Goal: Information Seeking & Learning: Check status

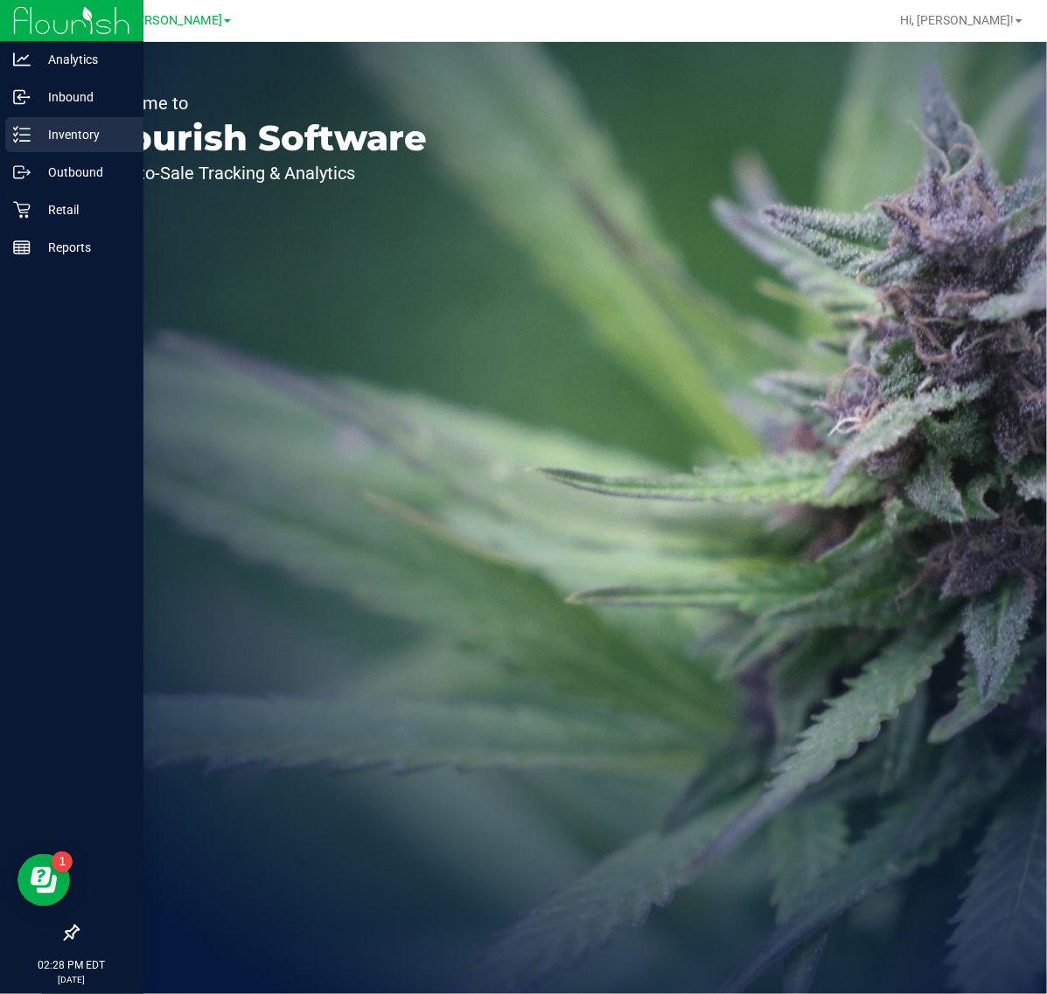
click at [37, 133] on p "Inventory" at bounding box center [83, 134] width 105 height 21
click at [55, 207] on p "Retail" at bounding box center [83, 209] width 105 height 21
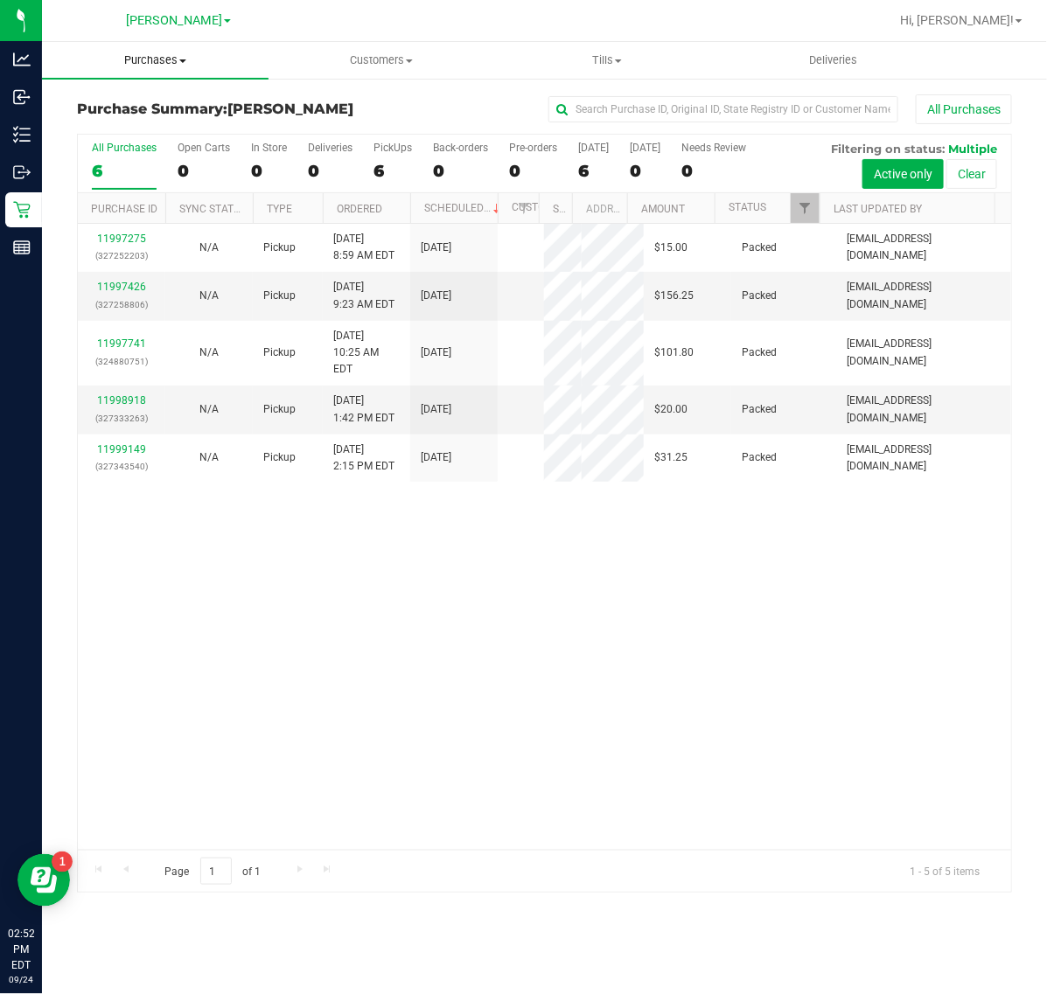
click at [150, 53] on span "Purchases" at bounding box center [155, 60] width 227 height 16
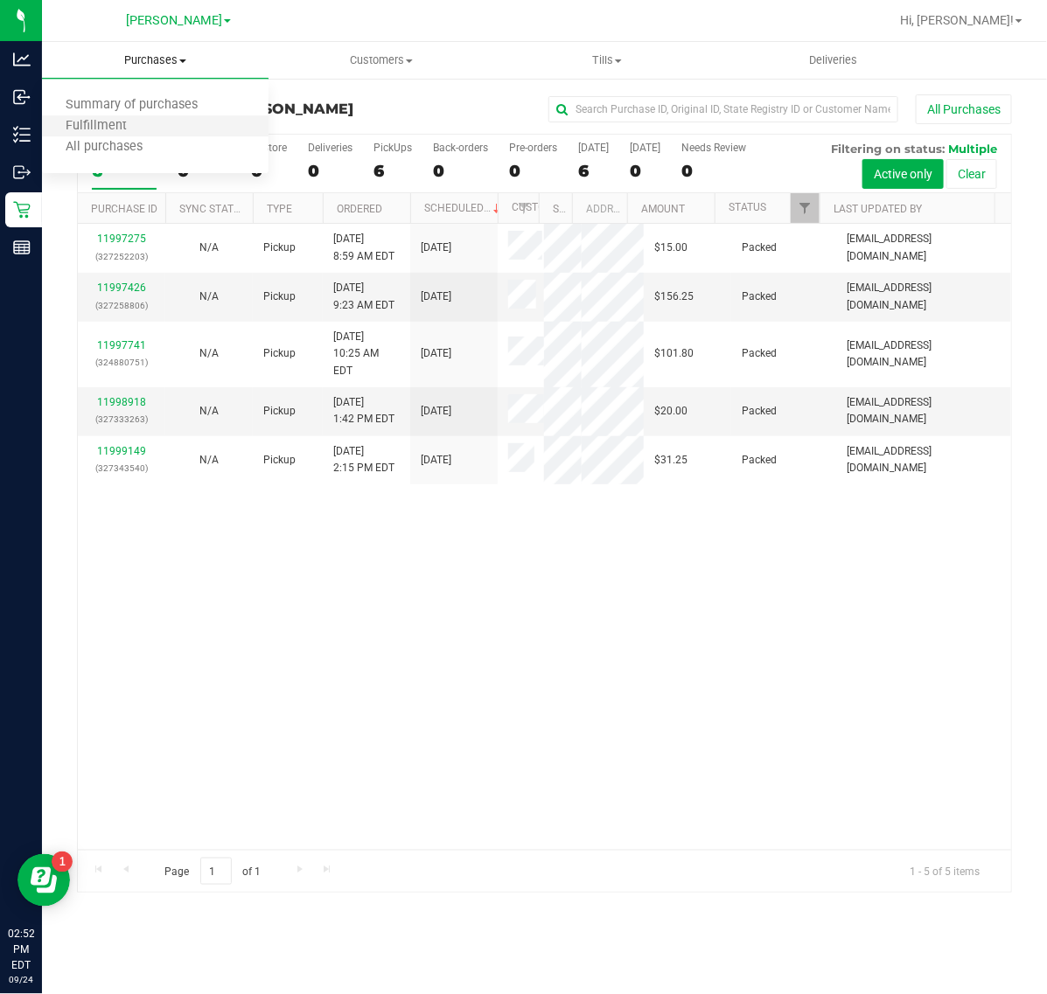
click at [168, 128] on li "Fulfillment" at bounding box center [155, 126] width 227 height 21
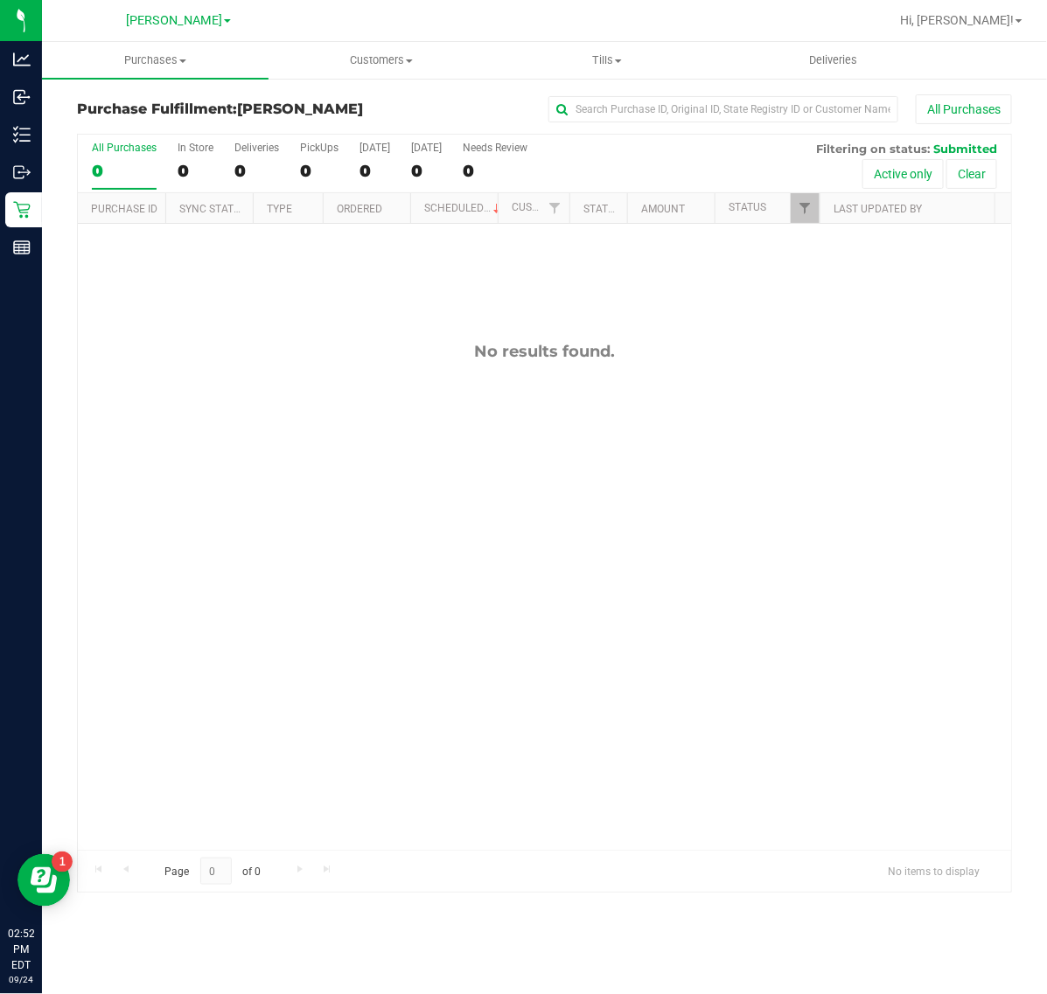
click at [274, 400] on div "No results found." at bounding box center [544, 596] width 933 height 744
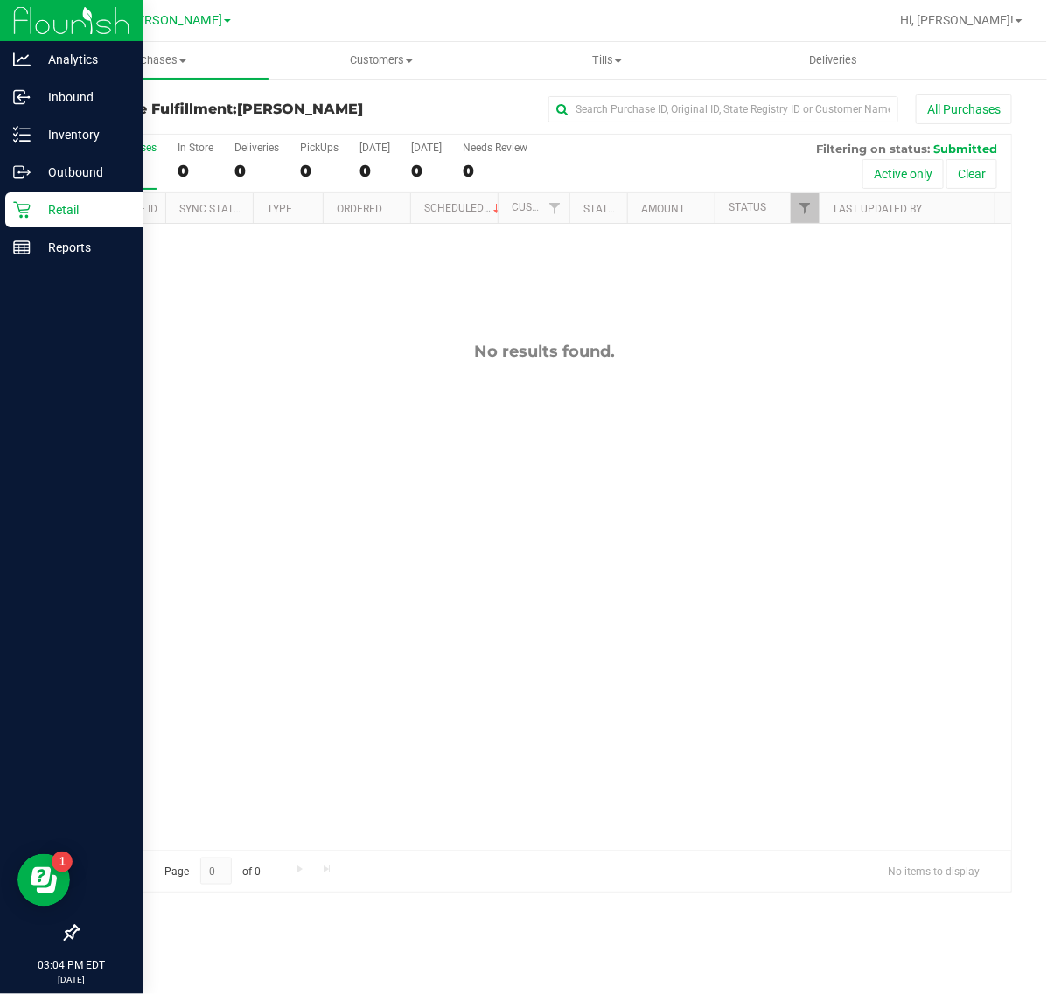
click at [28, 226] on div "Retail" at bounding box center [74, 209] width 138 height 35
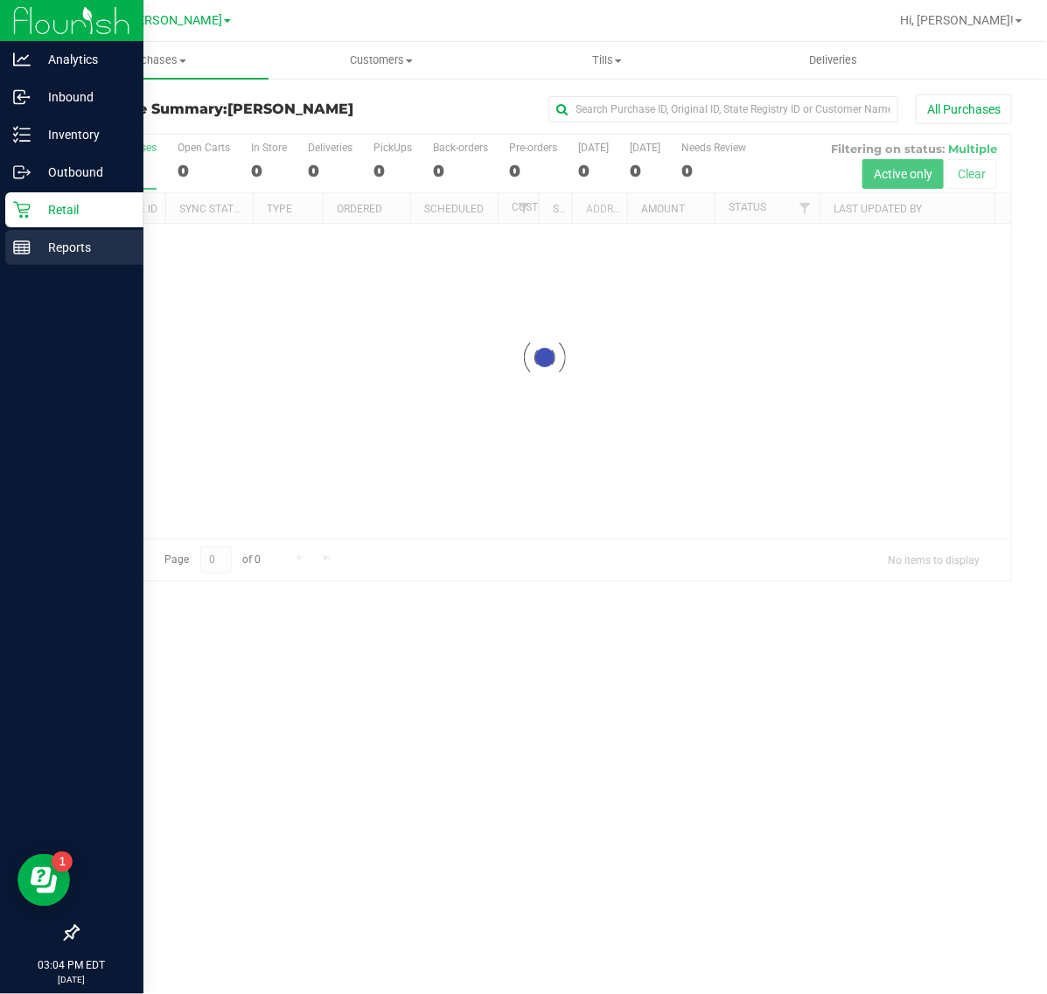
click at [27, 251] on line at bounding box center [22, 251] width 16 height 0
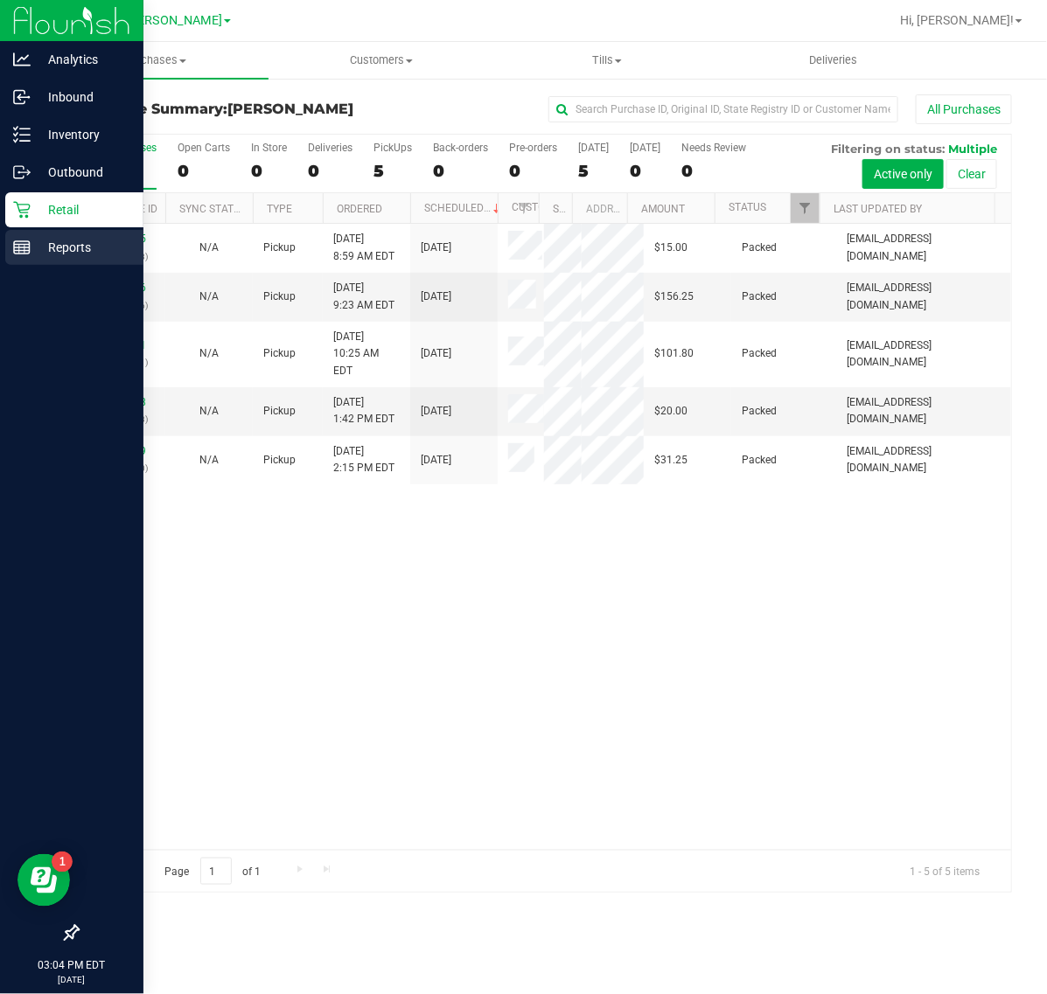
click at [45, 239] on p "Reports" at bounding box center [83, 247] width 105 height 21
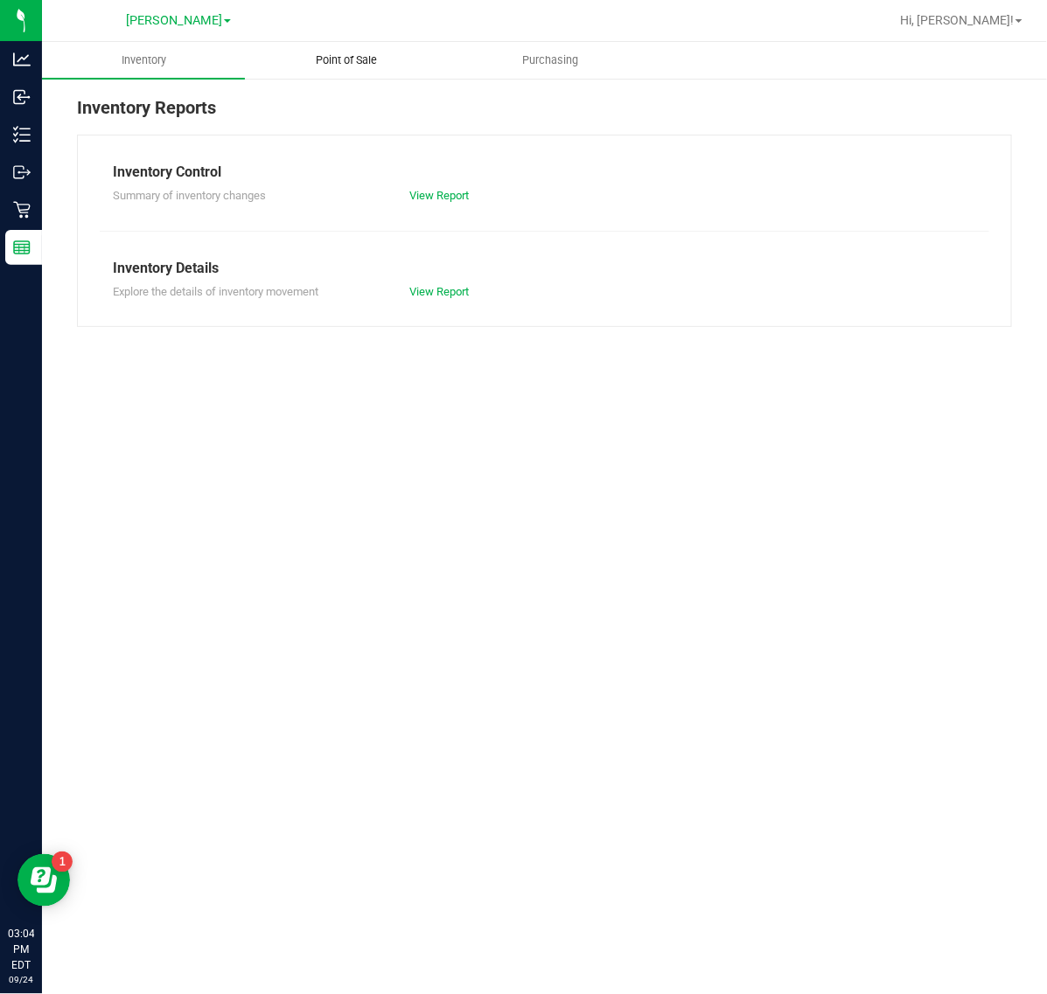
click at [355, 63] on span "Point of Sale" at bounding box center [347, 60] width 108 height 16
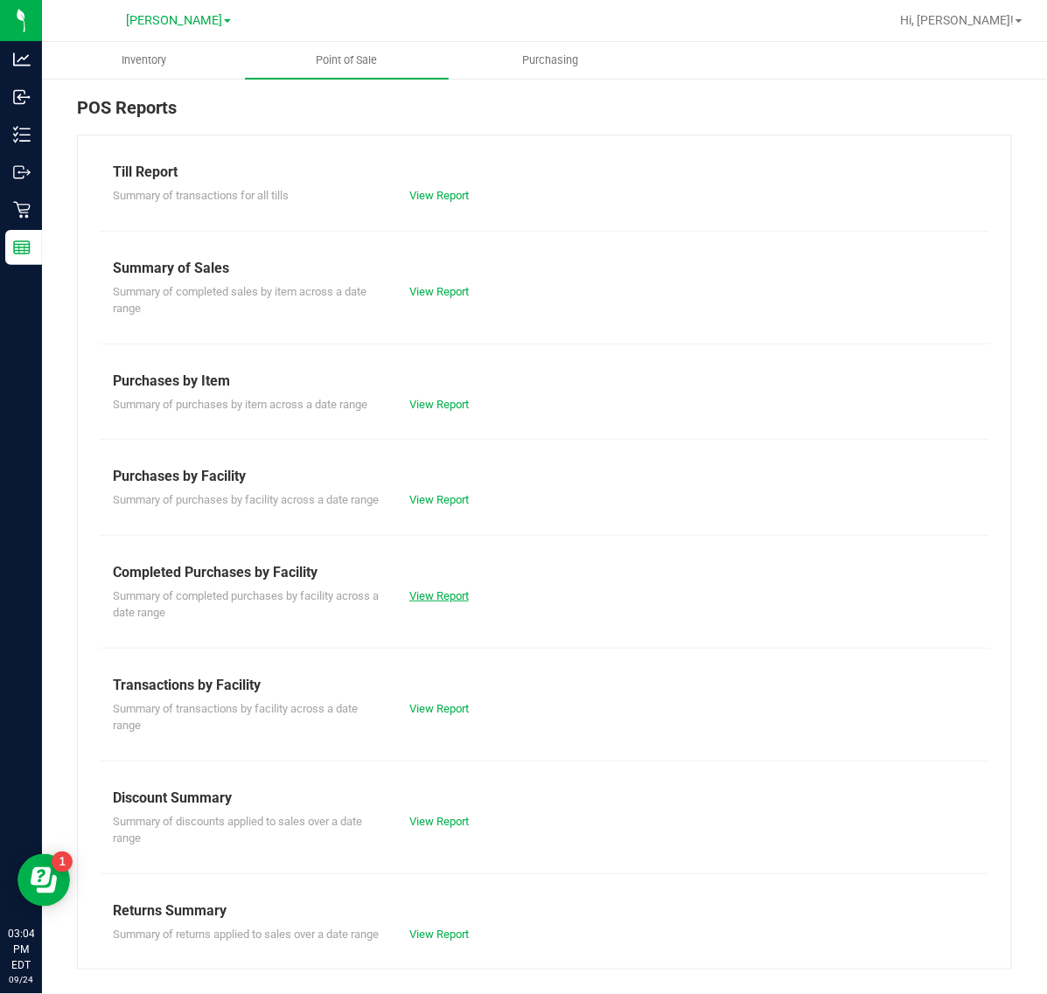
click at [417, 603] on link "View Report" at bounding box center [438, 595] width 59 height 13
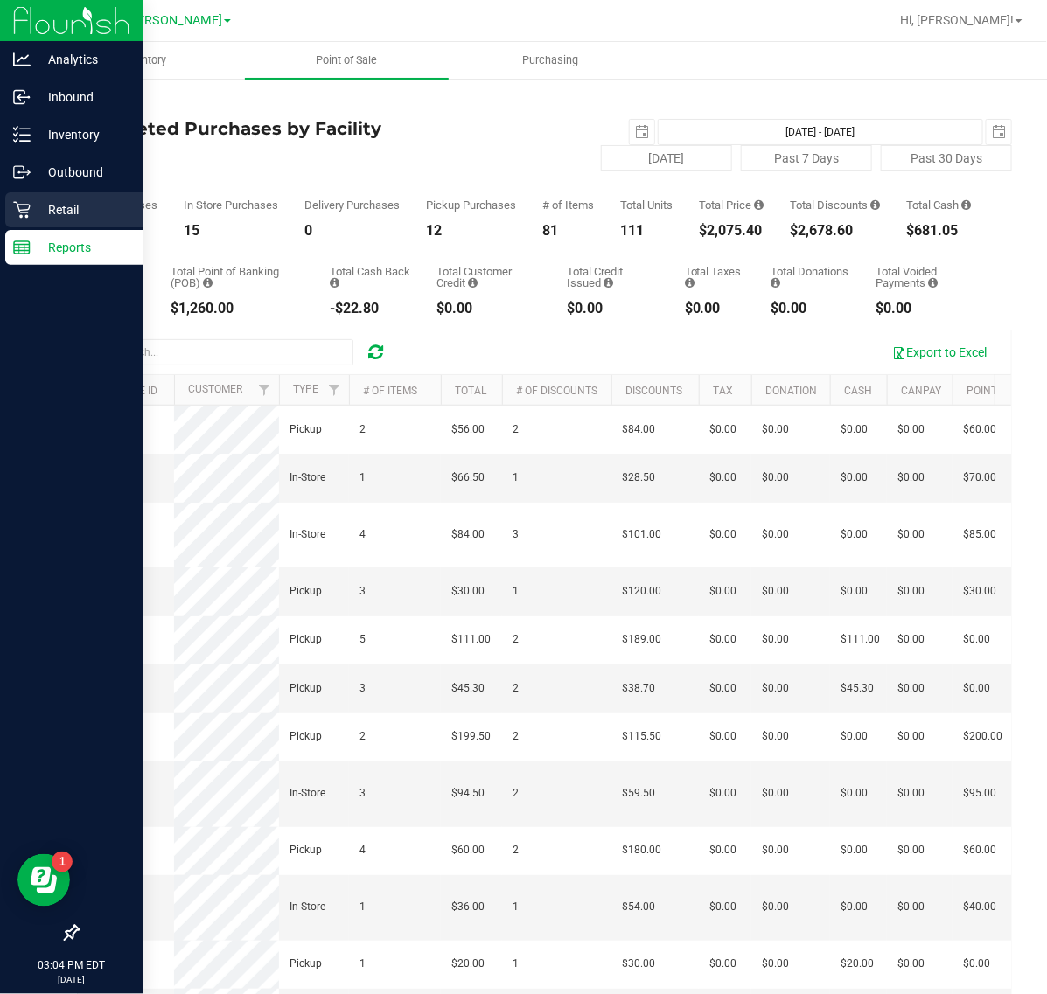
click at [19, 206] on icon at bounding box center [21, 209] width 17 height 17
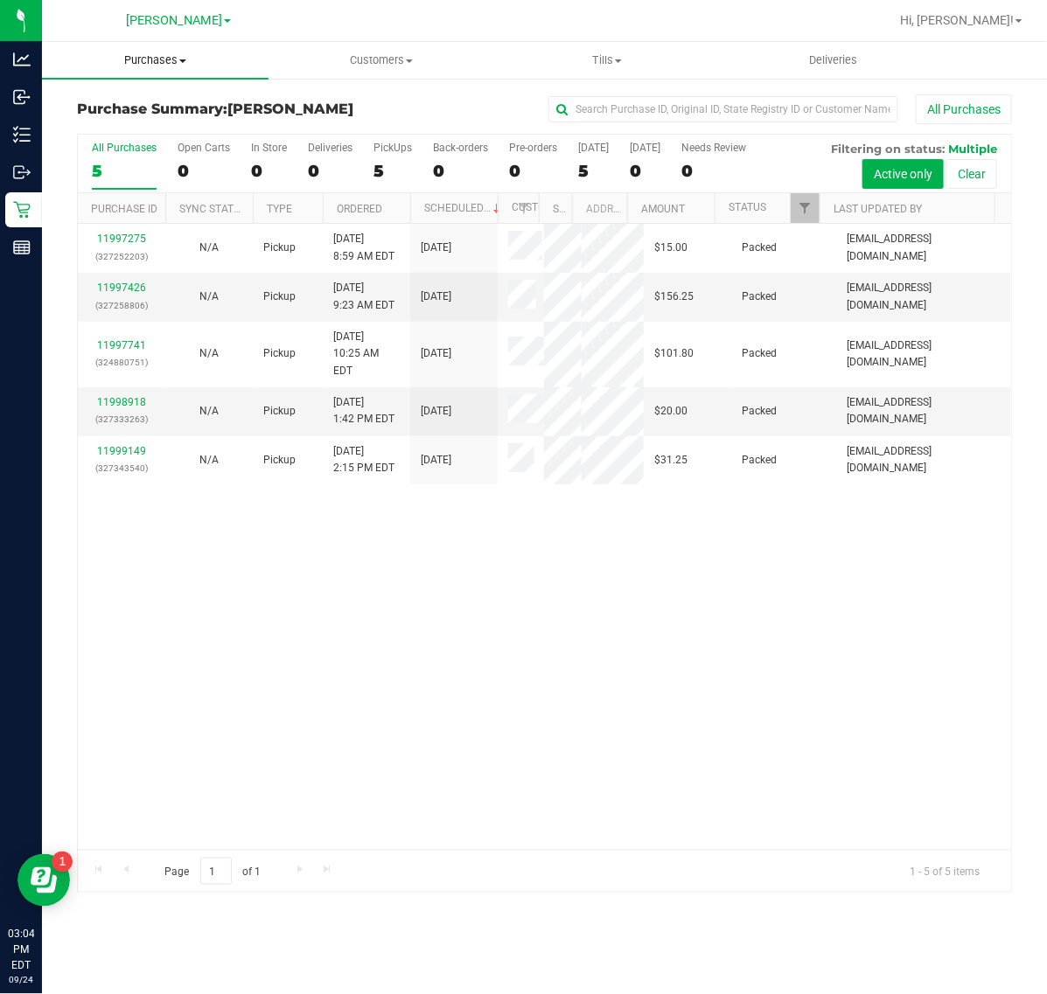
click at [184, 63] on span "Purchases" at bounding box center [155, 60] width 227 height 16
click at [108, 129] on span "Fulfillment" at bounding box center [96, 126] width 108 height 15
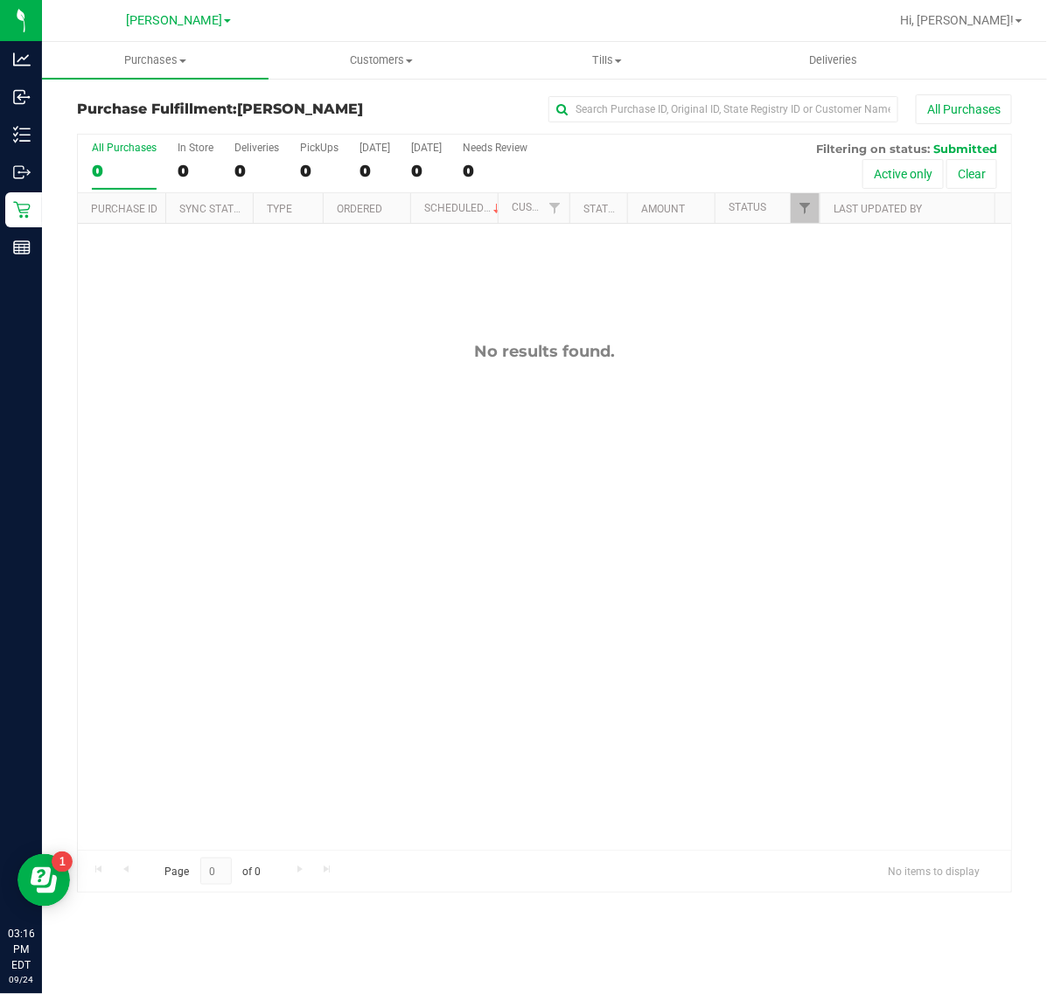
click at [702, 748] on div "No results found." at bounding box center [544, 596] width 933 height 744
drag, startPoint x: 316, startPoint y: 606, endPoint x: 260, endPoint y: 567, distance: 68.4
click at [307, 600] on div "No results found." at bounding box center [544, 596] width 933 height 744
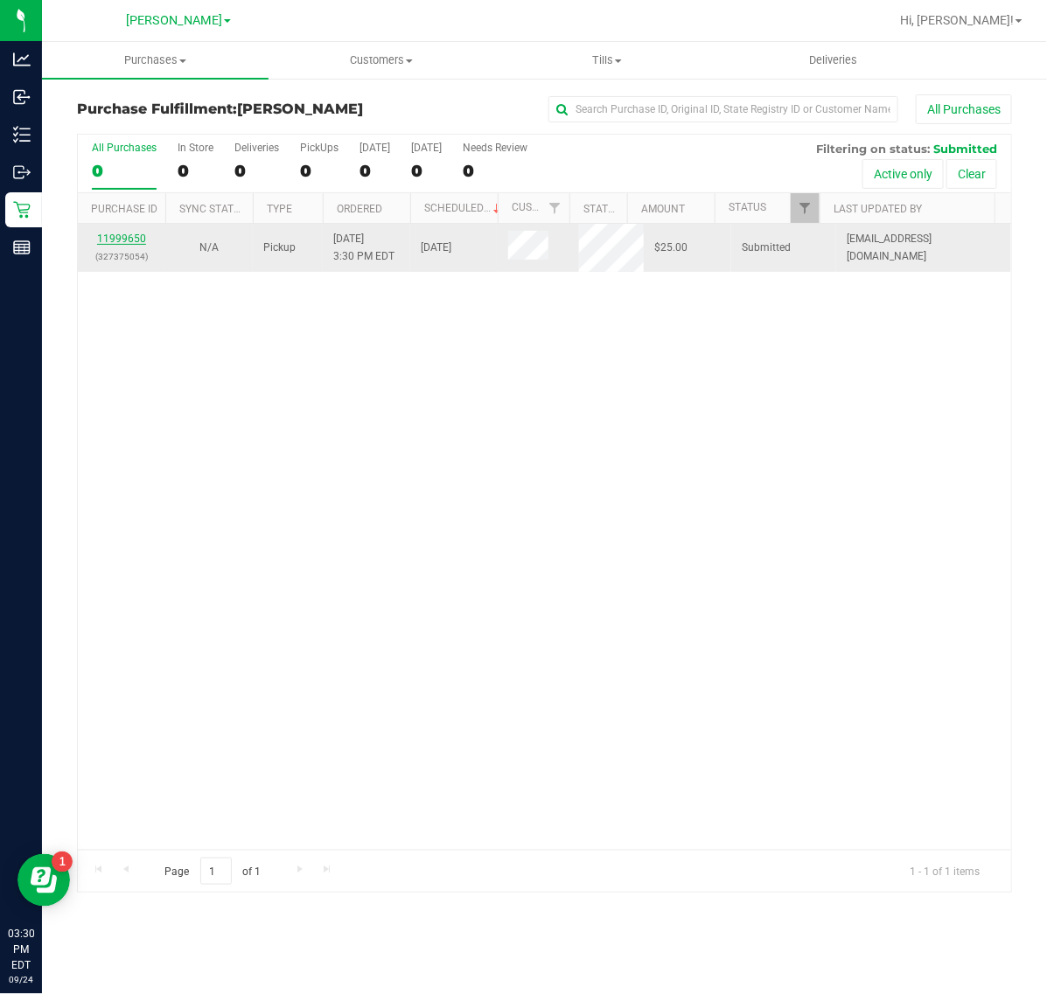
click at [114, 238] on link "11999650" at bounding box center [121, 239] width 49 height 12
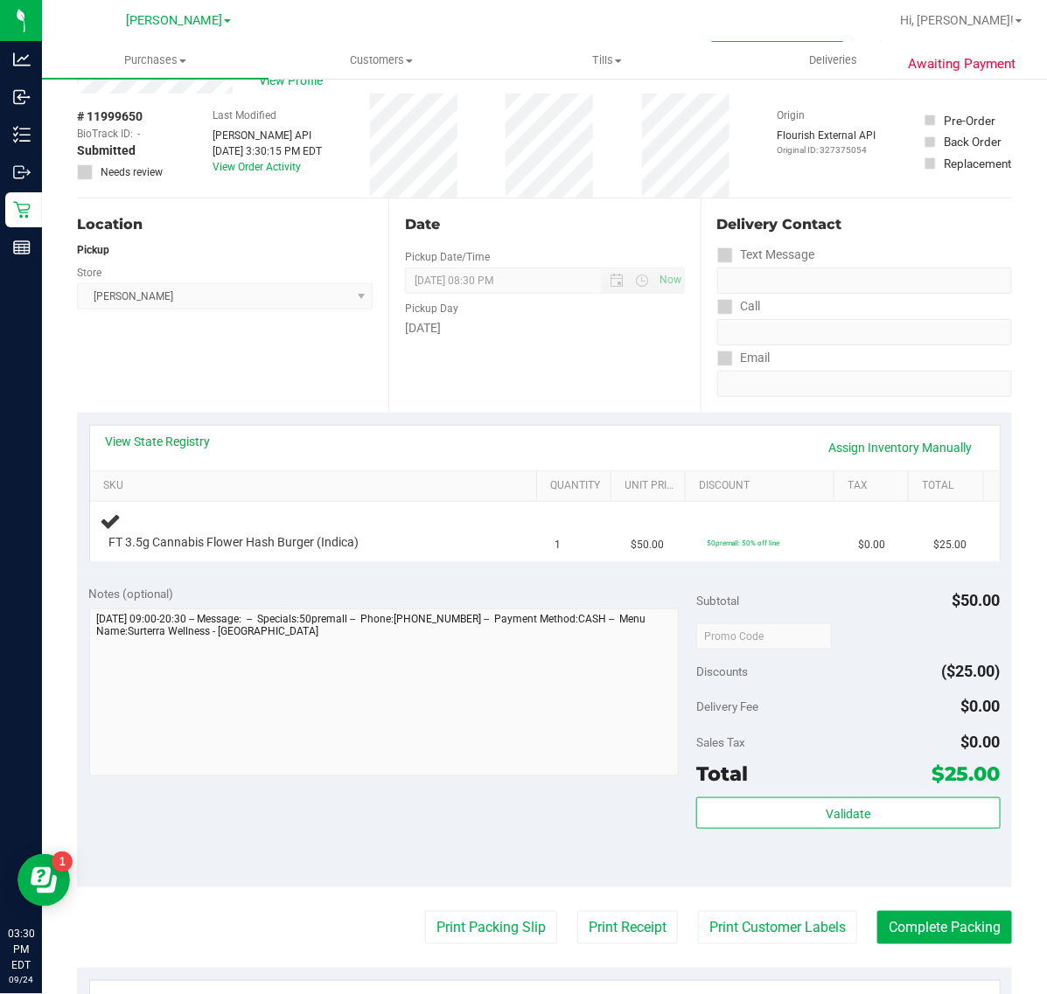
scroll to position [99, 0]
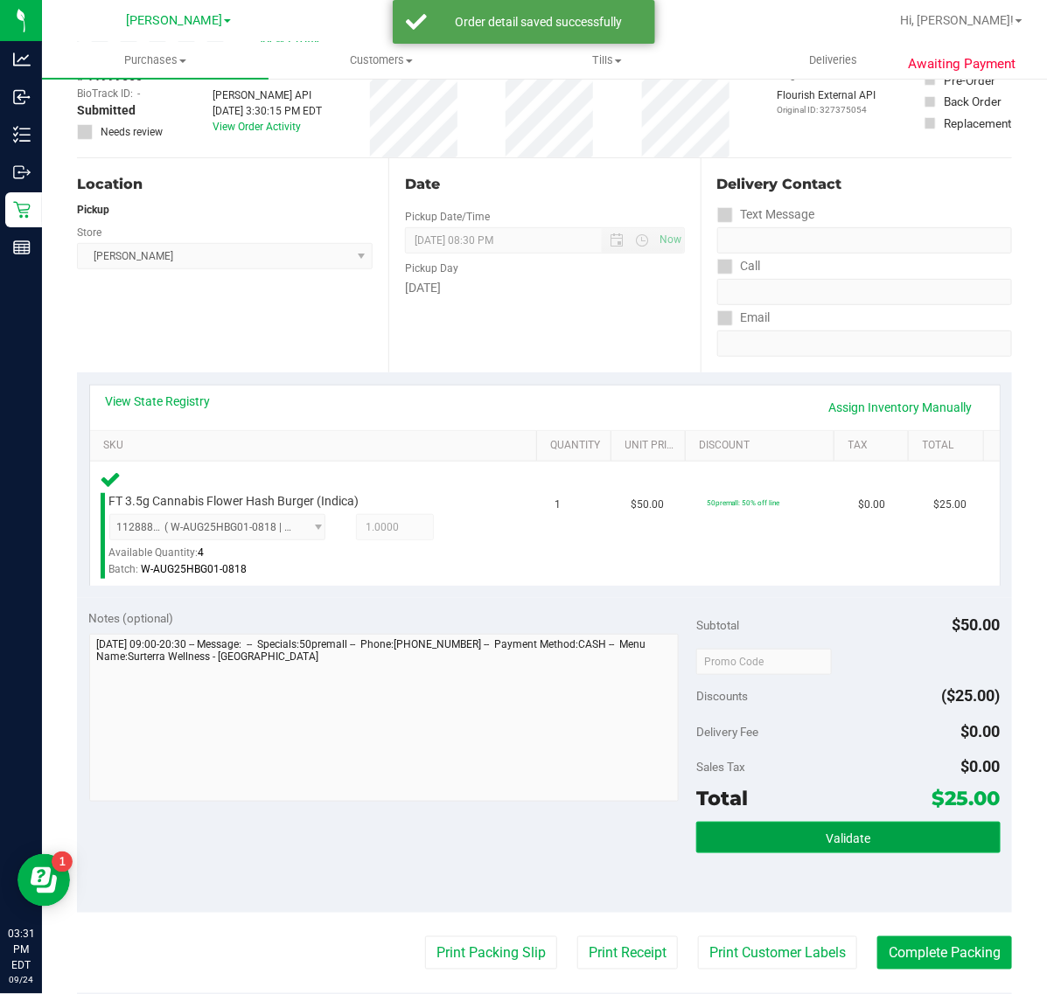
click at [826, 840] on span "Validate" at bounding box center [848, 839] width 45 height 14
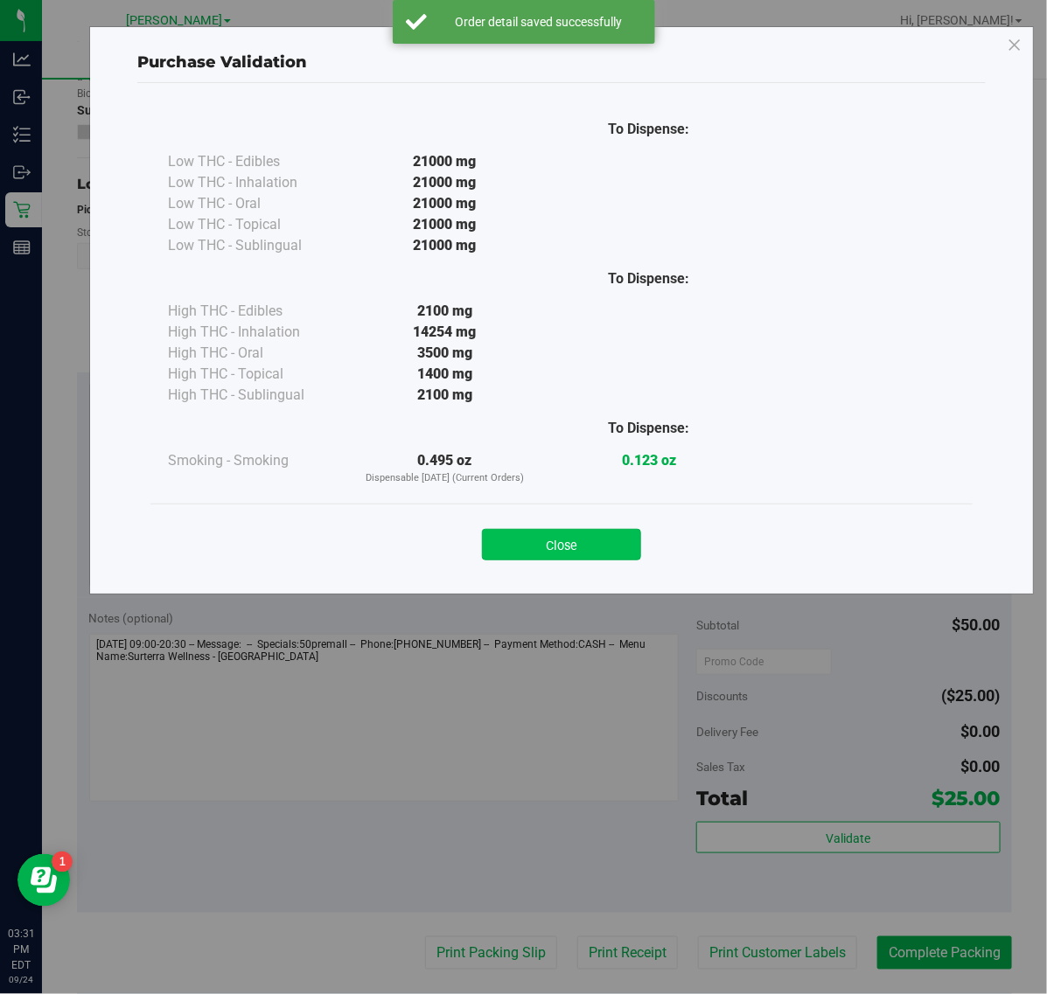
click at [596, 561] on button "Close" at bounding box center [561, 544] width 159 height 31
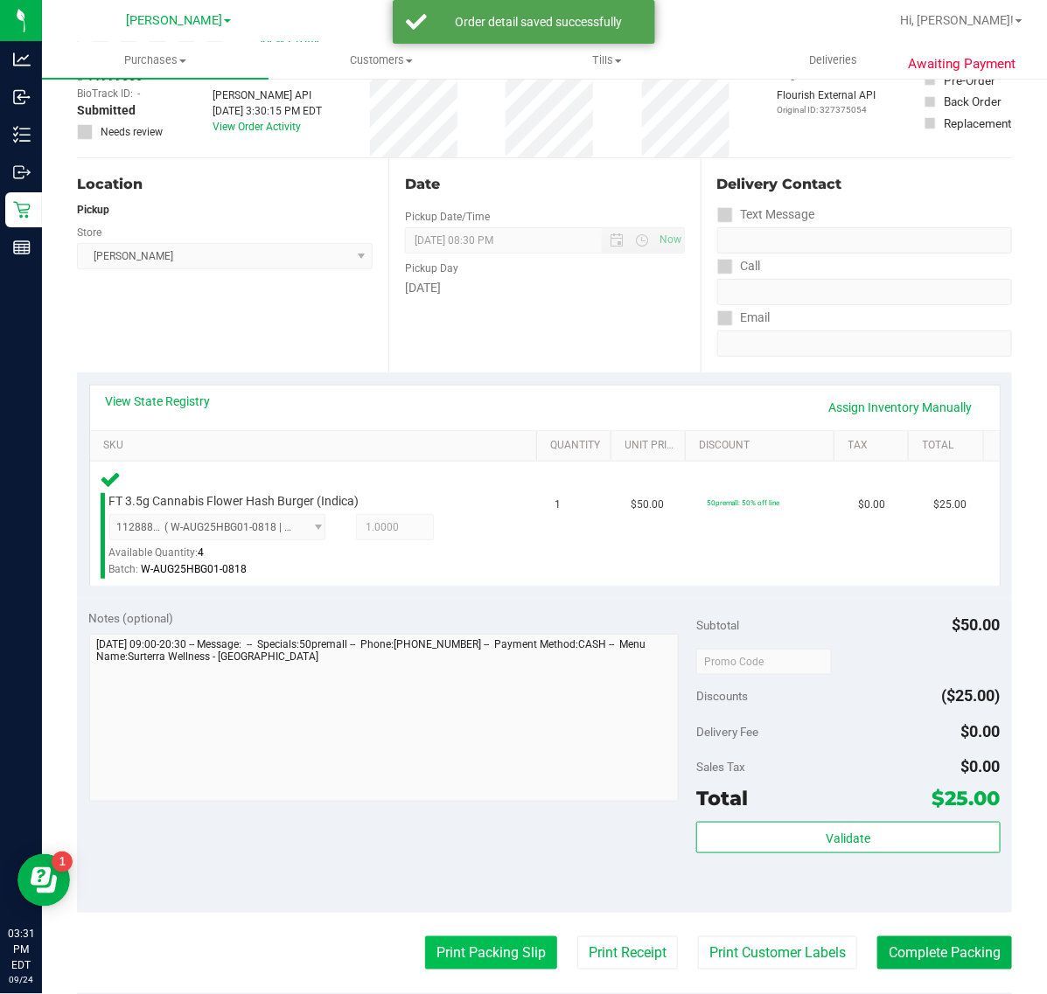
click at [479, 950] on button "Print Packing Slip" at bounding box center [491, 953] width 132 height 33
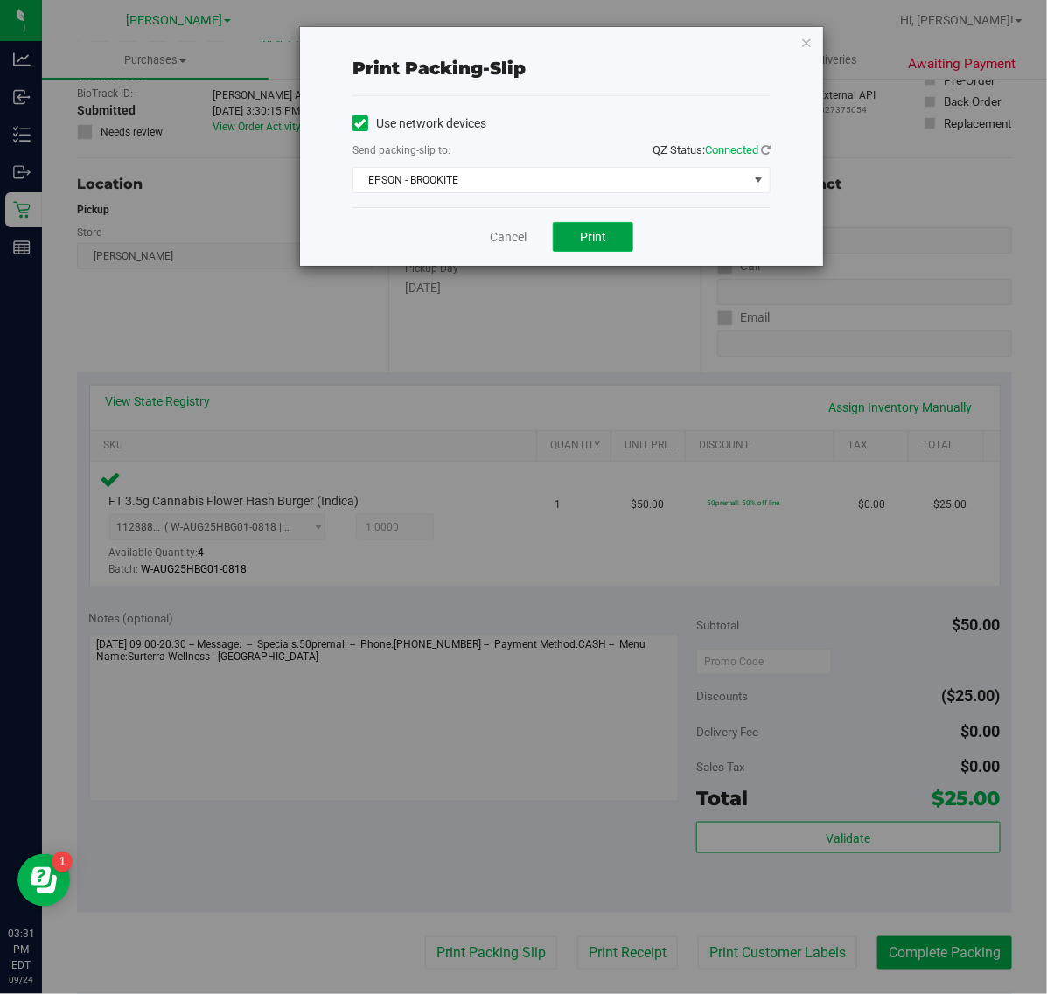
click at [608, 225] on button "Print" at bounding box center [593, 237] width 80 height 30
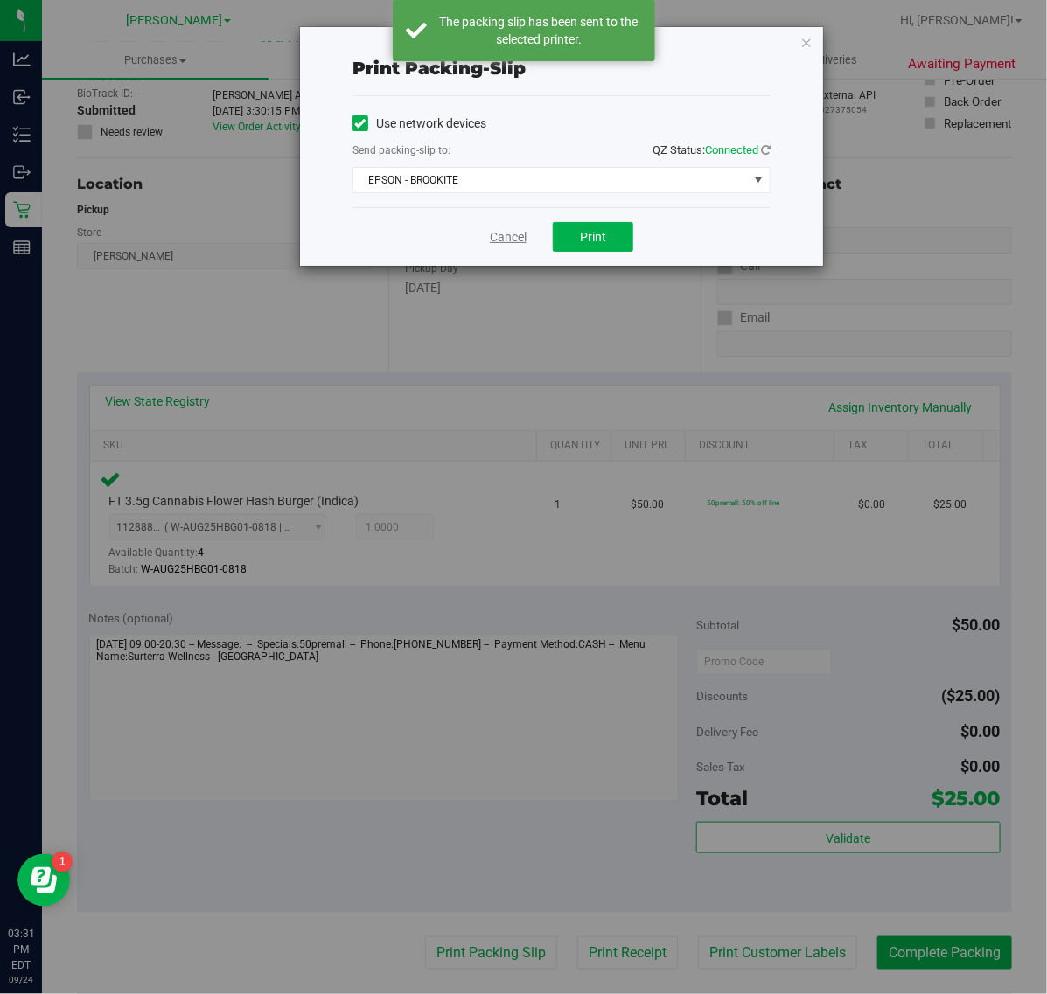
click at [497, 237] on link "Cancel" at bounding box center [508, 237] width 37 height 18
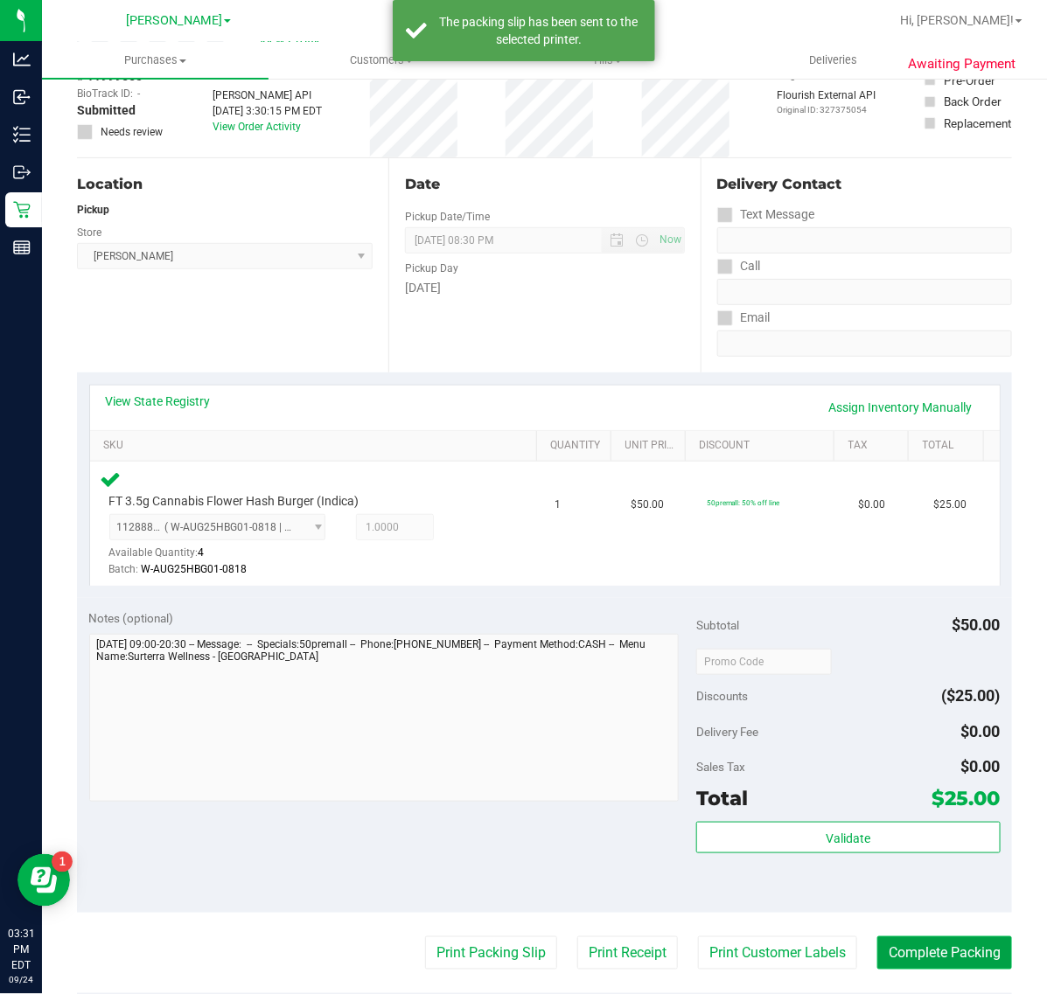
click at [923, 954] on button "Complete Packing" at bounding box center [944, 953] width 135 height 33
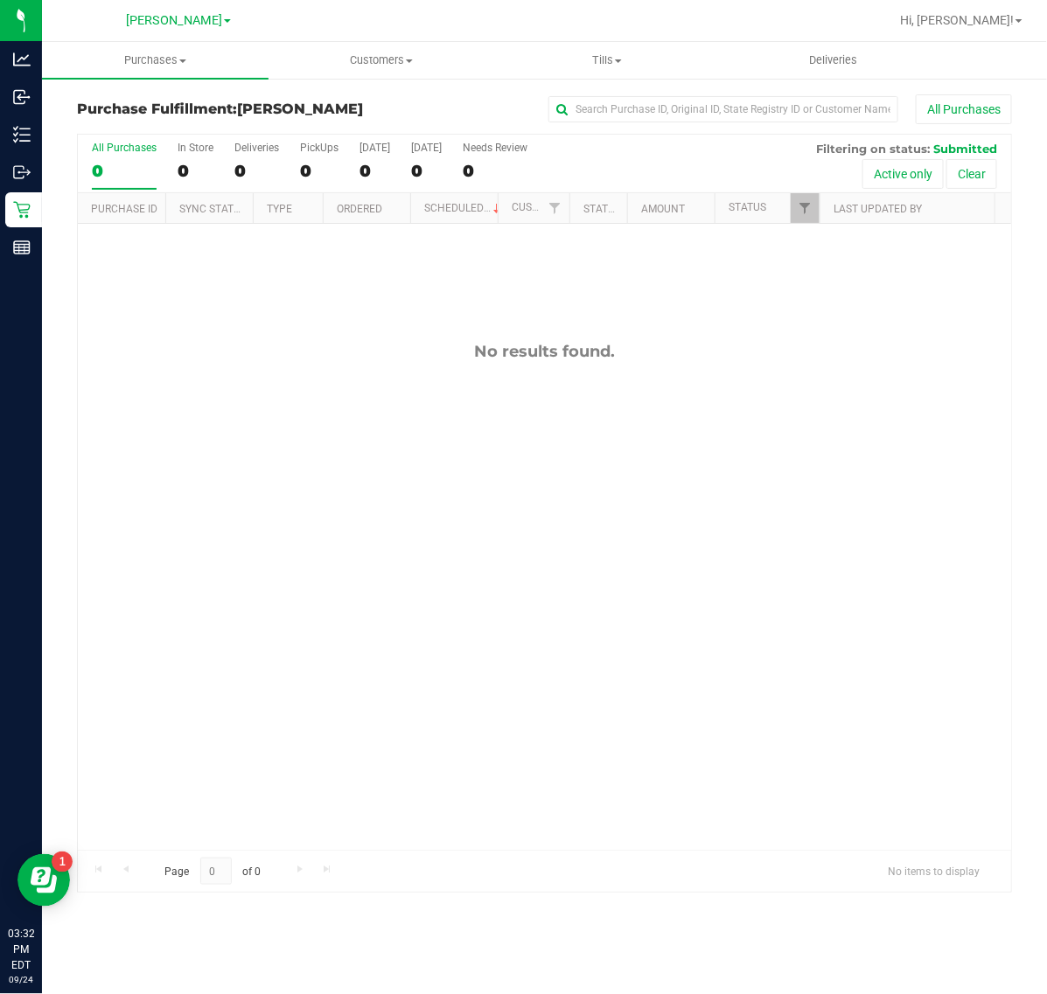
click at [597, 722] on div "No results found." at bounding box center [544, 596] width 933 height 744
click at [220, 539] on div "No results found." at bounding box center [544, 596] width 933 height 744
drag, startPoint x: 483, startPoint y: 587, endPoint x: 465, endPoint y: 588, distance: 17.5
click at [481, 587] on div "No results found." at bounding box center [544, 596] width 933 height 744
click at [443, 692] on div "No results found." at bounding box center [544, 596] width 933 height 744
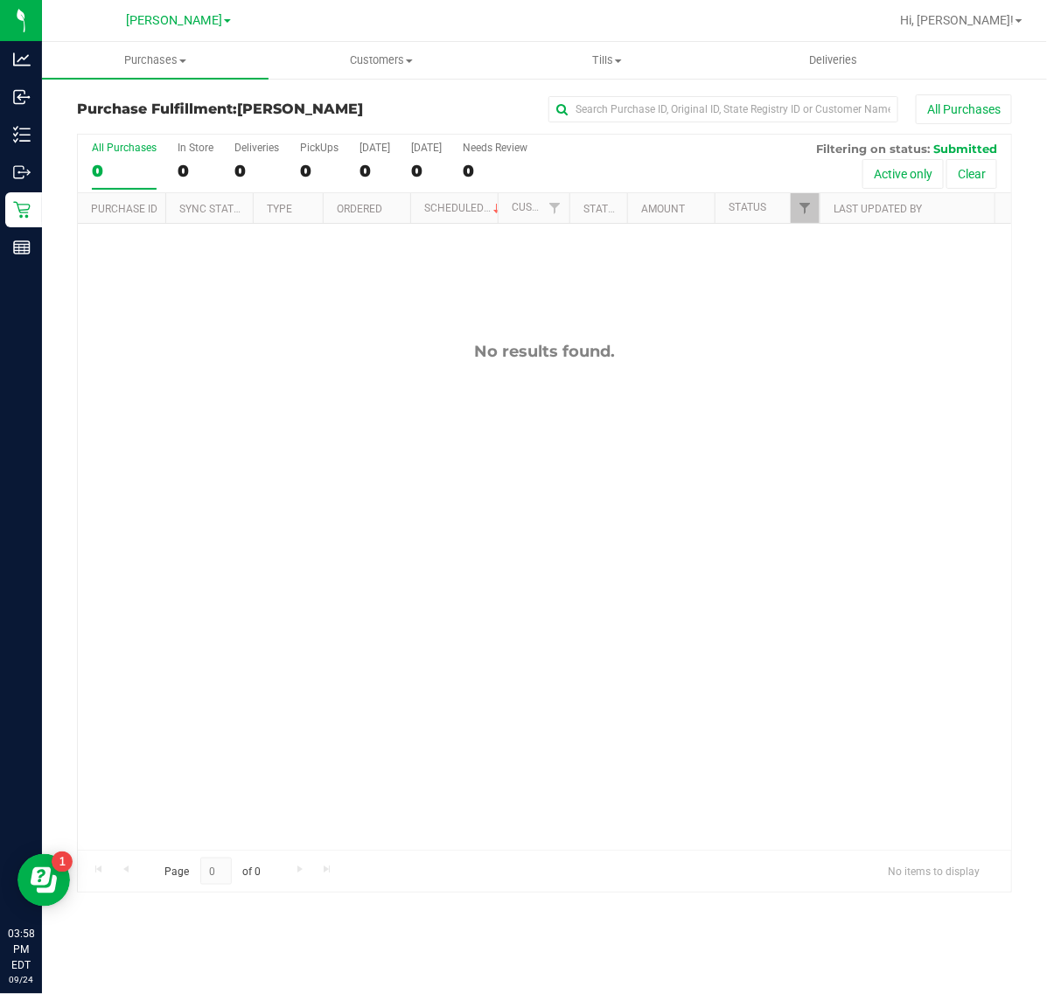
click at [604, 647] on div "No results found." at bounding box center [544, 596] width 933 height 744
click at [377, 667] on div "No results found." at bounding box center [544, 596] width 933 height 744
click at [171, 58] on span "Purchases" at bounding box center [155, 60] width 227 height 16
click at [149, 95] on li "Summary of purchases" at bounding box center [155, 105] width 227 height 21
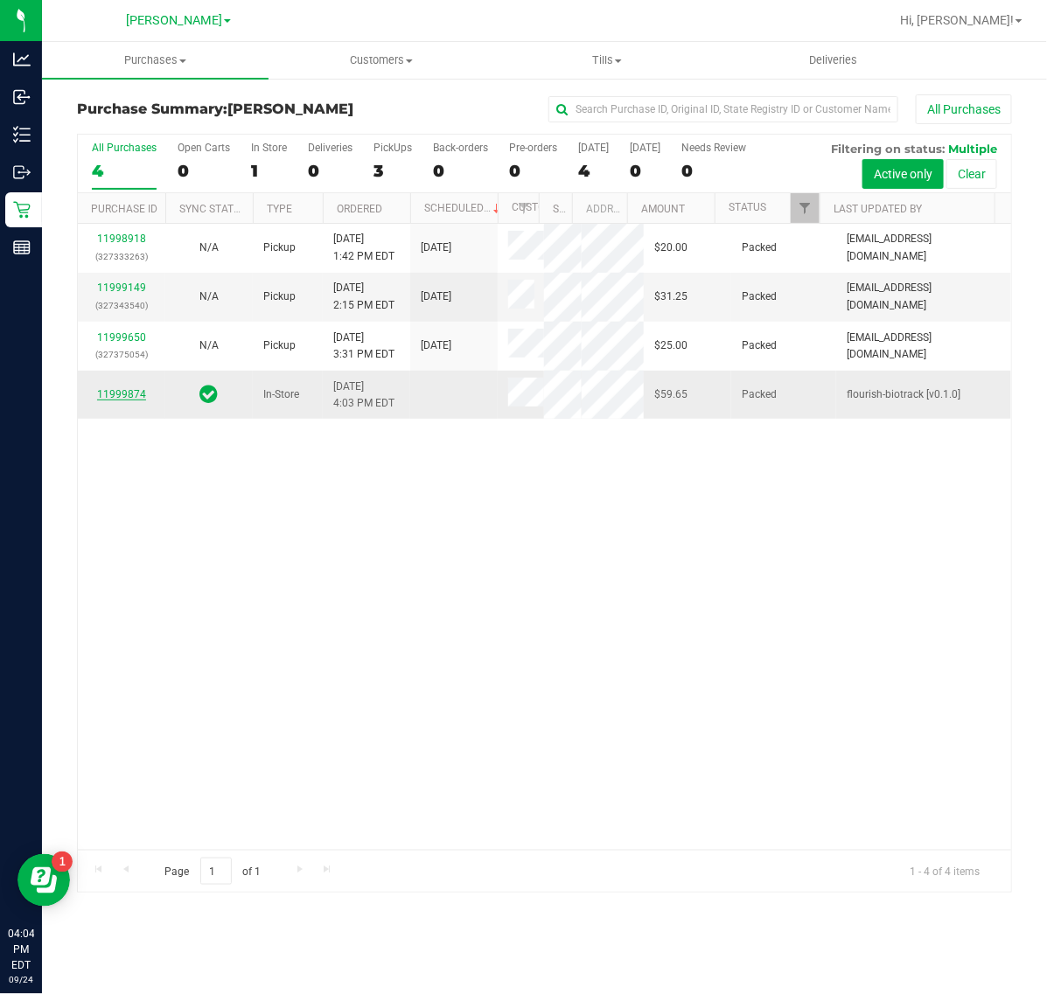
click at [125, 395] on link "11999874" at bounding box center [121, 394] width 49 height 12
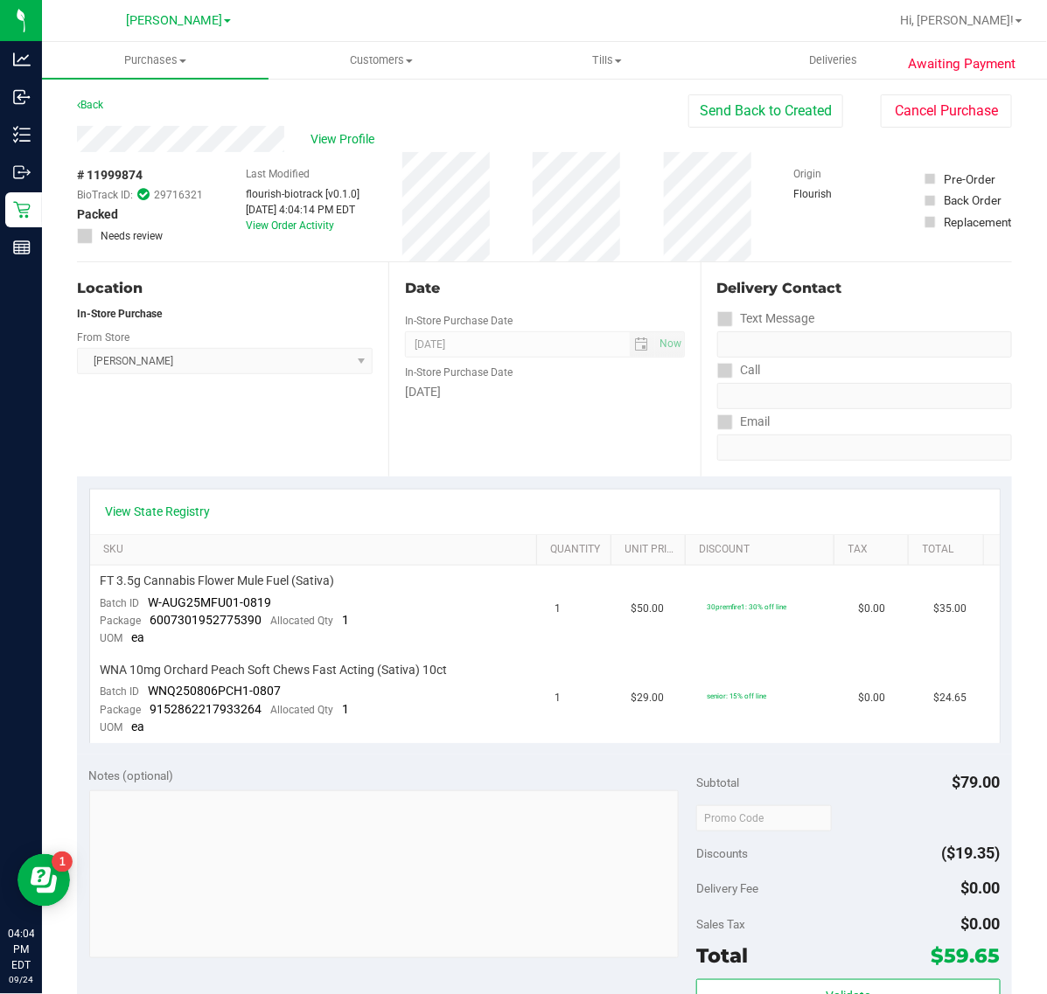
scroll to position [523, 0]
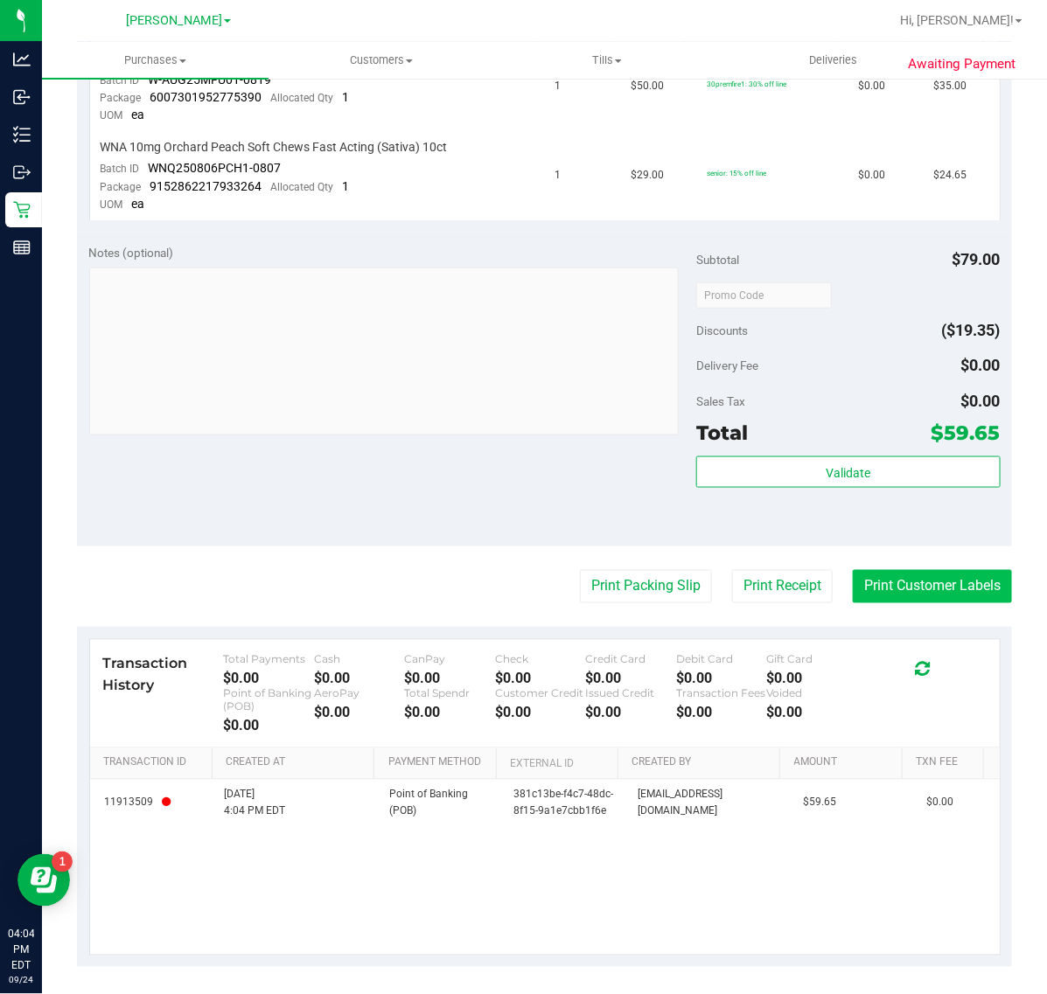
click at [877, 575] on button "Print Customer Labels" at bounding box center [932, 586] width 159 height 33
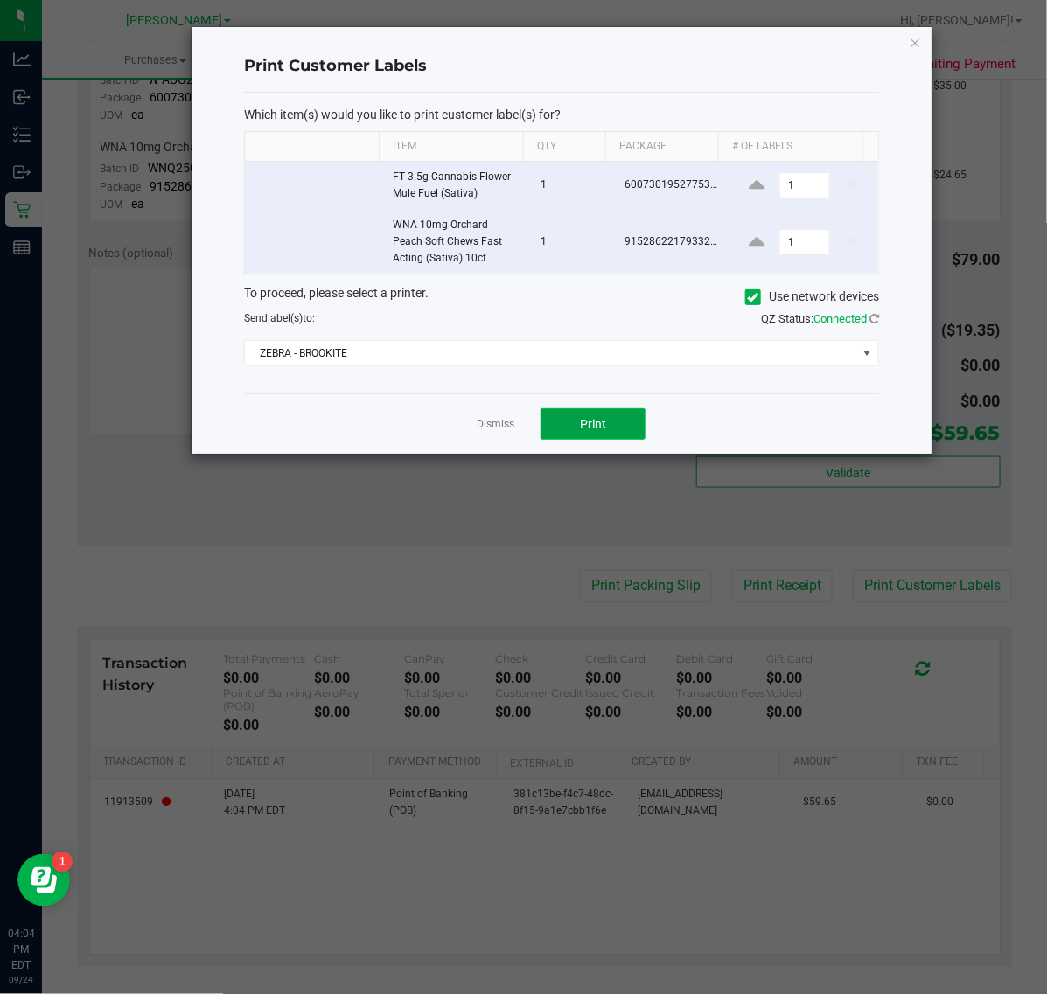
click at [604, 434] on button "Print" at bounding box center [592, 423] width 105 height 31
click at [499, 426] on link "Dismiss" at bounding box center [496, 424] width 38 height 15
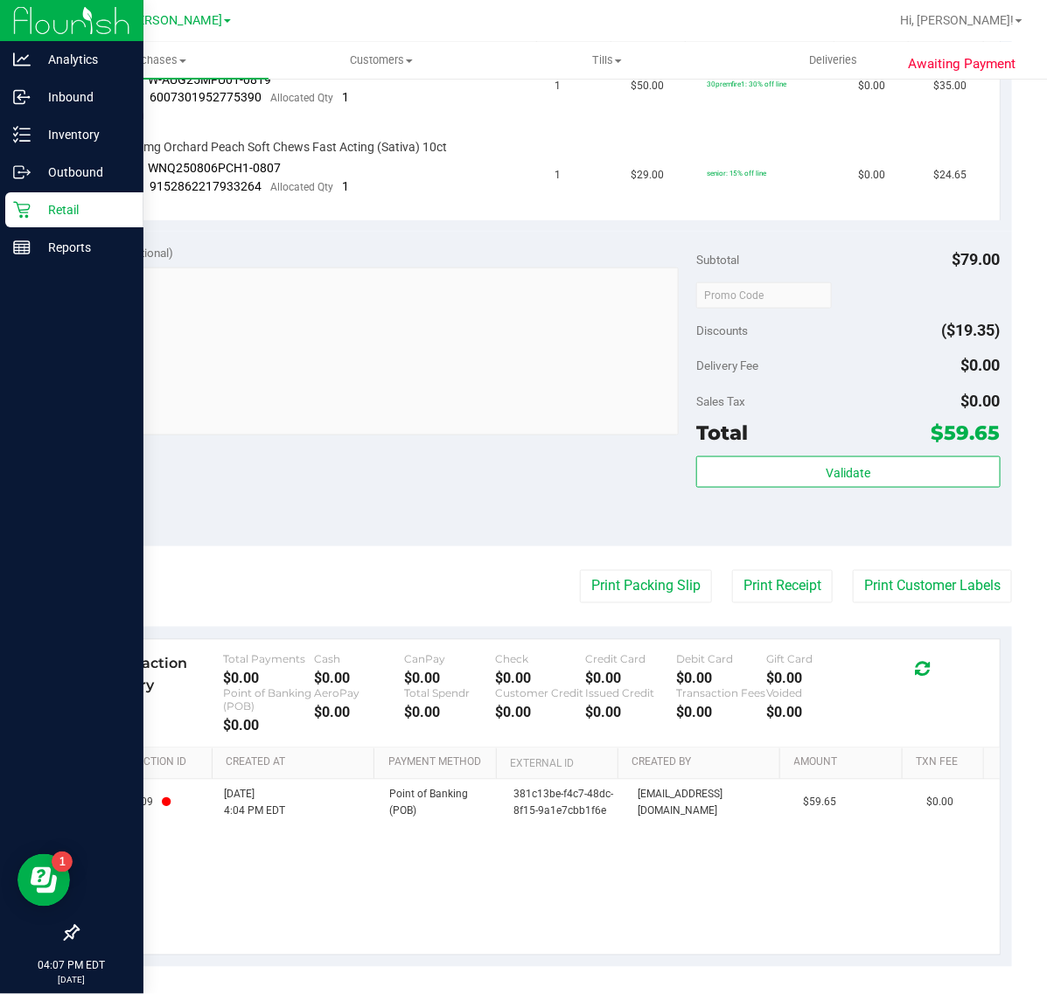
click at [23, 210] on icon at bounding box center [21, 210] width 17 height 17
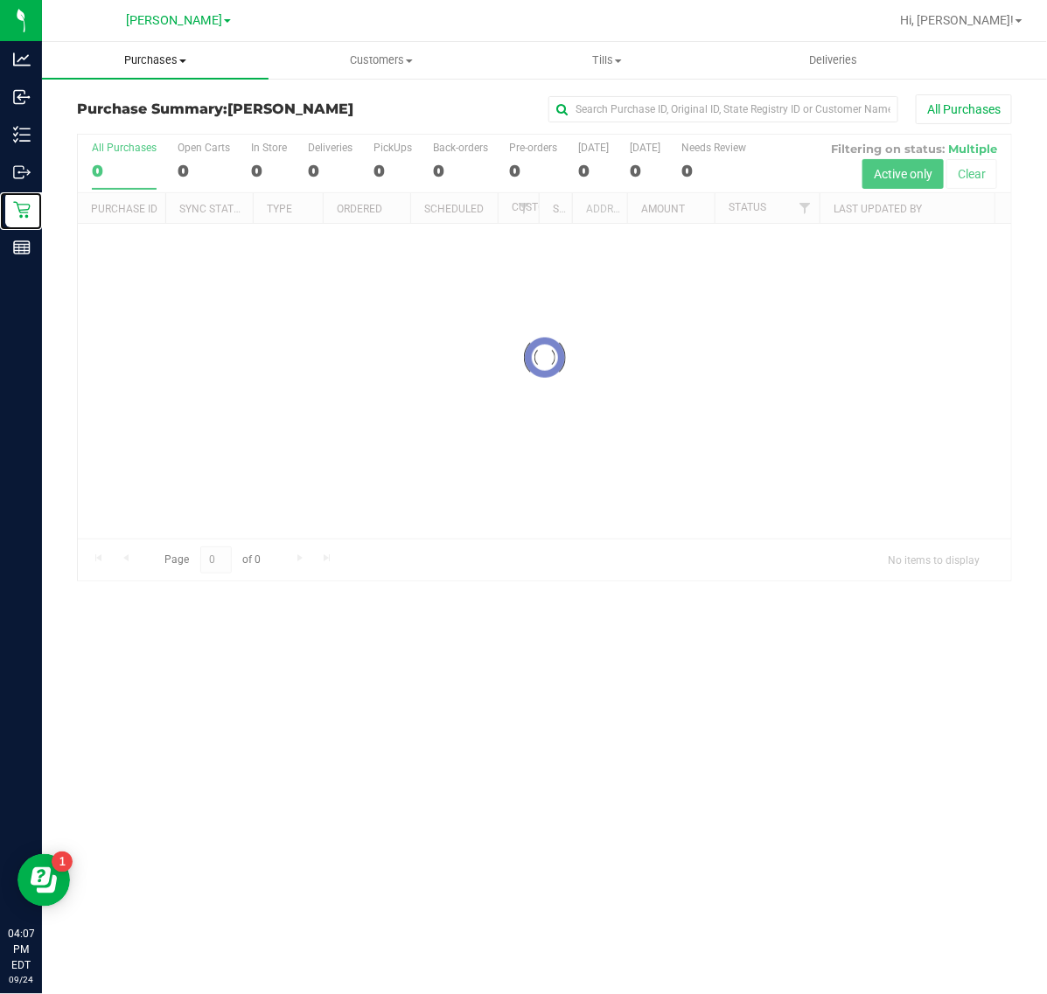
click at [179, 59] on span at bounding box center [182, 60] width 7 height 3
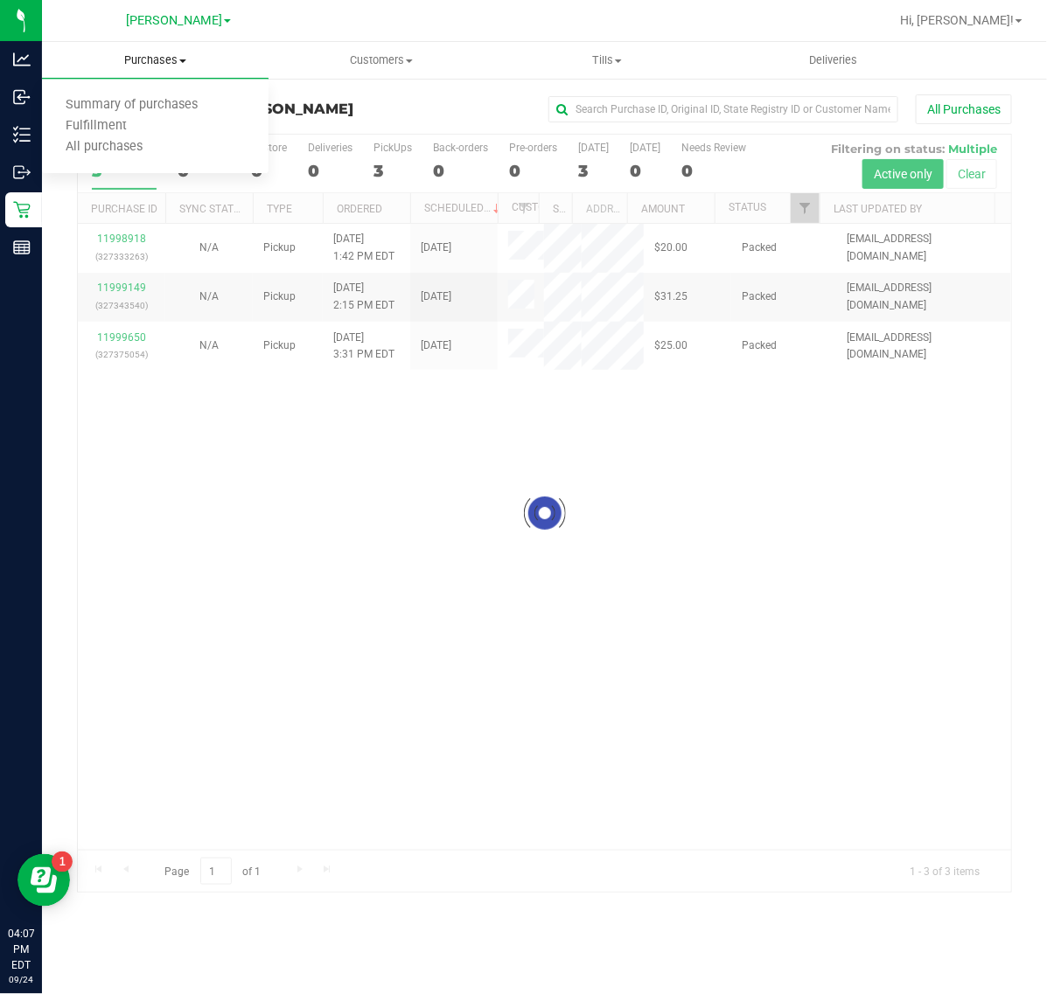
click at [150, 140] on span "All purchases" at bounding box center [104, 147] width 124 height 15
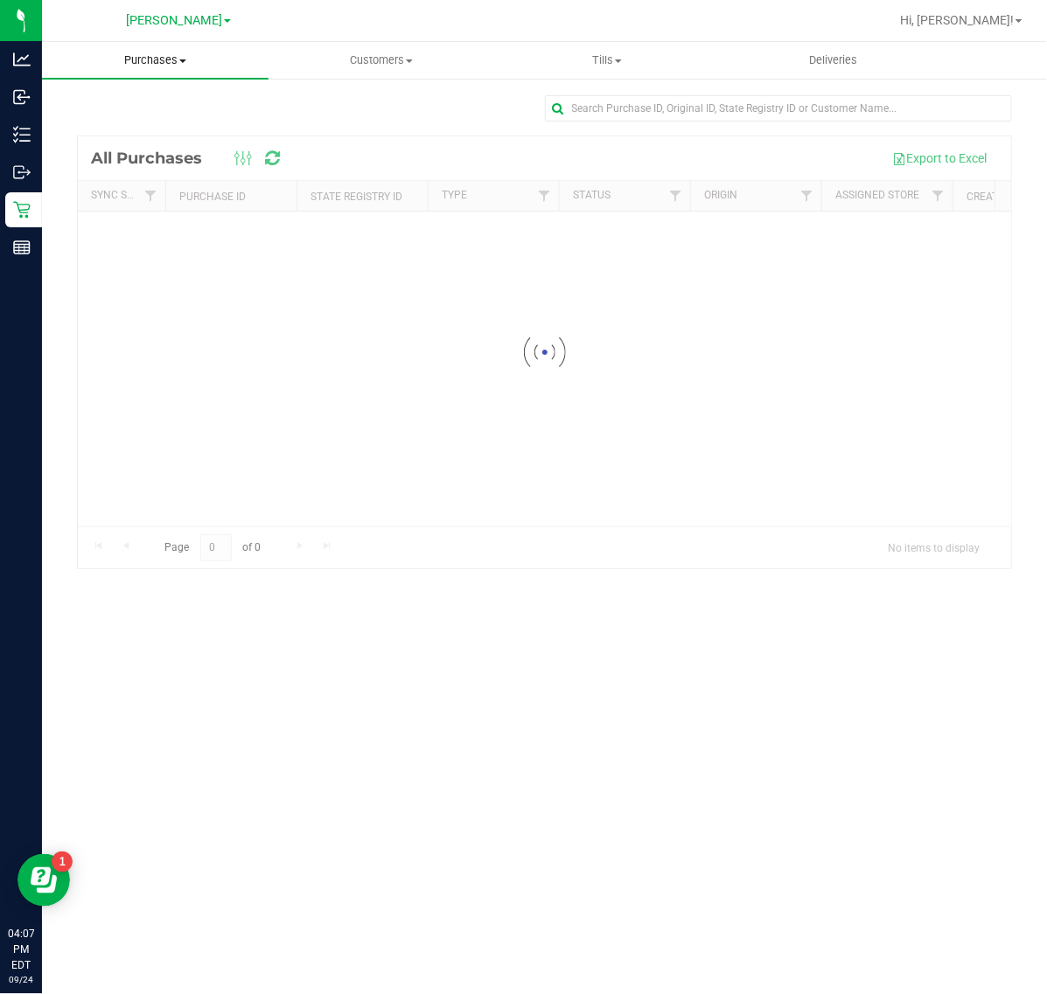
click at [179, 66] on span "Purchases" at bounding box center [155, 60] width 227 height 16
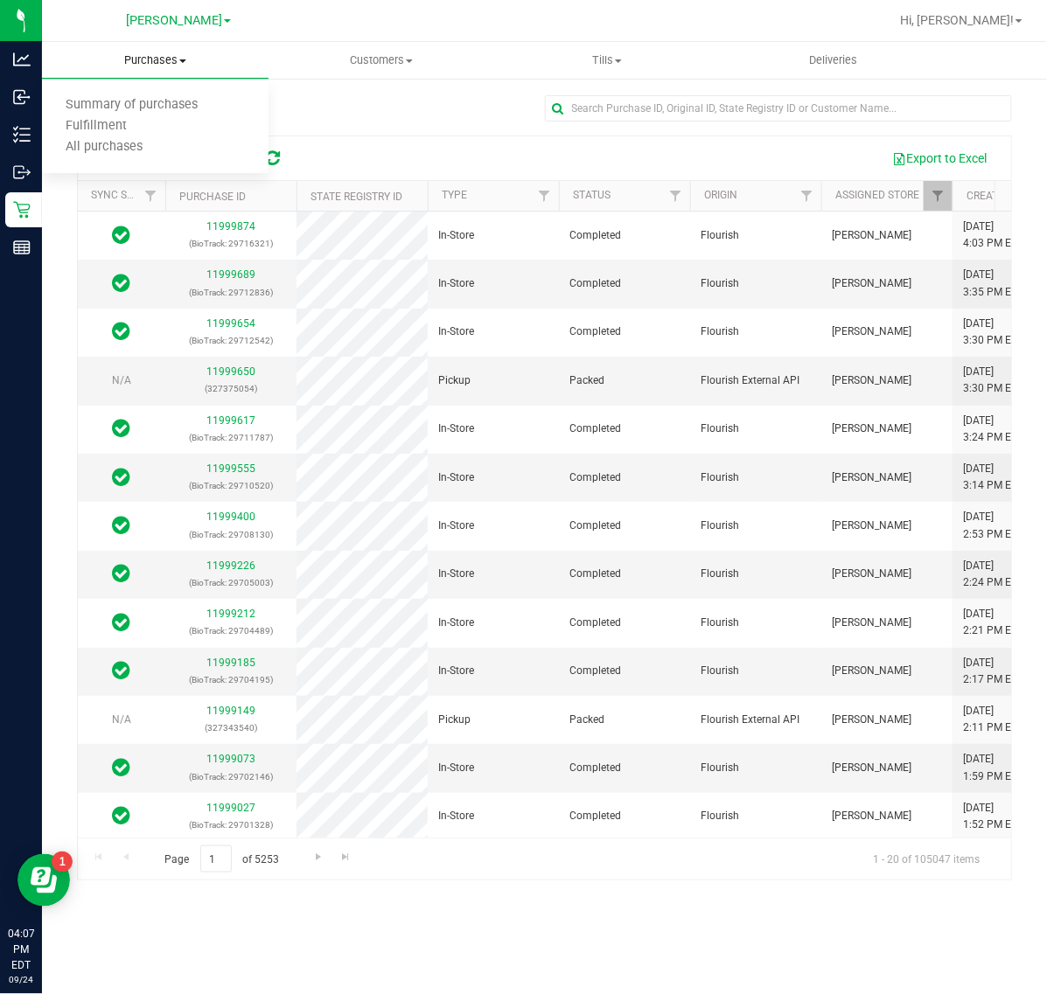
click at [112, 105] on span "Summary of purchases" at bounding box center [131, 105] width 179 height 15
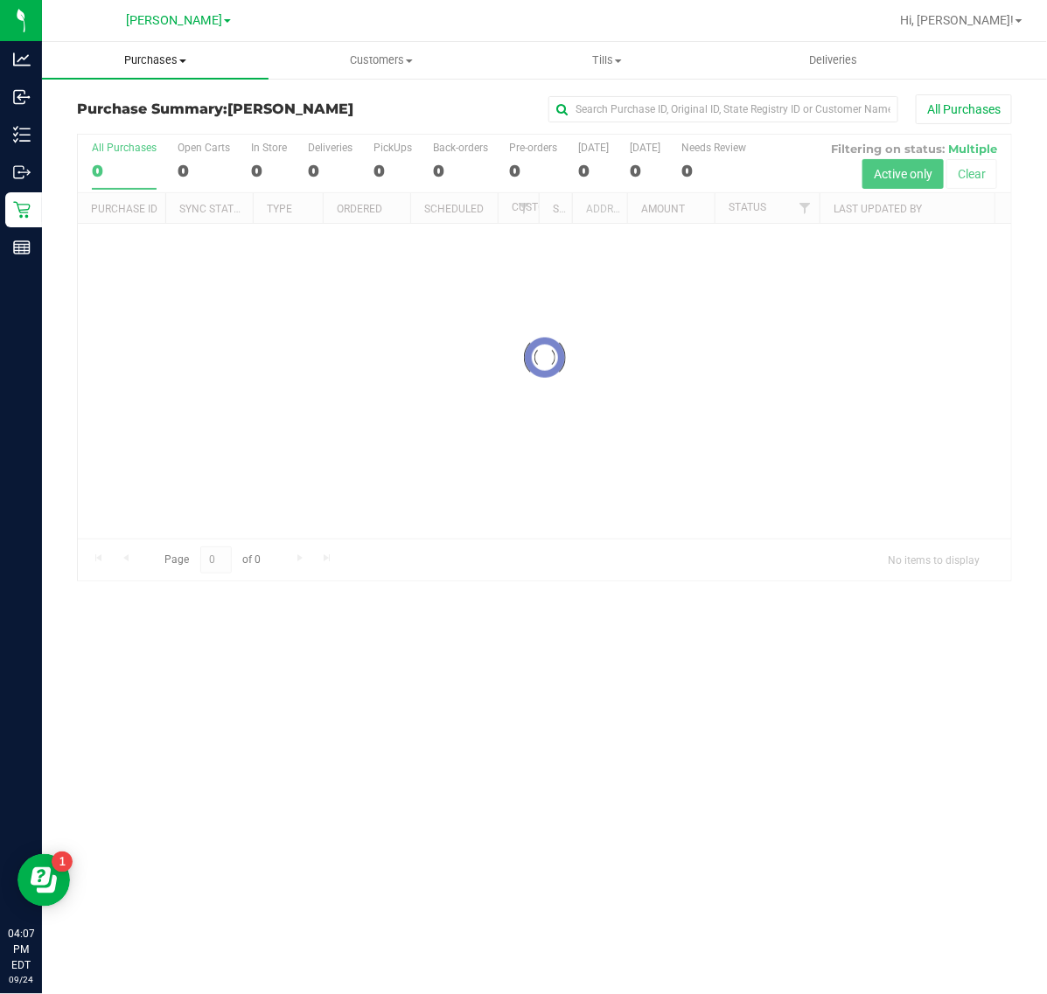
click at [182, 59] on span at bounding box center [182, 60] width 7 height 3
click at [96, 124] on span "Fulfillment" at bounding box center [96, 126] width 108 height 15
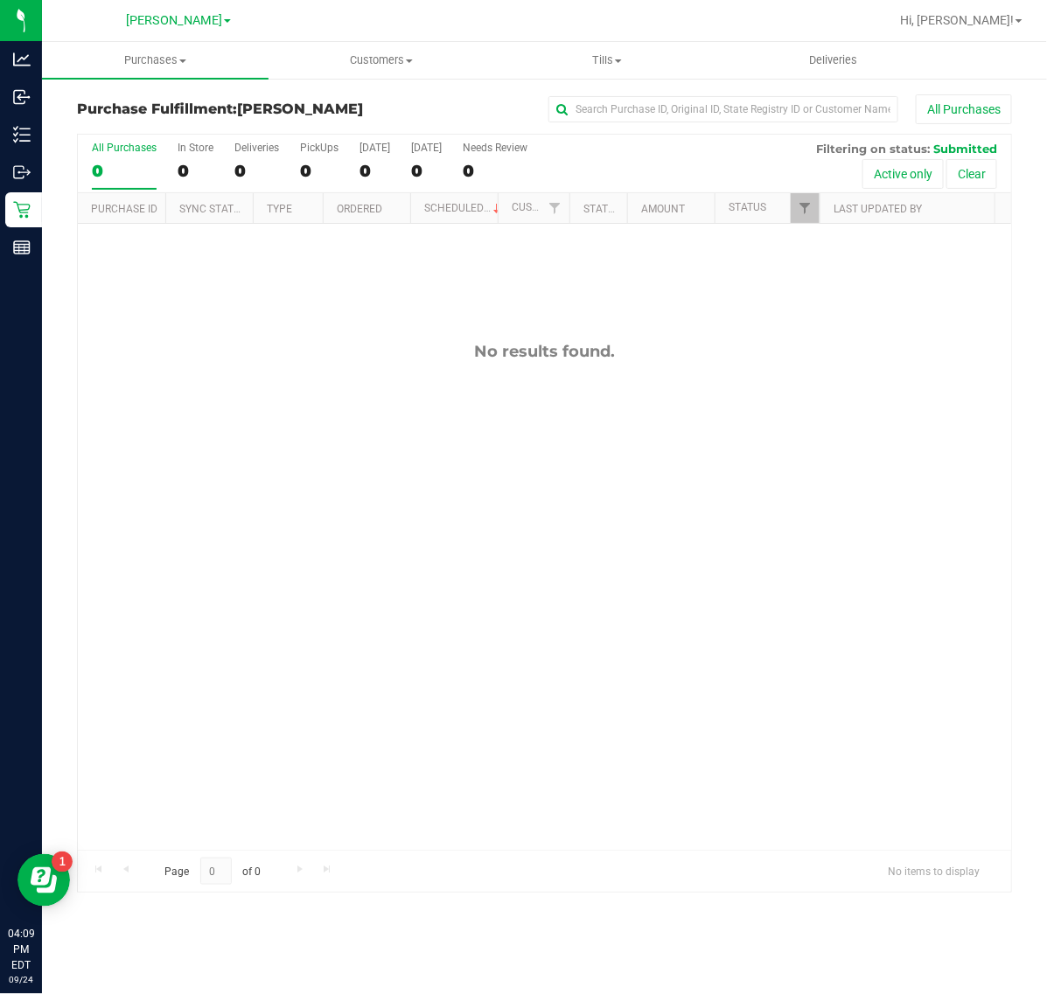
click at [514, 549] on div "No results found." at bounding box center [544, 596] width 933 height 744
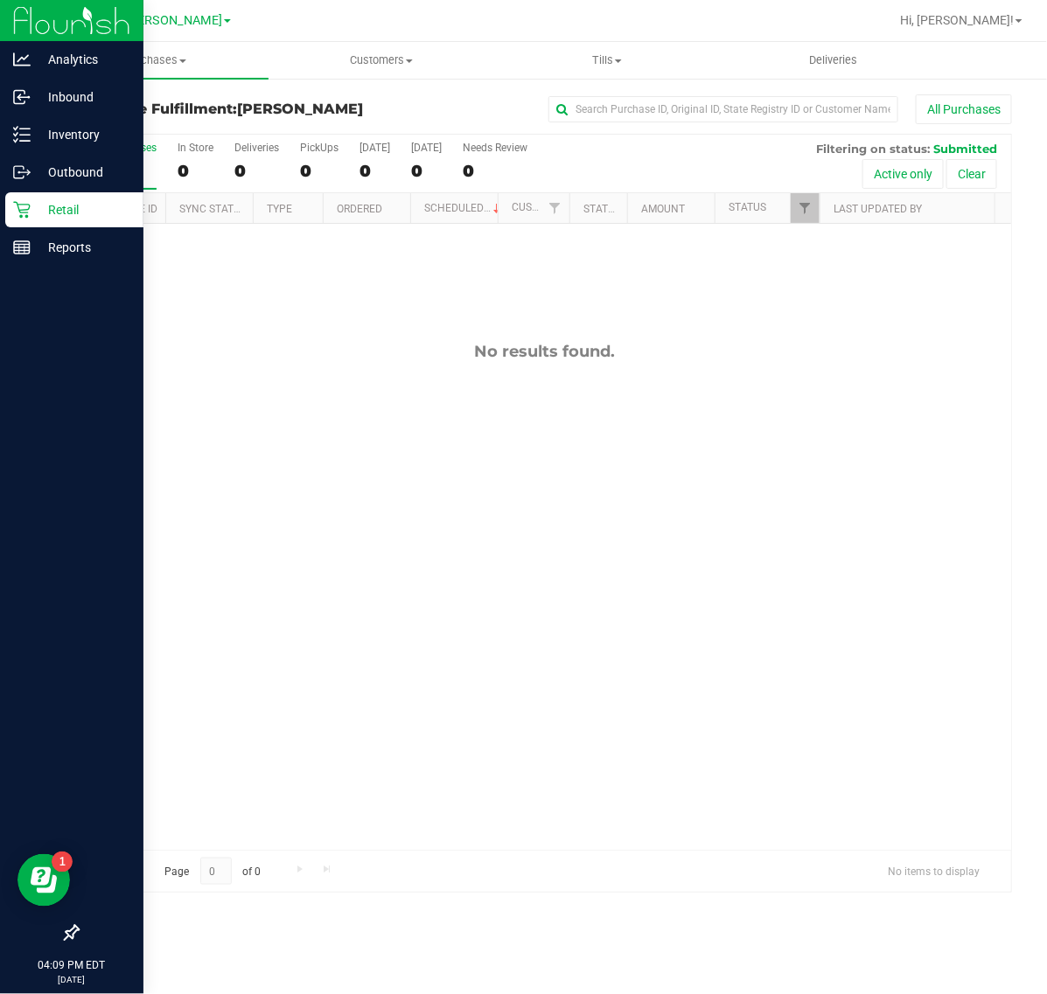
click at [28, 220] on div "Retail" at bounding box center [74, 209] width 138 height 35
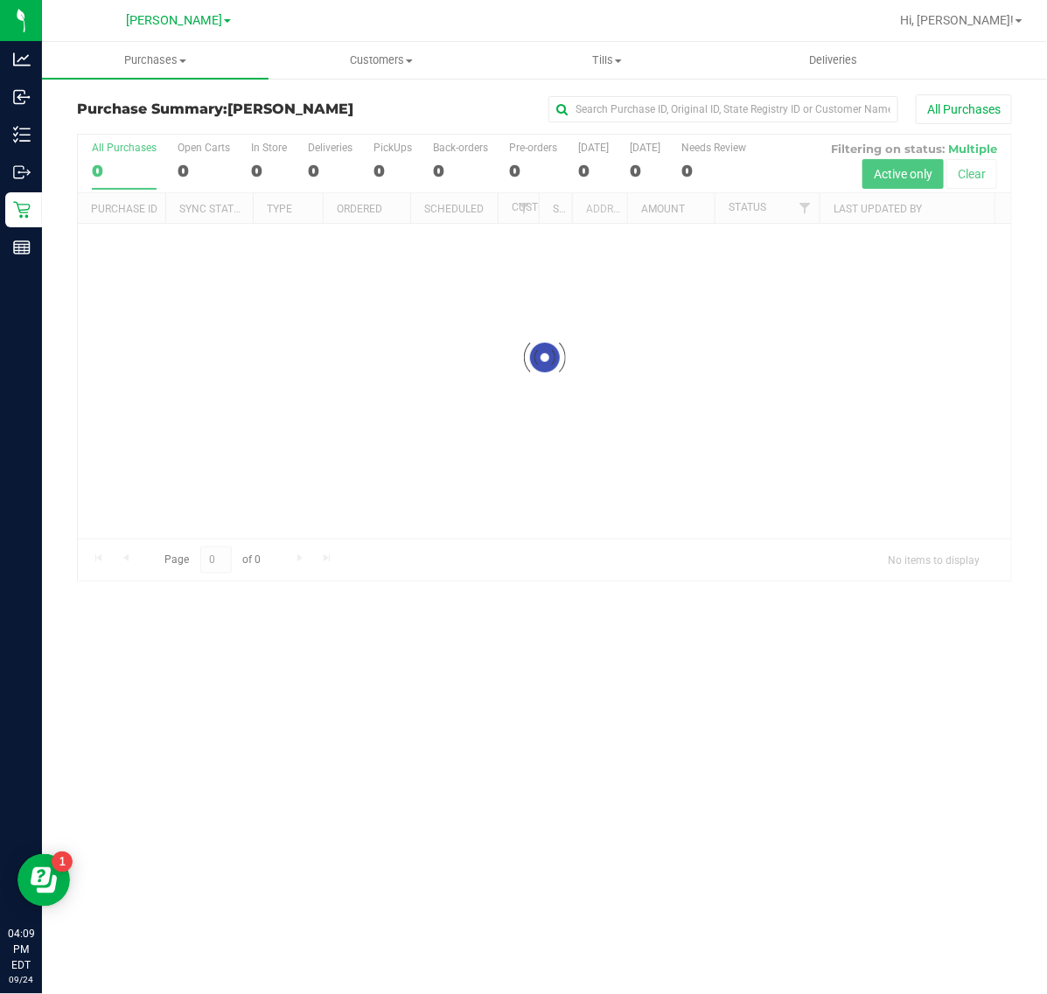
click at [473, 508] on div at bounding box center [544, 358] width 933 height 446
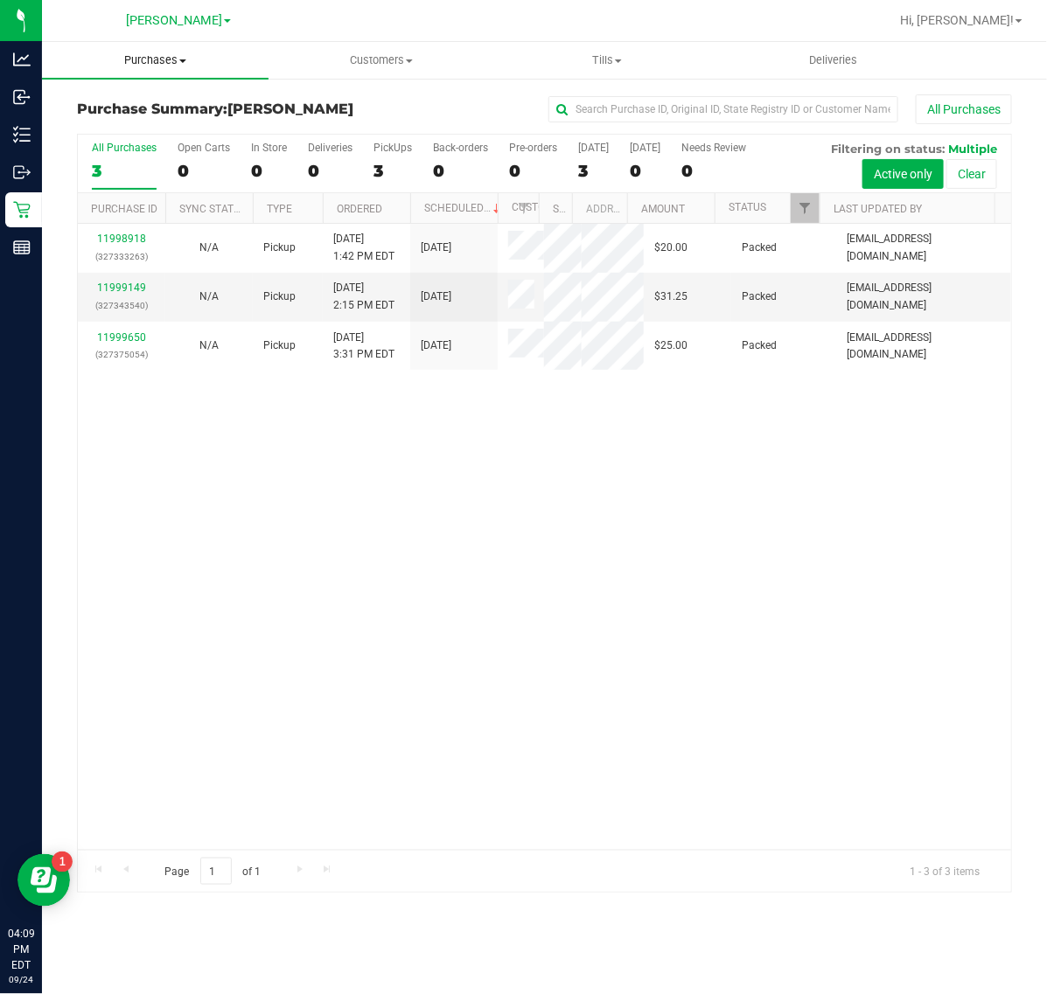
click at [168, 66] on span "Purchases" at bounding box center [155, 60] width 227 height 16
click at [151, 121] on li "Fulfillment" at bounding box center [155, 126] width 227 height 21
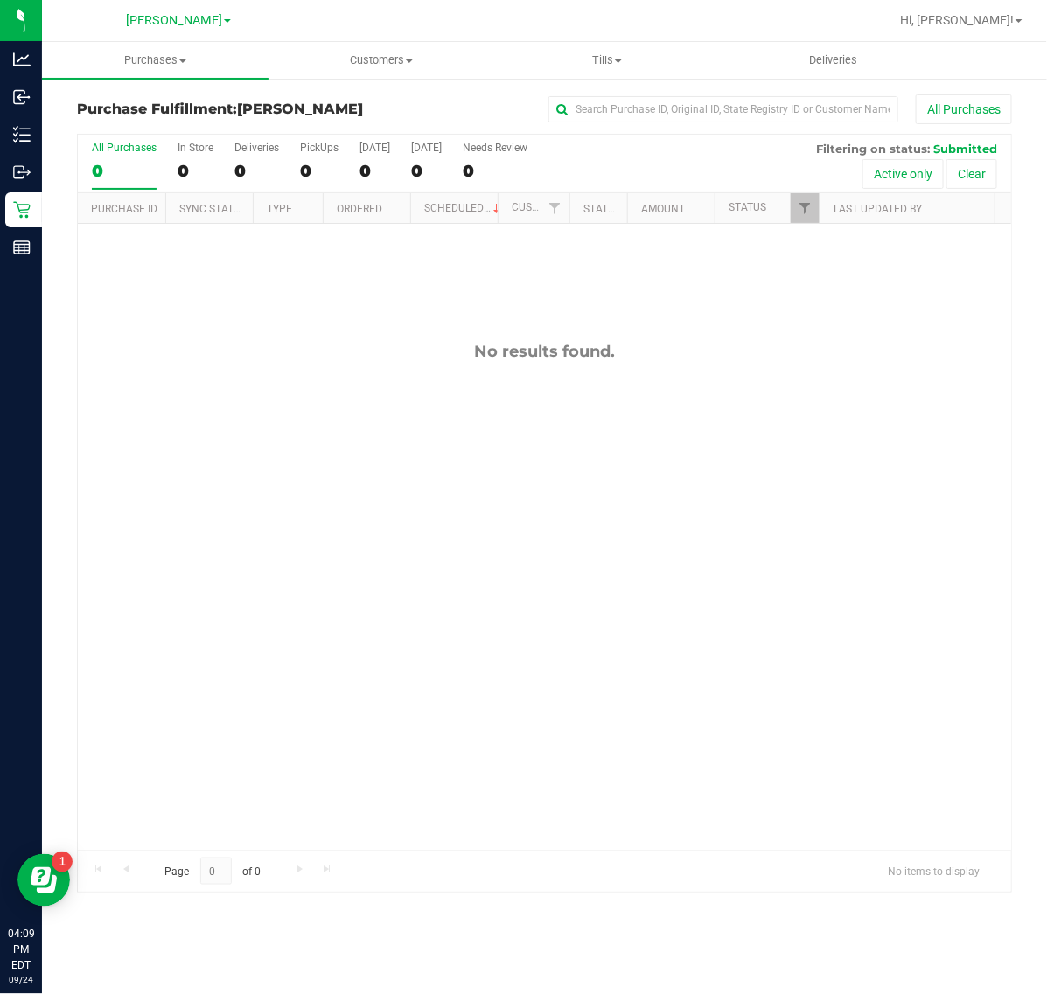
click at [341, 417] on div "No results found." at bounding box center [544, 596] width 933 height 744
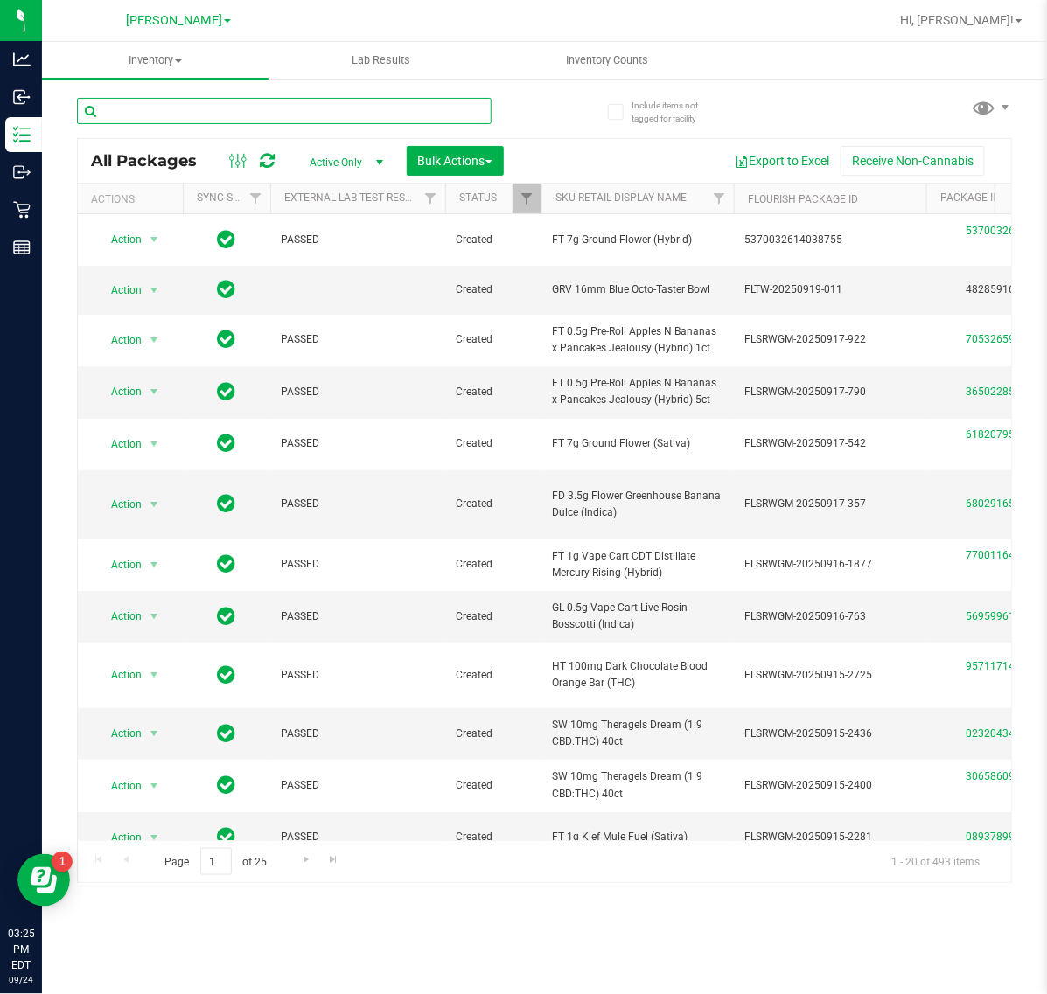
drag, startPoint x: 0, startPoint y: 0, endPoint x: 254, endPoint y: 108, distance: 275.5
click at [254, 108] on input "text" at bounding box center [284, 111] width 415 height 26
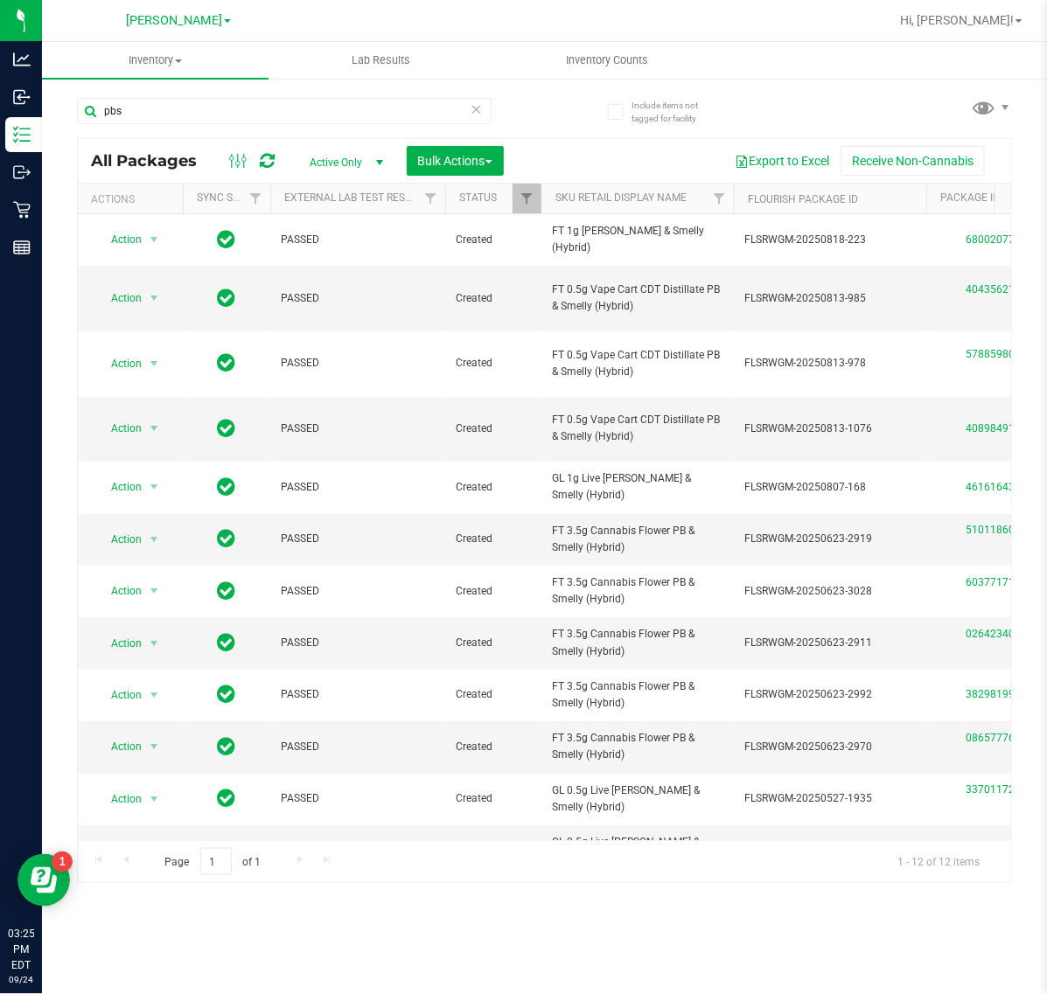
click at [779, 72] on ul "Inventory All packages All inventory Waste log Create inventory Lab Results Inv…" at bounding box center [565, 61] width 1047 height 38
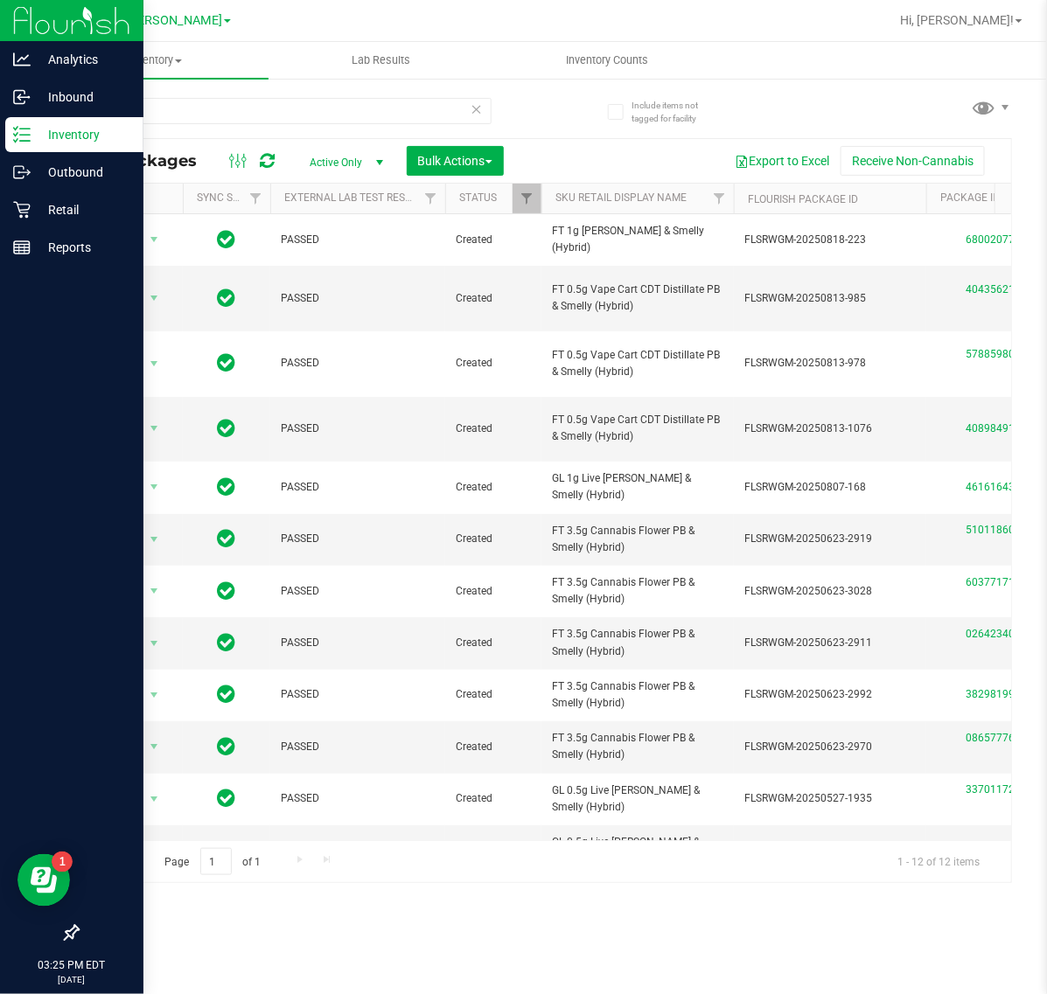
click at [22, 137] on icon at bounding box center [21, 134] width 17 height 17
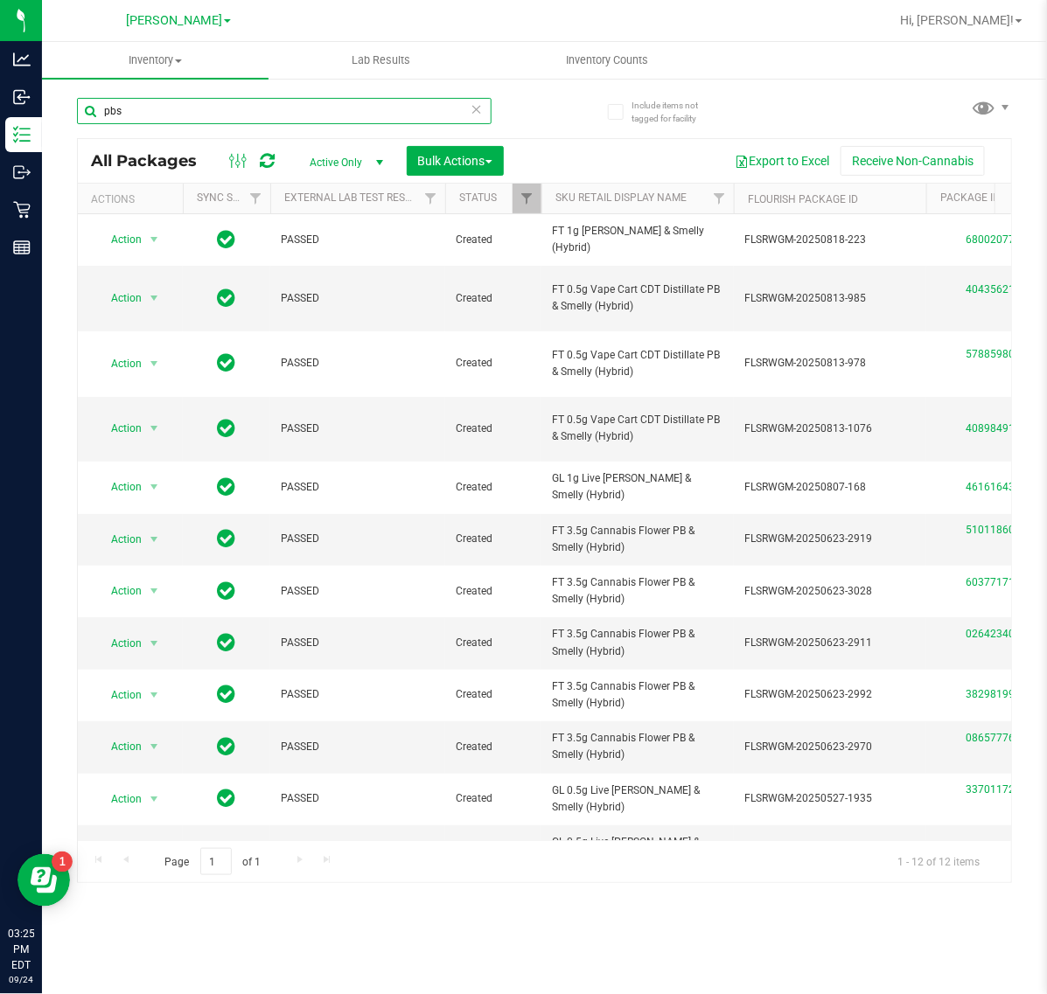
drag, startPoint x: 206, startPoint y: 107, endPoint x: -2, endPoint y: 108, distance: 208.1
click at [0, 108] on html "Analytics Inbound Inventory Outbound Retail Reports 03:25 PM EDT 09/24/2025 09/…" at bounding box center [523, 497] width 1047 height 994
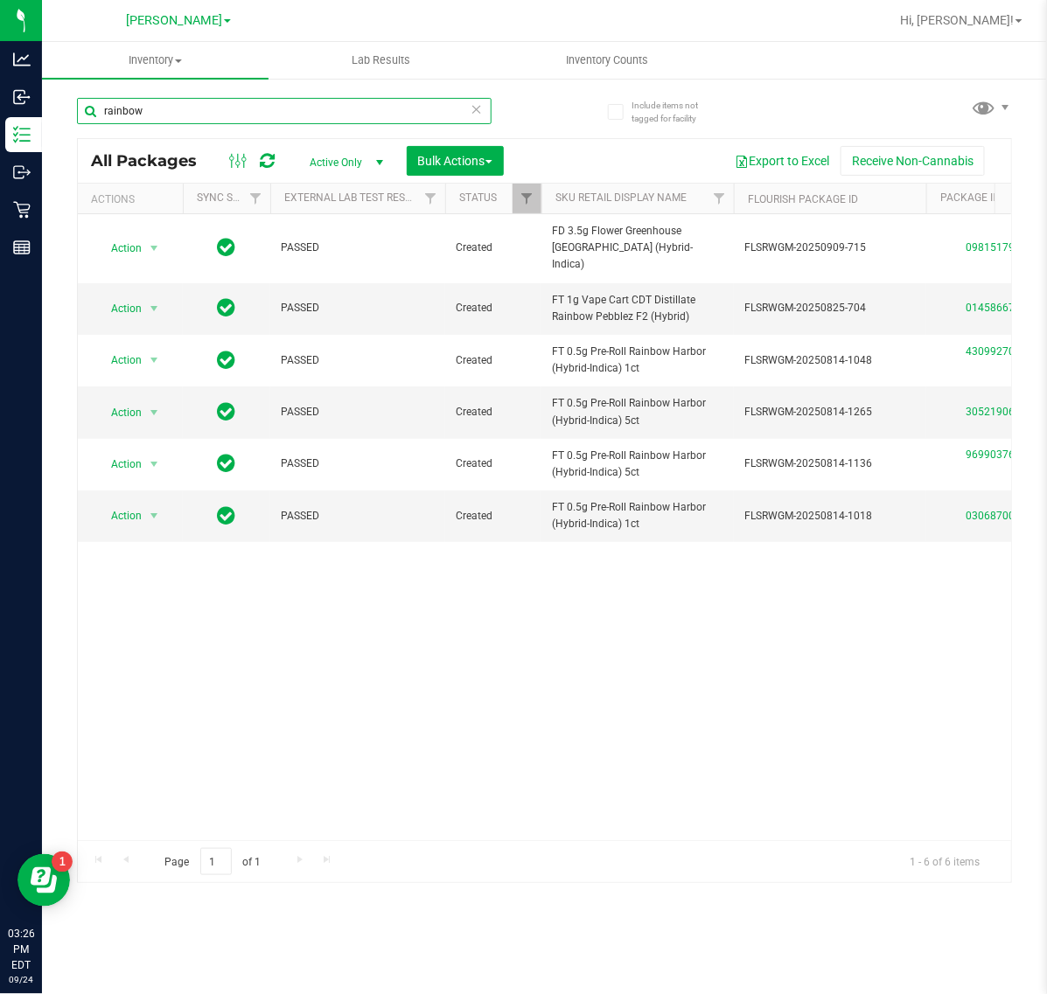
type input "rainbow"
click at [477, 105] on icon at bounding box center [477, 108] width 12 height 21
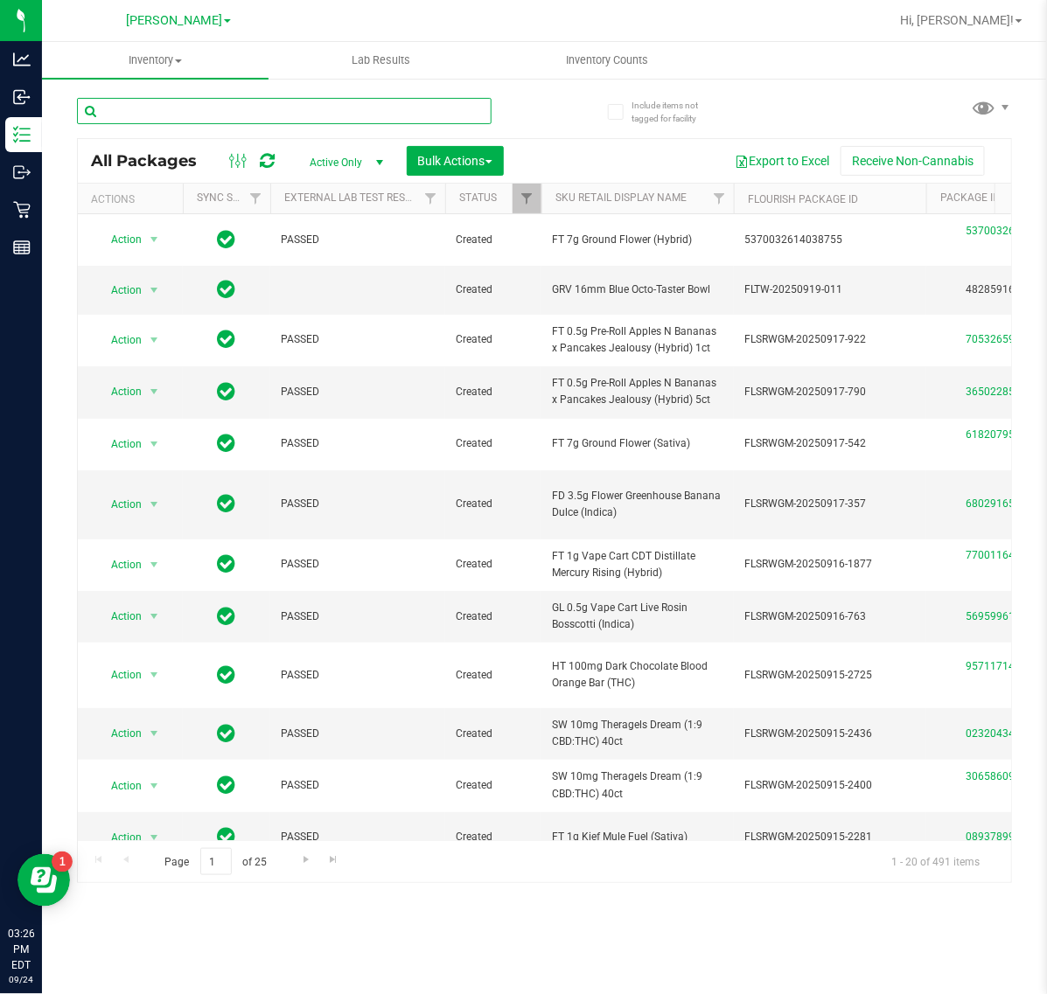
click at [264, 114] on input "text" at bounding box center [284, 111] width 415 height 26
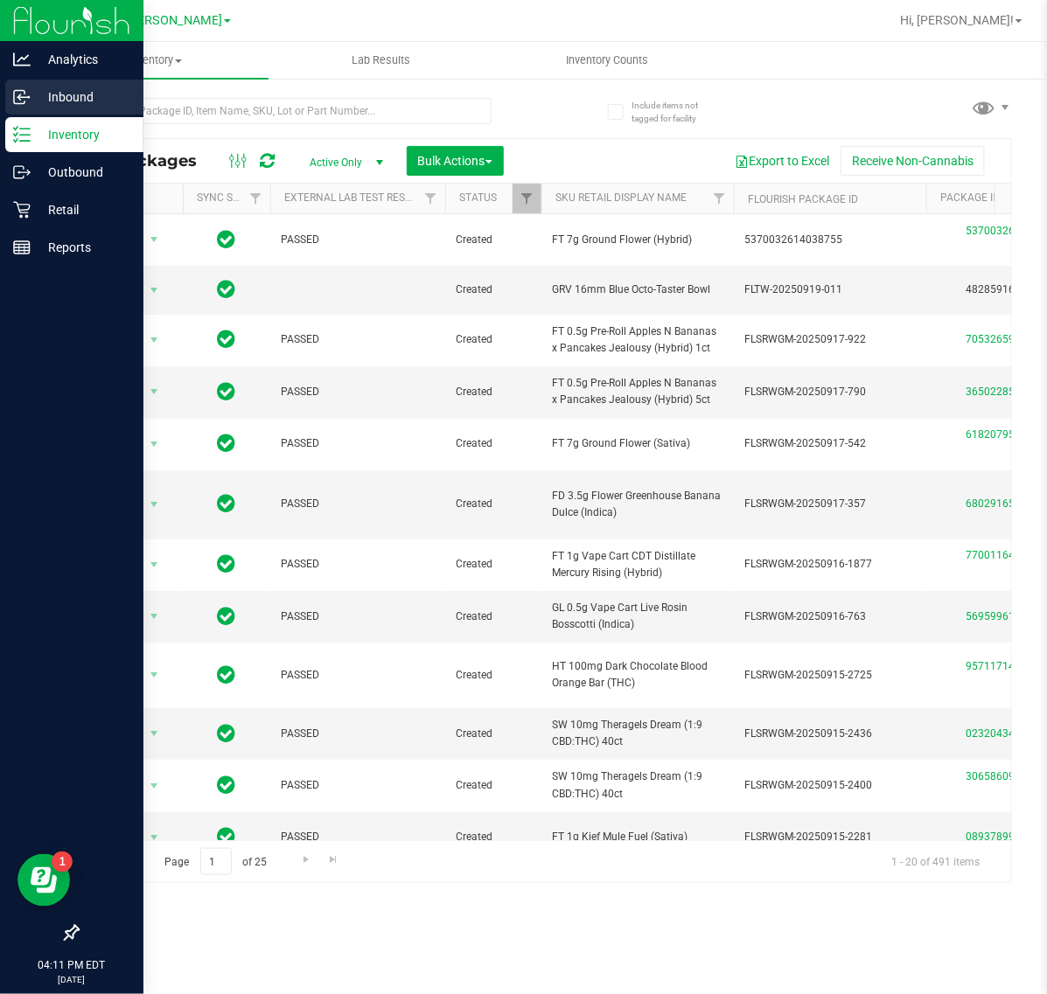
click at [31, 96] on p "Inbound" at bounding box center [83, 97] width 105 height 21
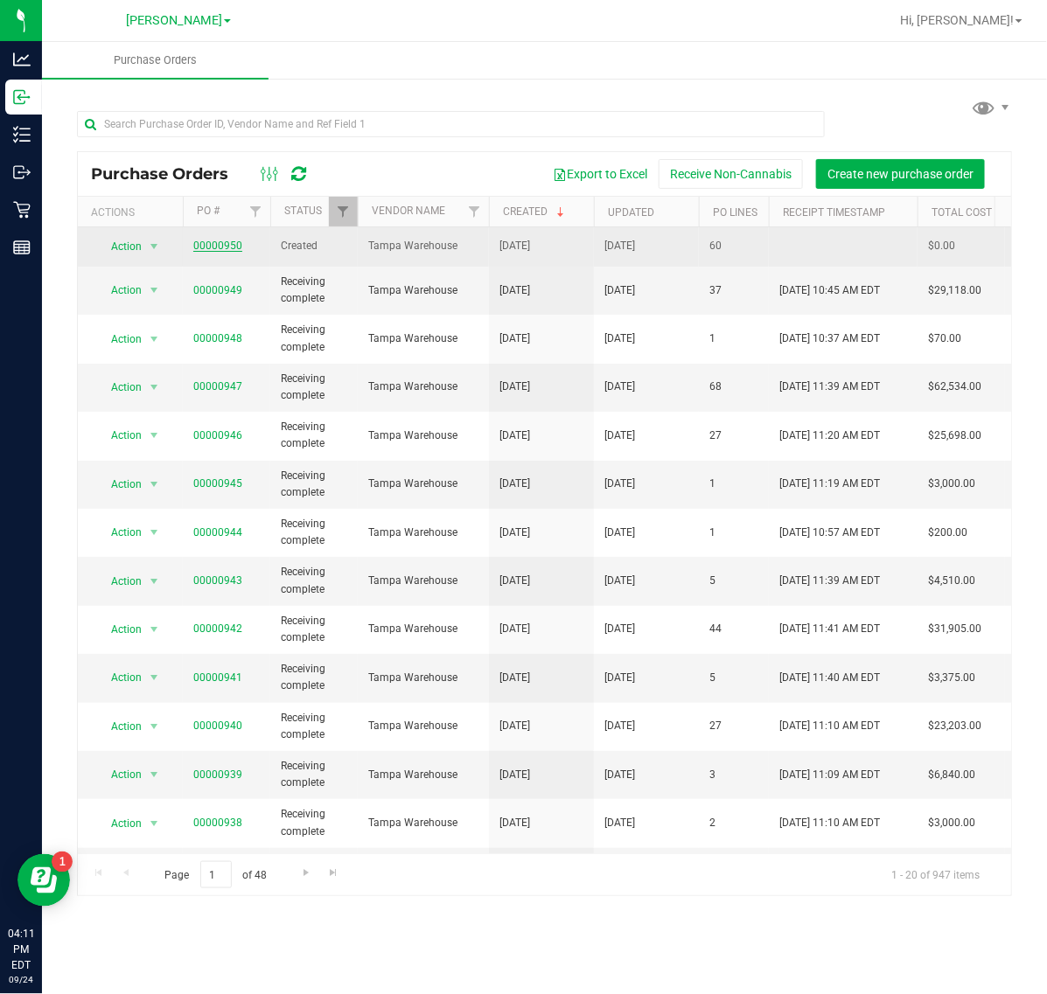
click at [227, 246] on link "00000950" at bounding box center [217, 246] width 49 height 12
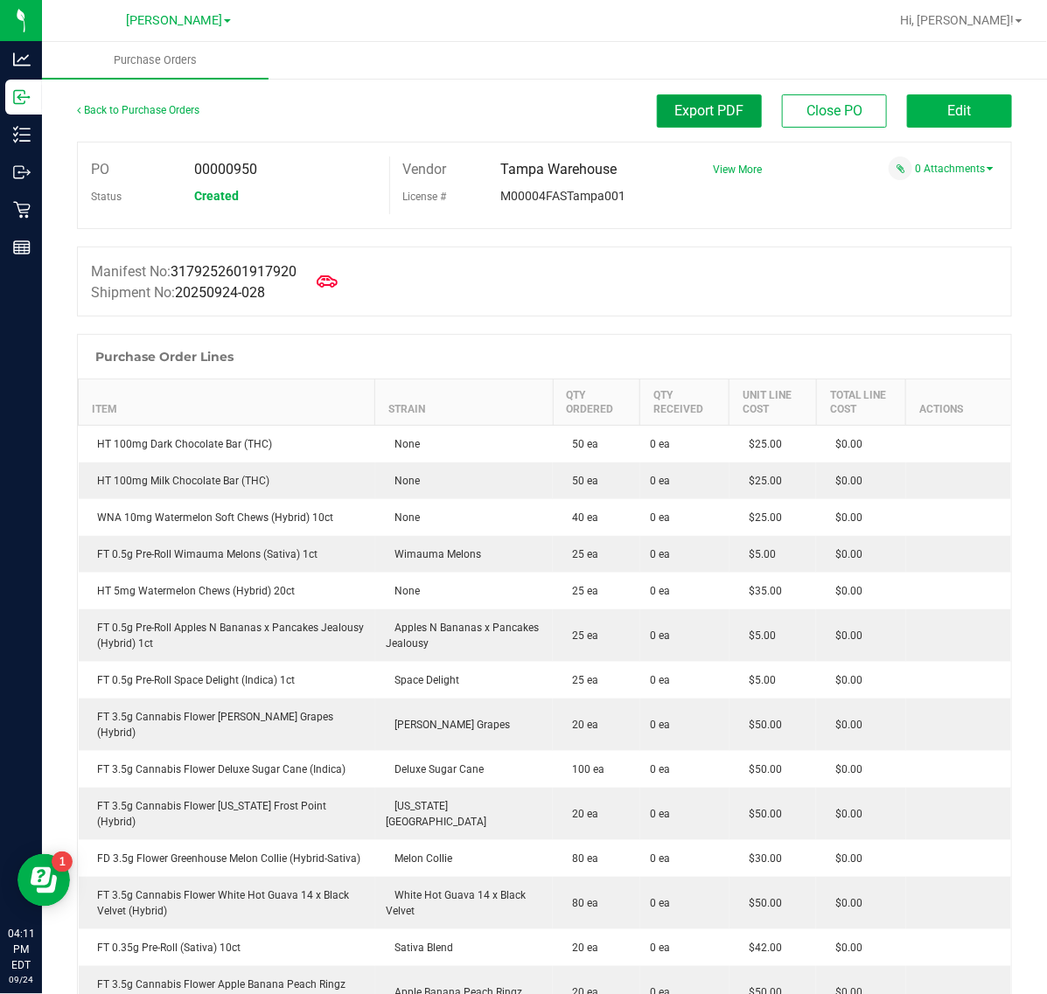
drag, startPoint x: 722, startPoint y: 105, endPoint x: 658, endPoint y: 133, distance: 69.7
click at [722, 105] on span "Export PDF" at bounding box center [709, 110] width 69 height 17
click at [168, 104] on link "Back to Purchase Orders" at bounding box center [138, 110] width 122 height 12
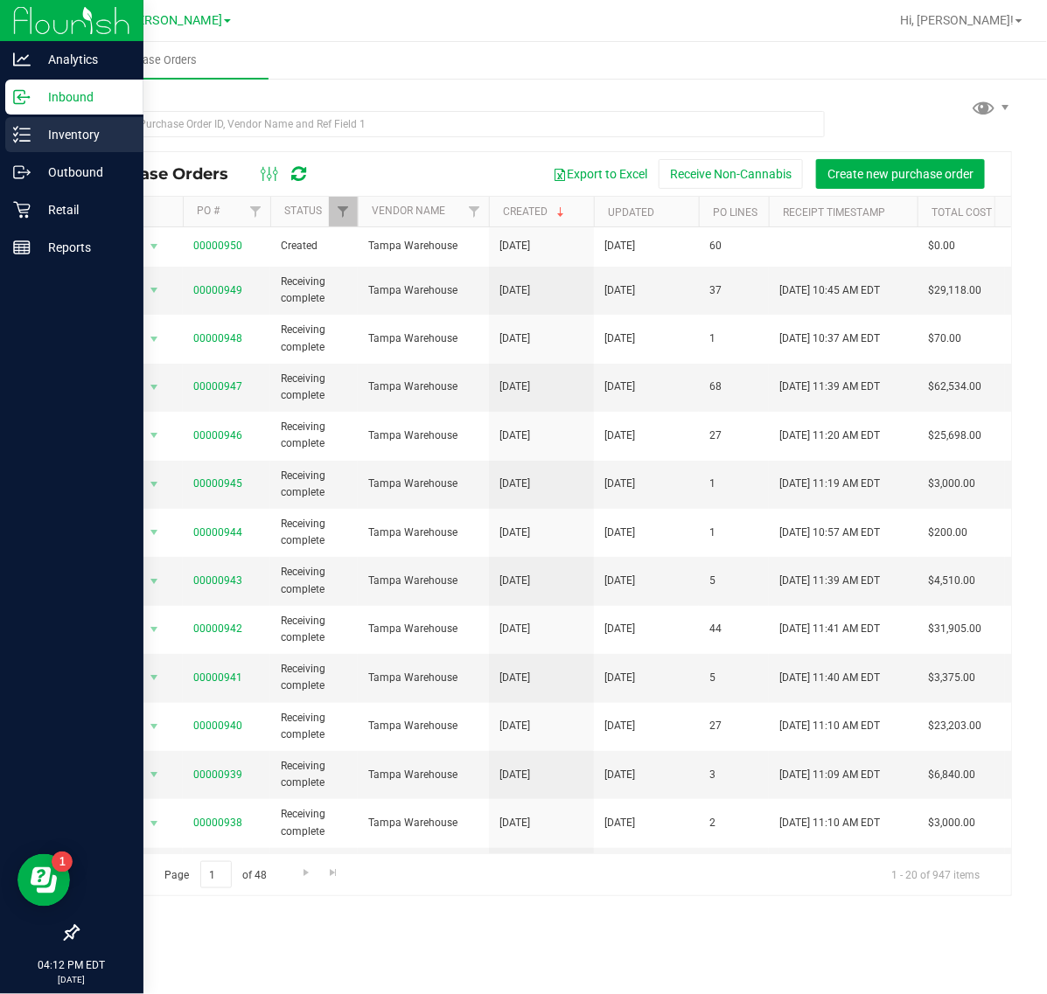
click at [59, 129] on p "Inventory" at bounding box center [83, 134] width 105 height 21
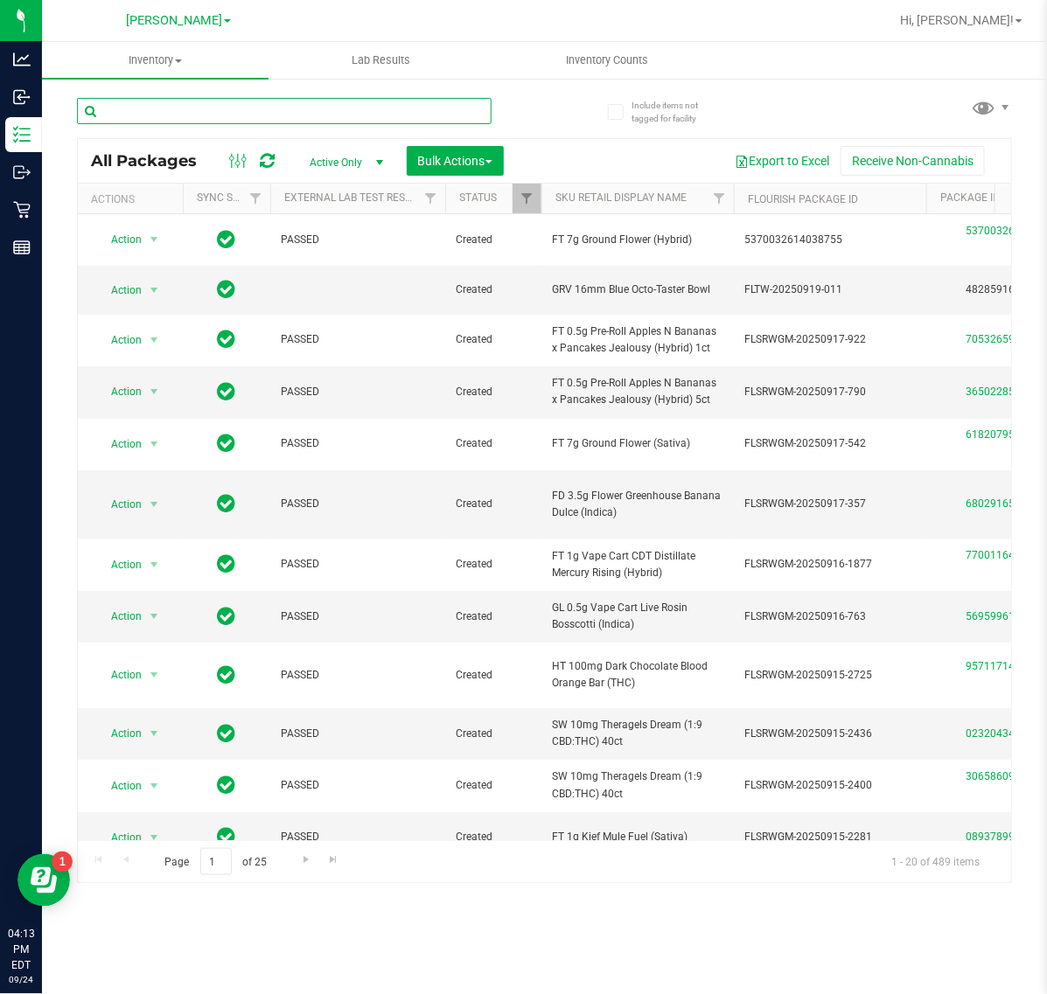
click at [267, 99] on input "text" at bounding box center [284, 111] width 415 height 26
type input "watermelon"
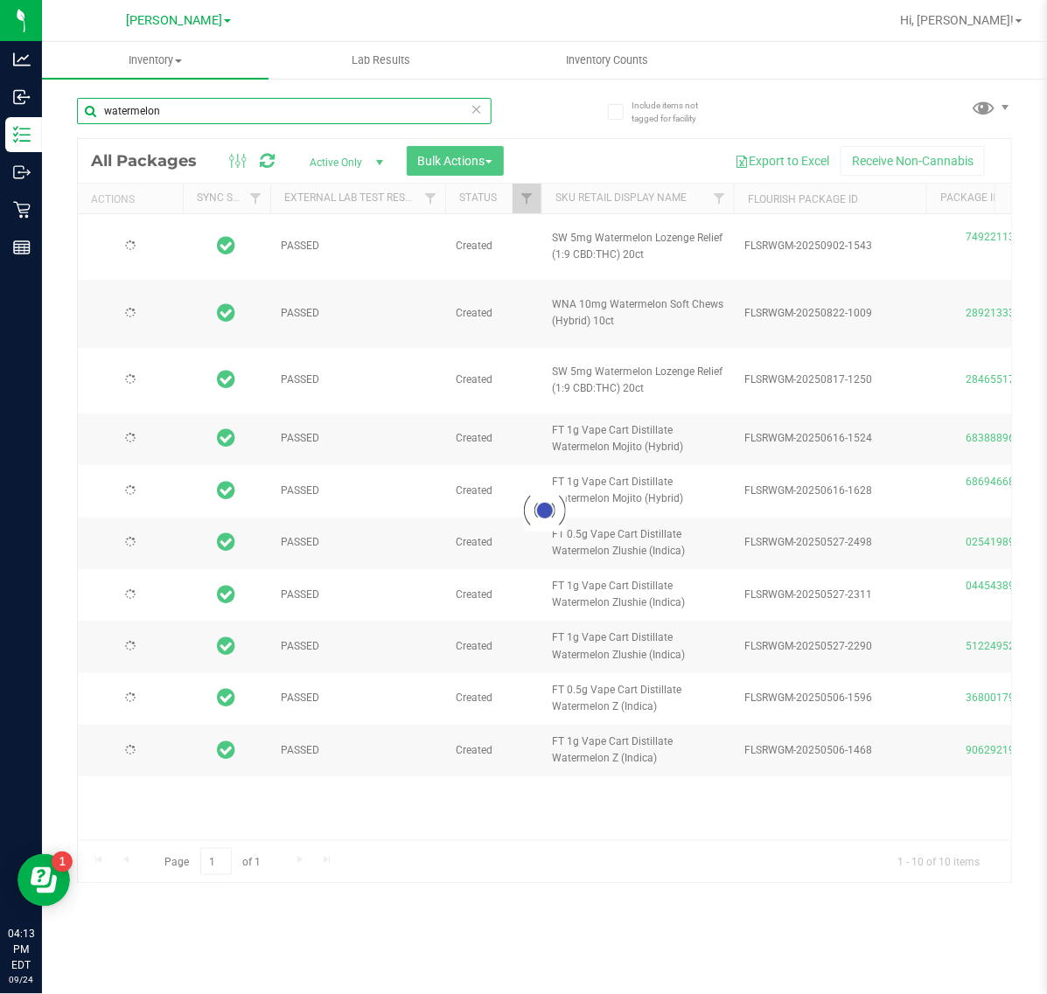
type input "[DATE]"
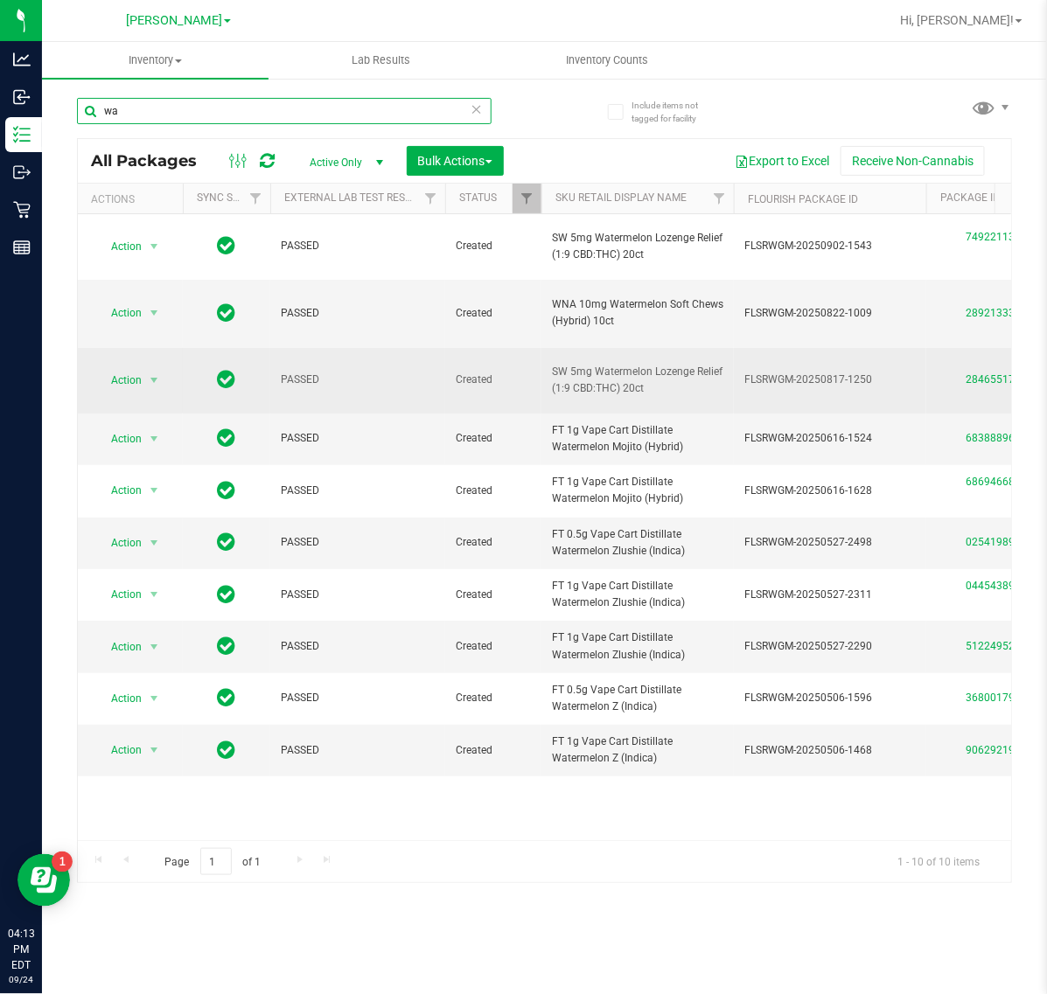
type input "w"
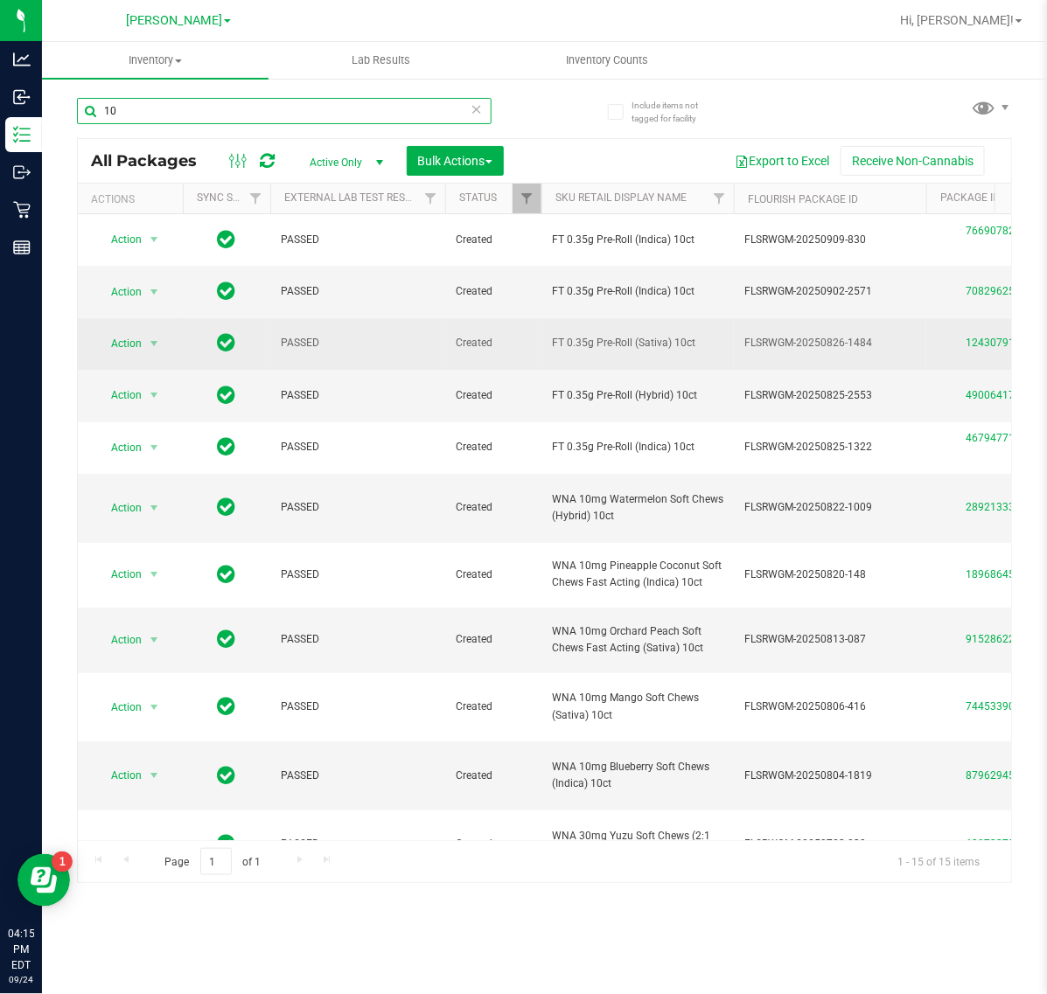
type input "1"
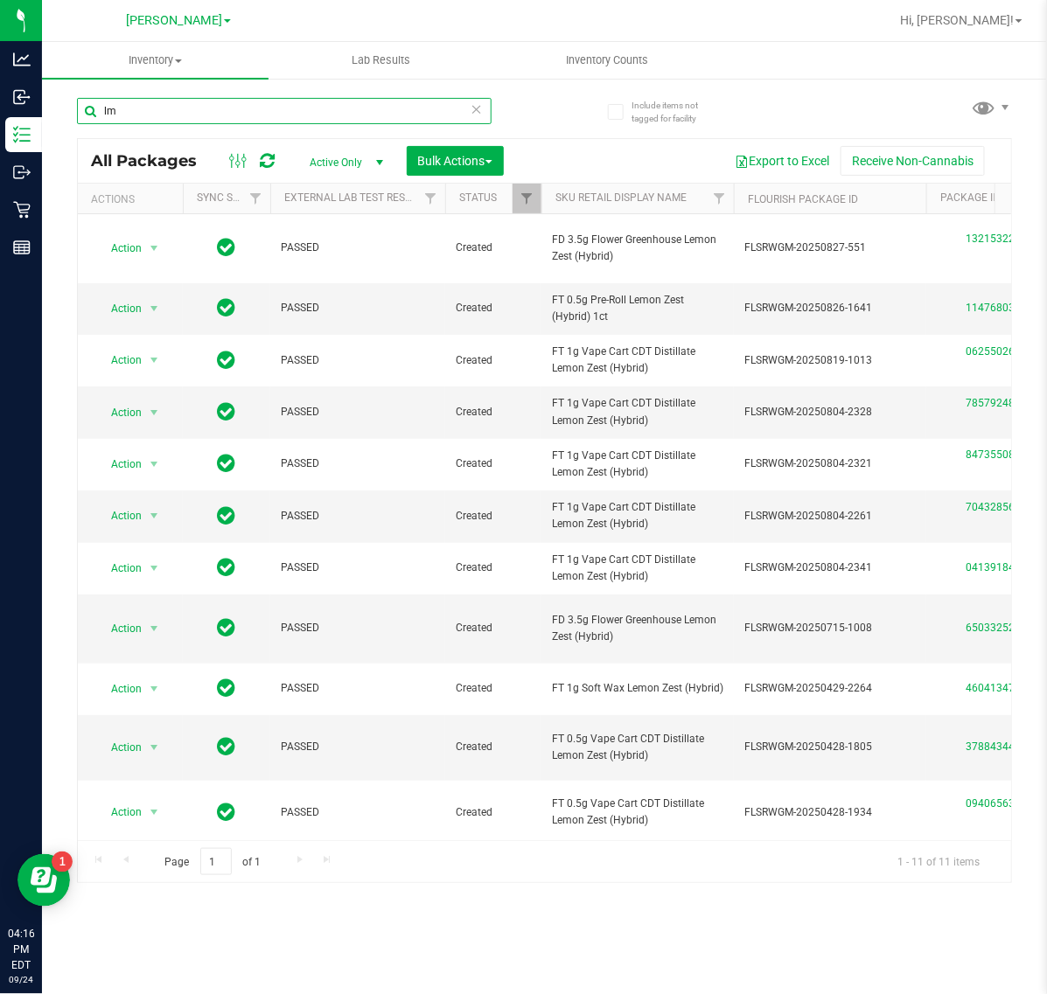
type input "l"
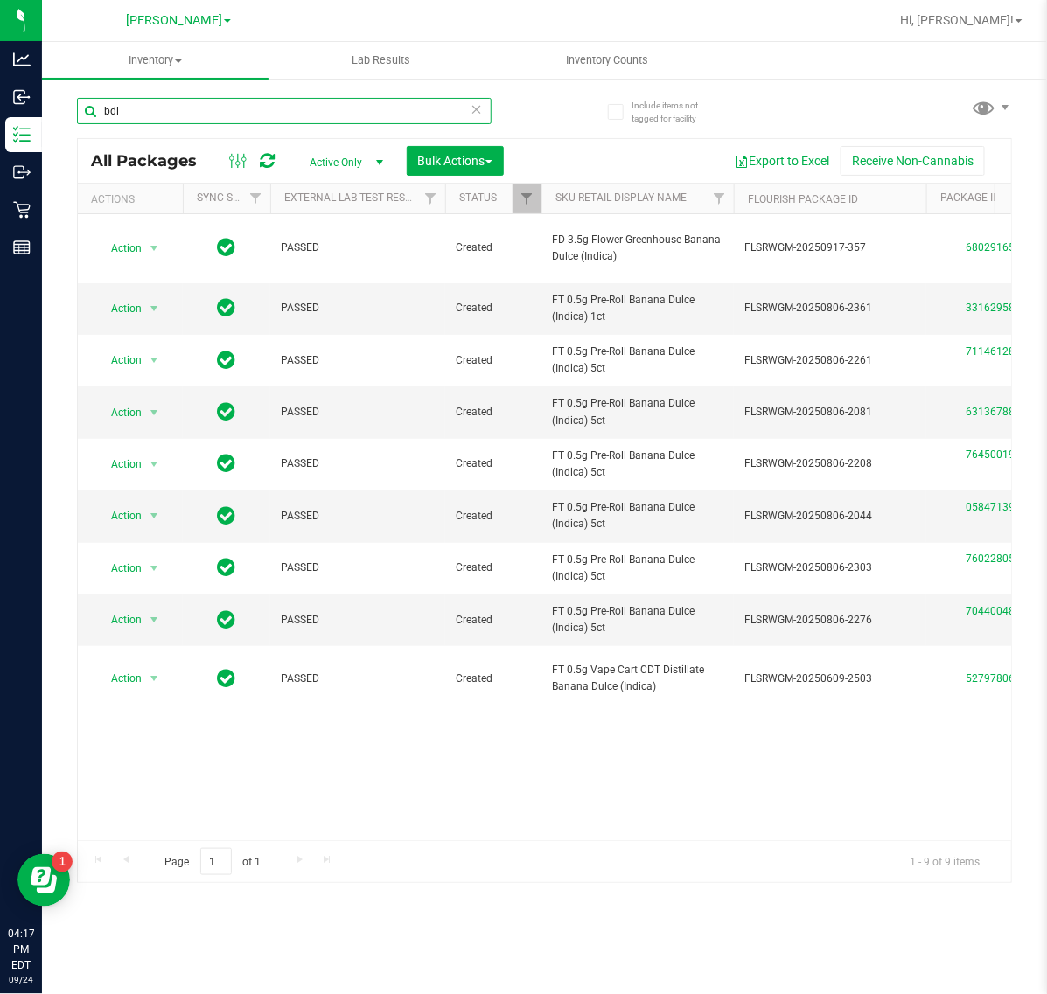
click at [268, 110] on input "bdl" at bounding box center [284, 111] width 415 height 26
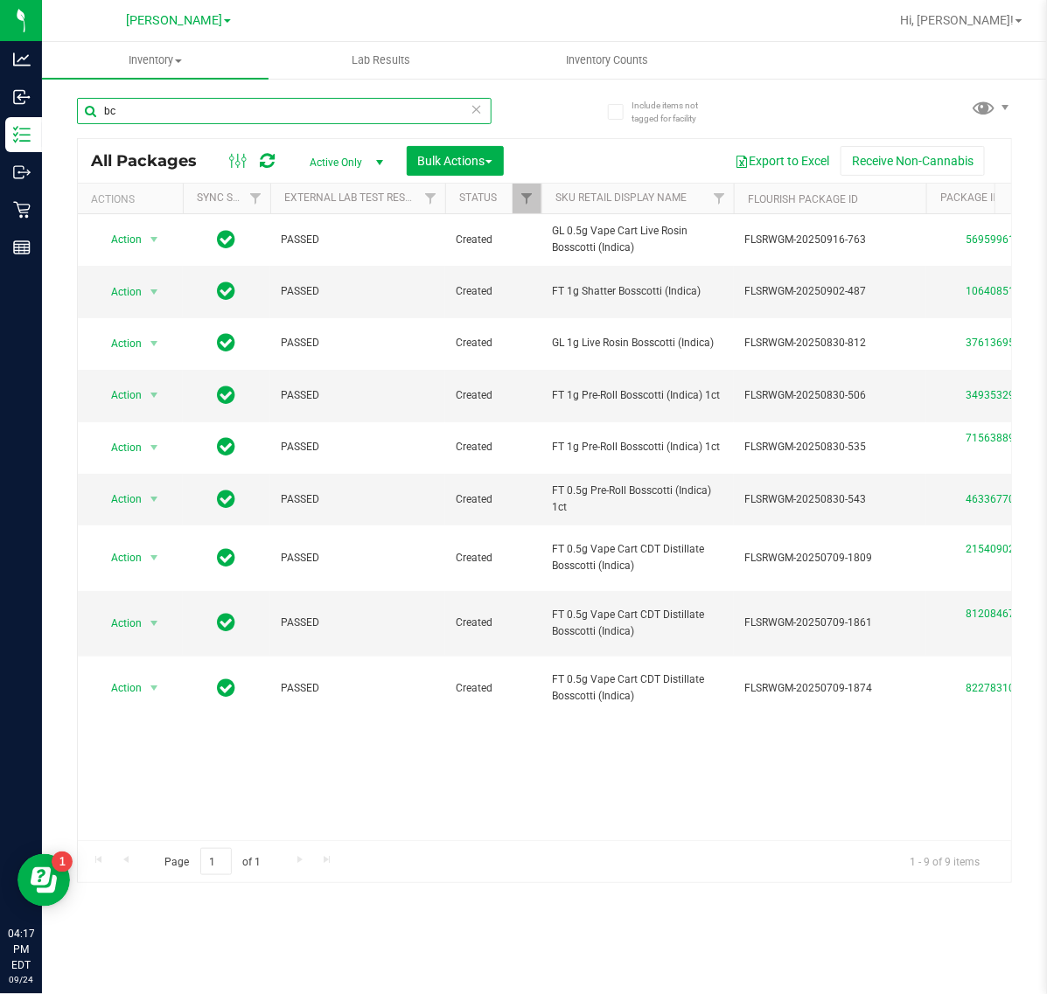
type input "b"
type input "fic"
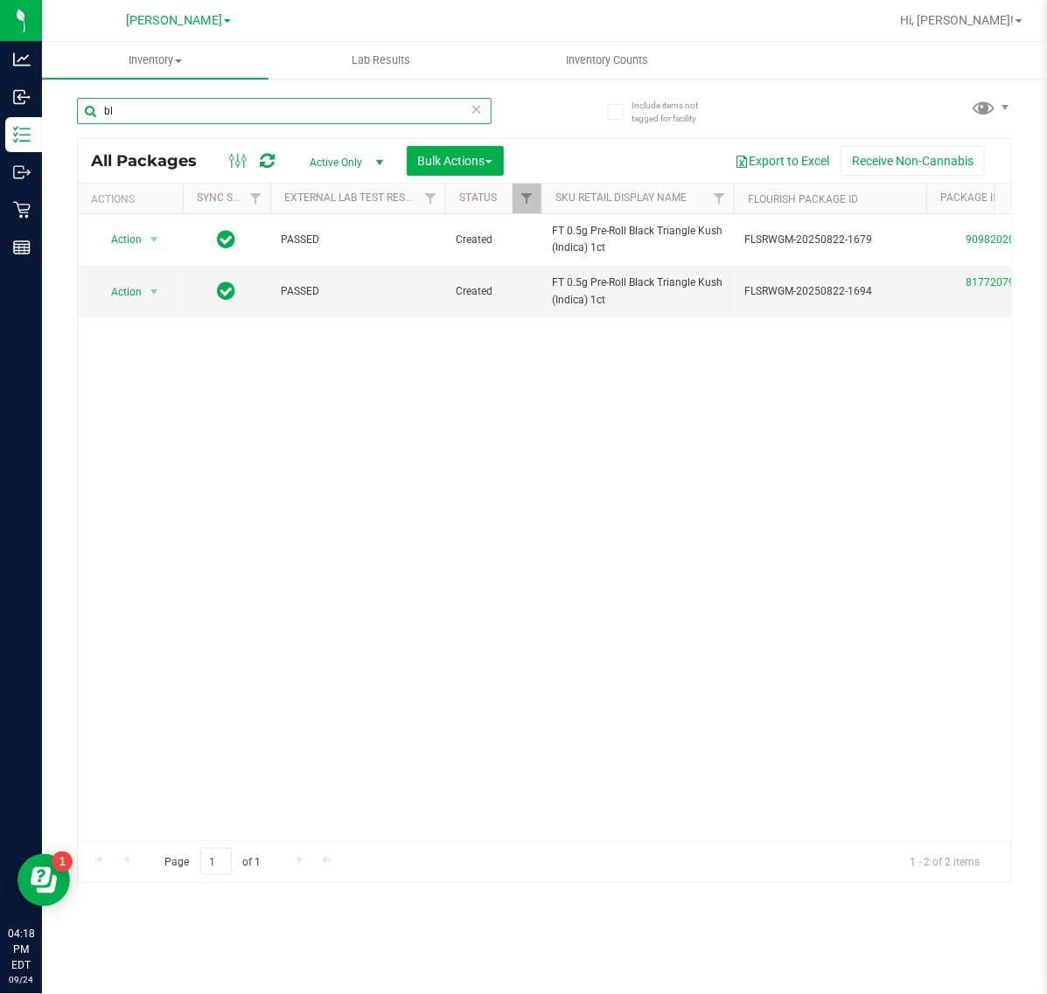
type input "b"
type input "p"
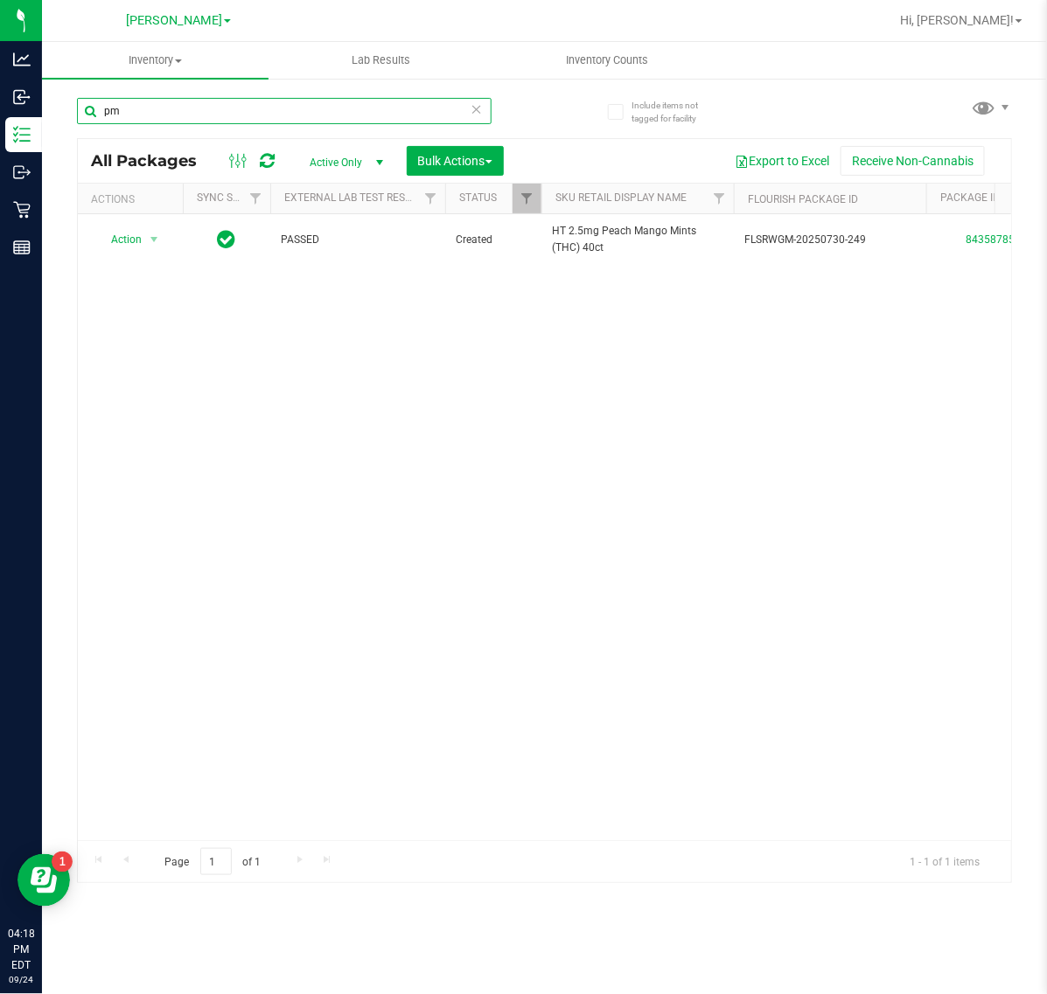
type input "p"
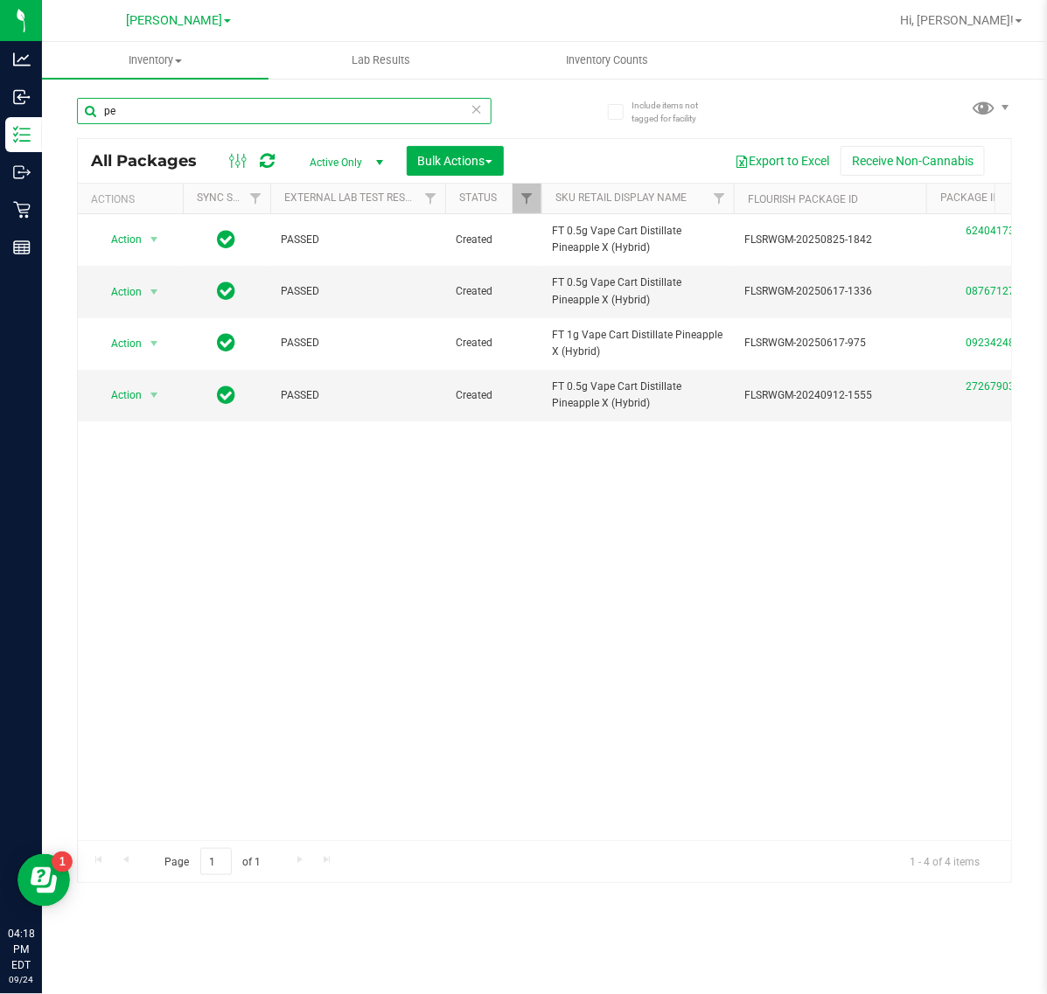
type input "p"
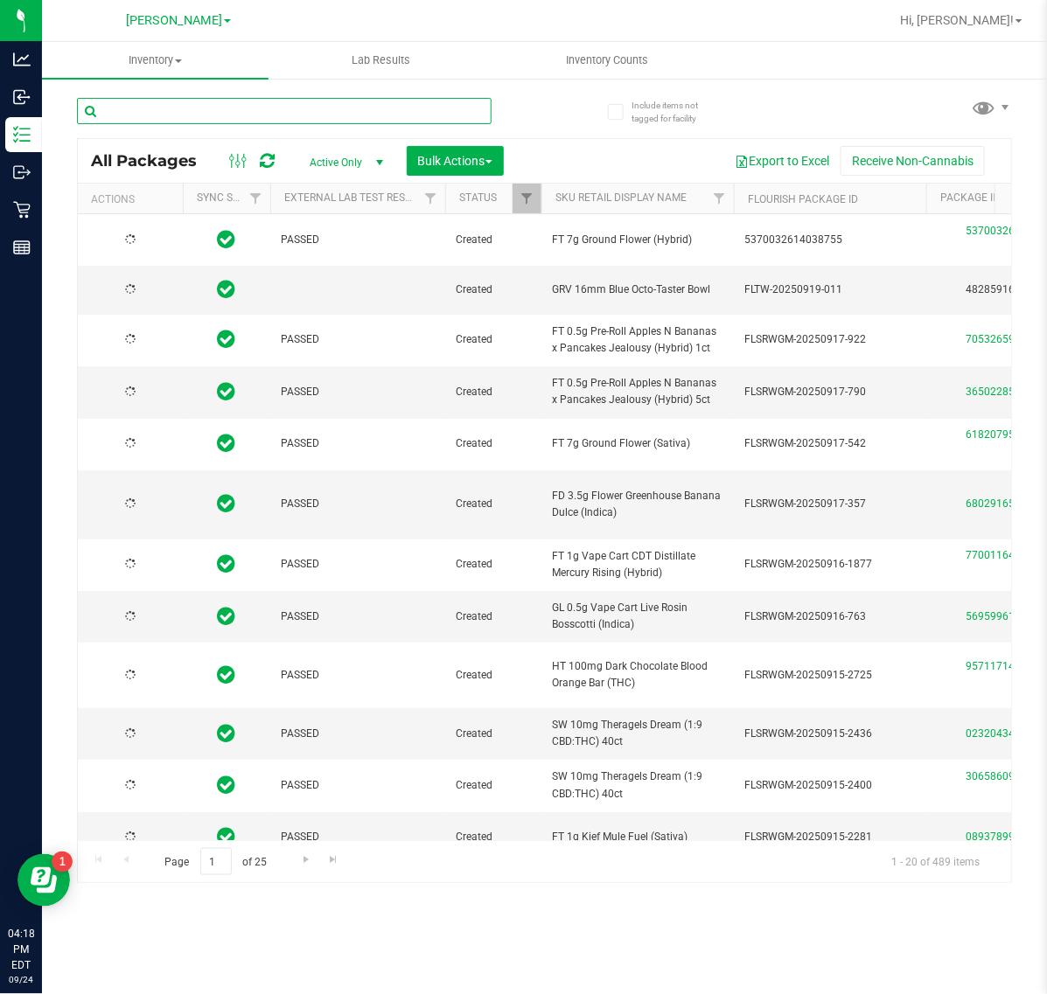
type input "[DATE]"
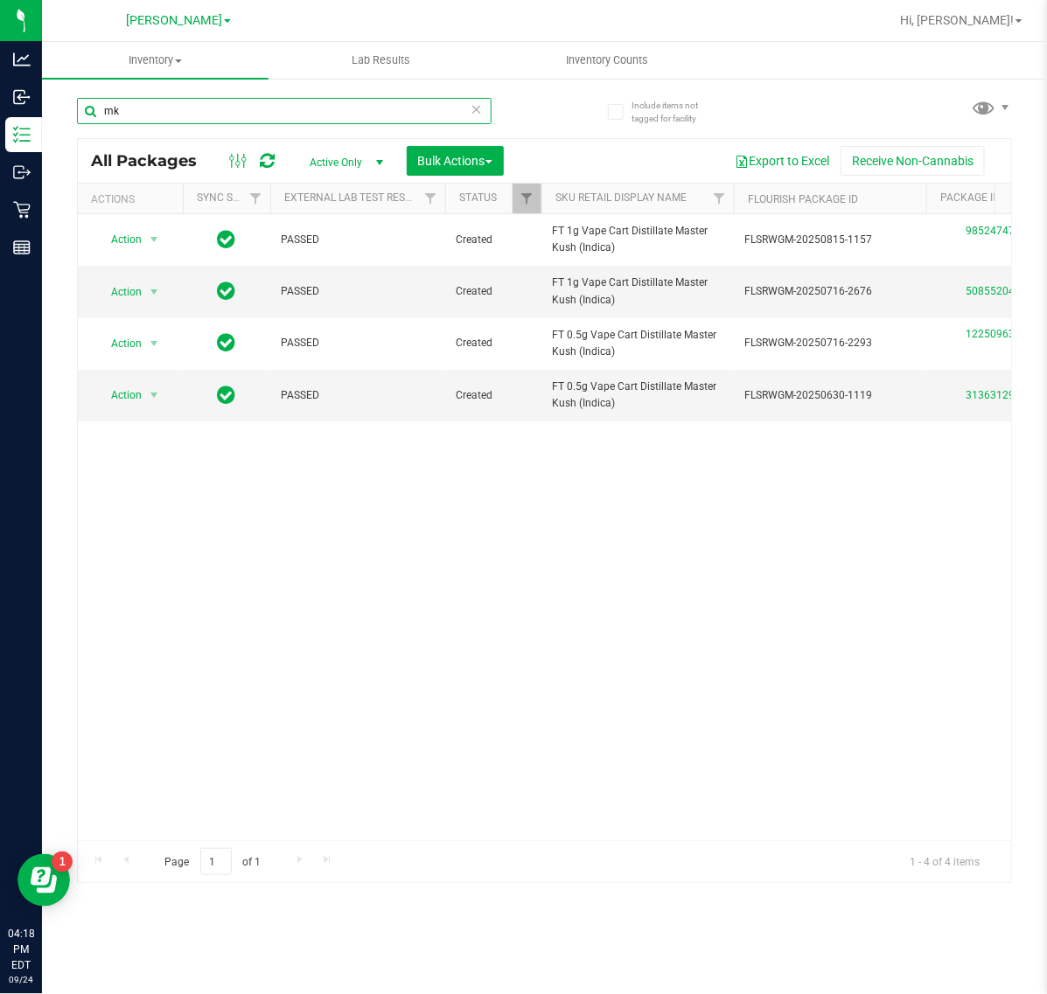
type input "m"
type input "z"
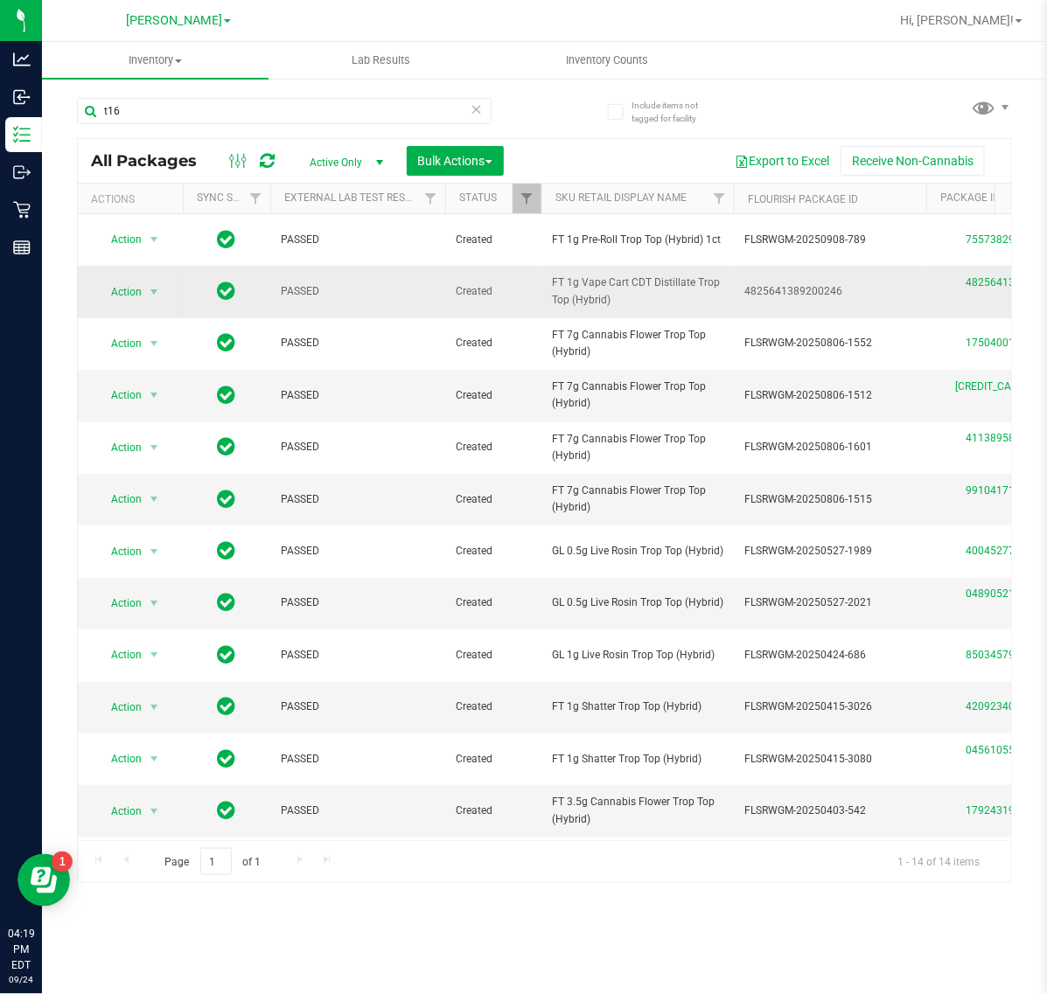
drag, startPoint x: 669, startPoint y: 307, endPoint x: 540, endPoint y: 280, distance: 132.2
copy tr "FT 1g Vape Cart CDT Distillate Trop Top (Hybrid)"
drag, startPoint x: 191, startPoint y: 101, endPoint x: -2, endPoint y: 102, distance: 192.4
click at [0, 102] on html "Analytics Inbound Inventory Outbound Retail Reports 04:19 PM EDT [DATE] 09/24 […" at bounding box center [523, 497] width 1047 height 994
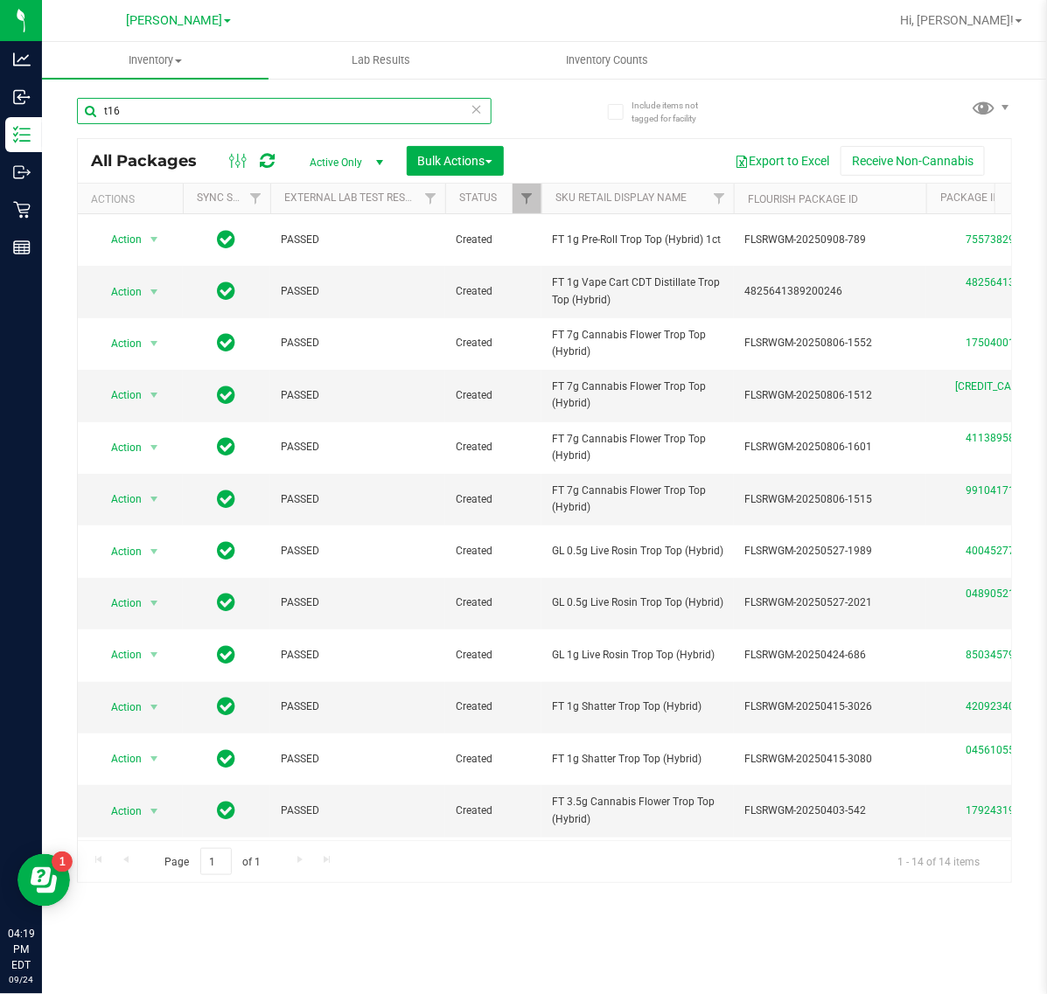
paste input "FT 1g Vape Cart CDT Distillate Trop Top (Hybrid)"
type input "FT 1g Vape Cart CDT Distillate Trop Top (Hybrid)"
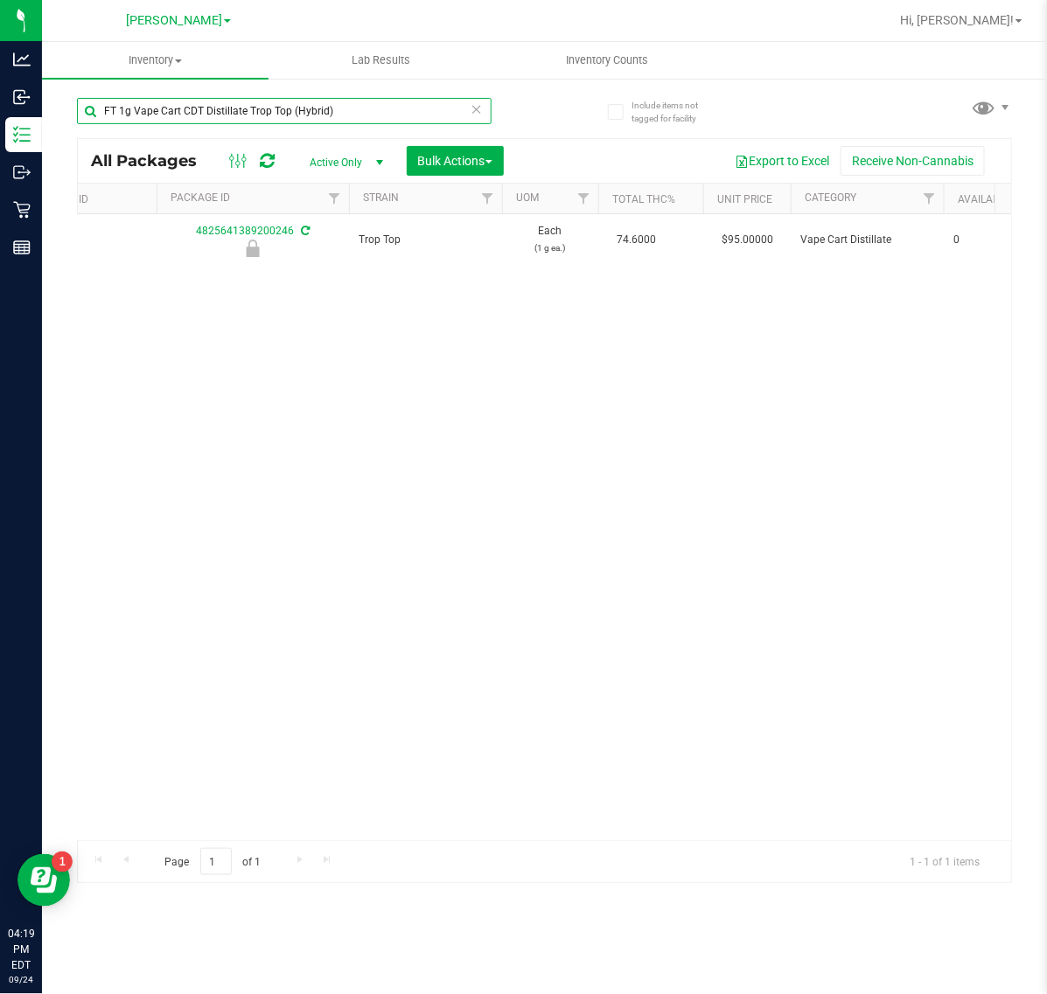
scroll to position [0, 918]
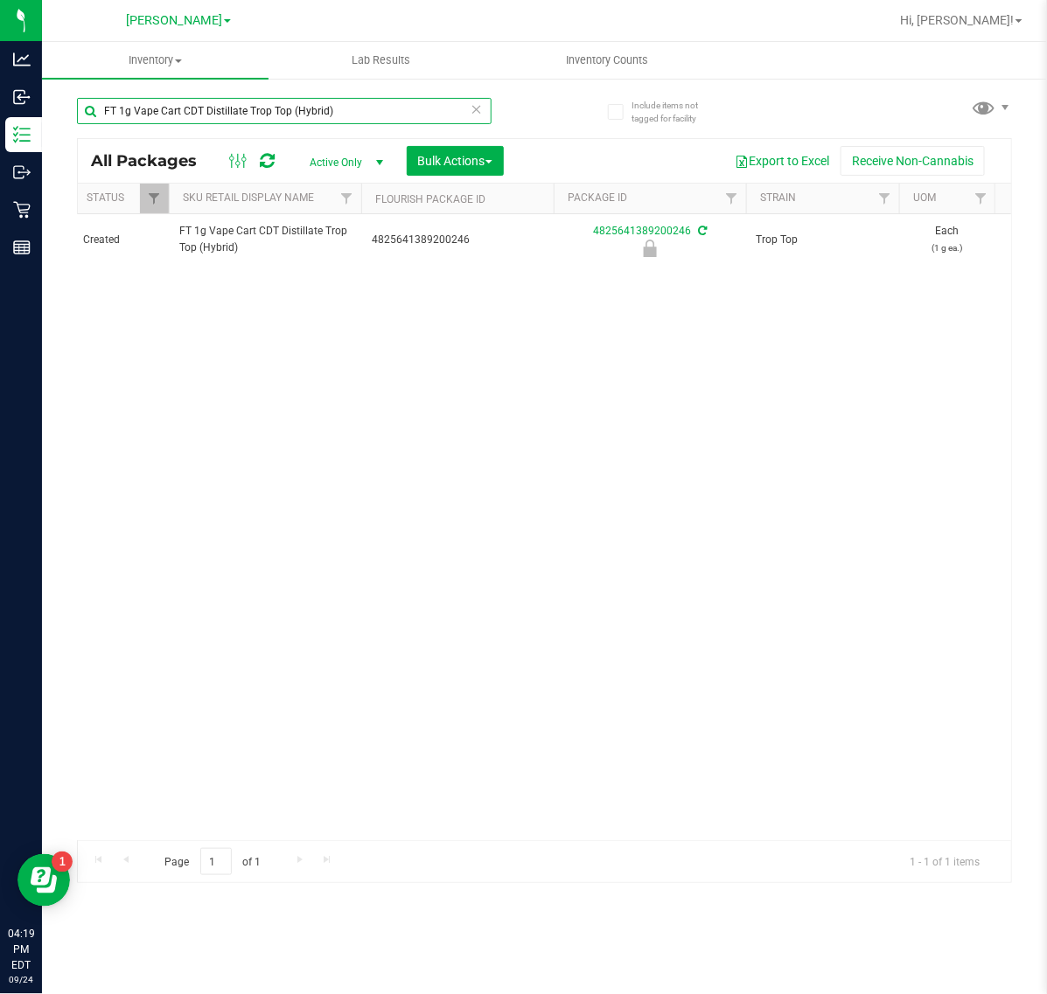
drag, startPoint x: 369, startPoint y: 123, endPoint x: -2, endPoint y: 122, distance: 370.8
click at [0, 122] on html "Analytics Inbound Inventory Outbound Retail Reports 04:19 PM EDT [DATE] 09/24 […" at bounding box center [523, 497] width 1047 height 994
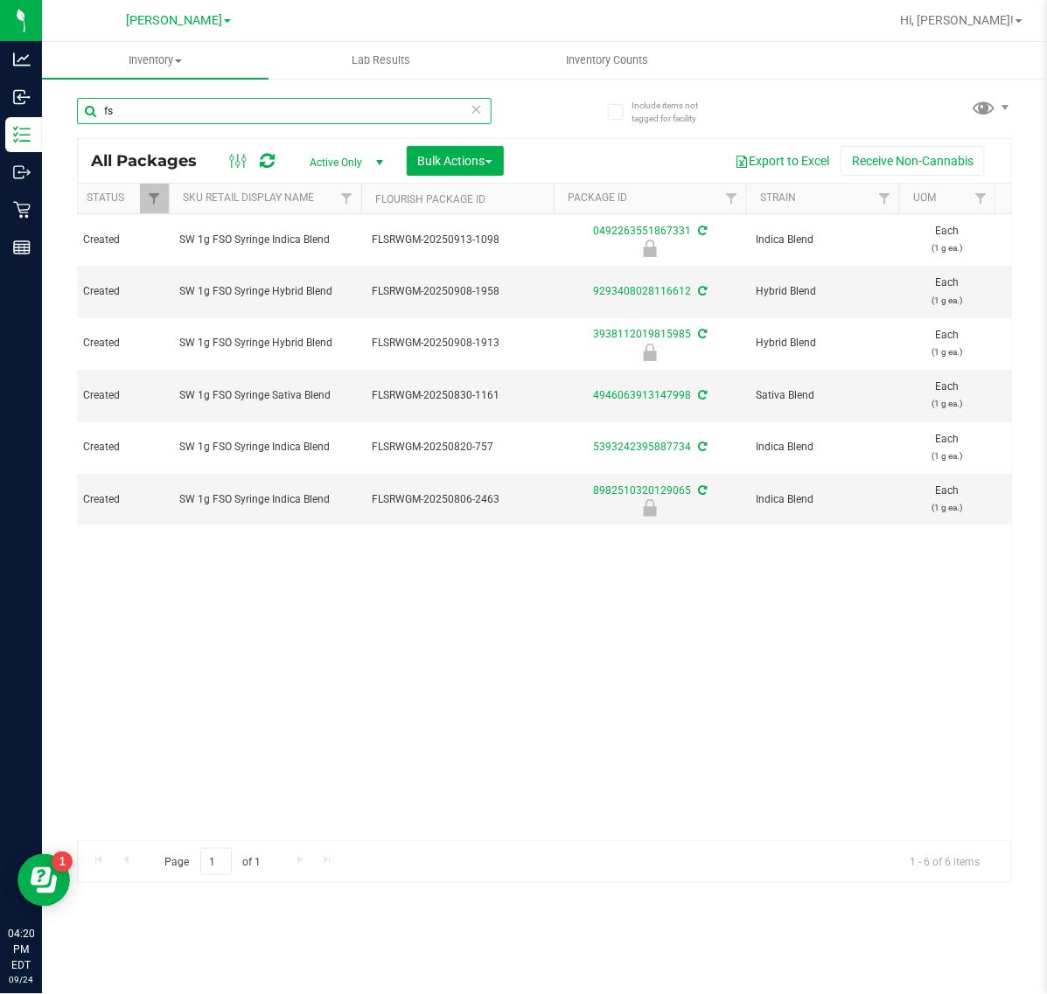
type input "f"
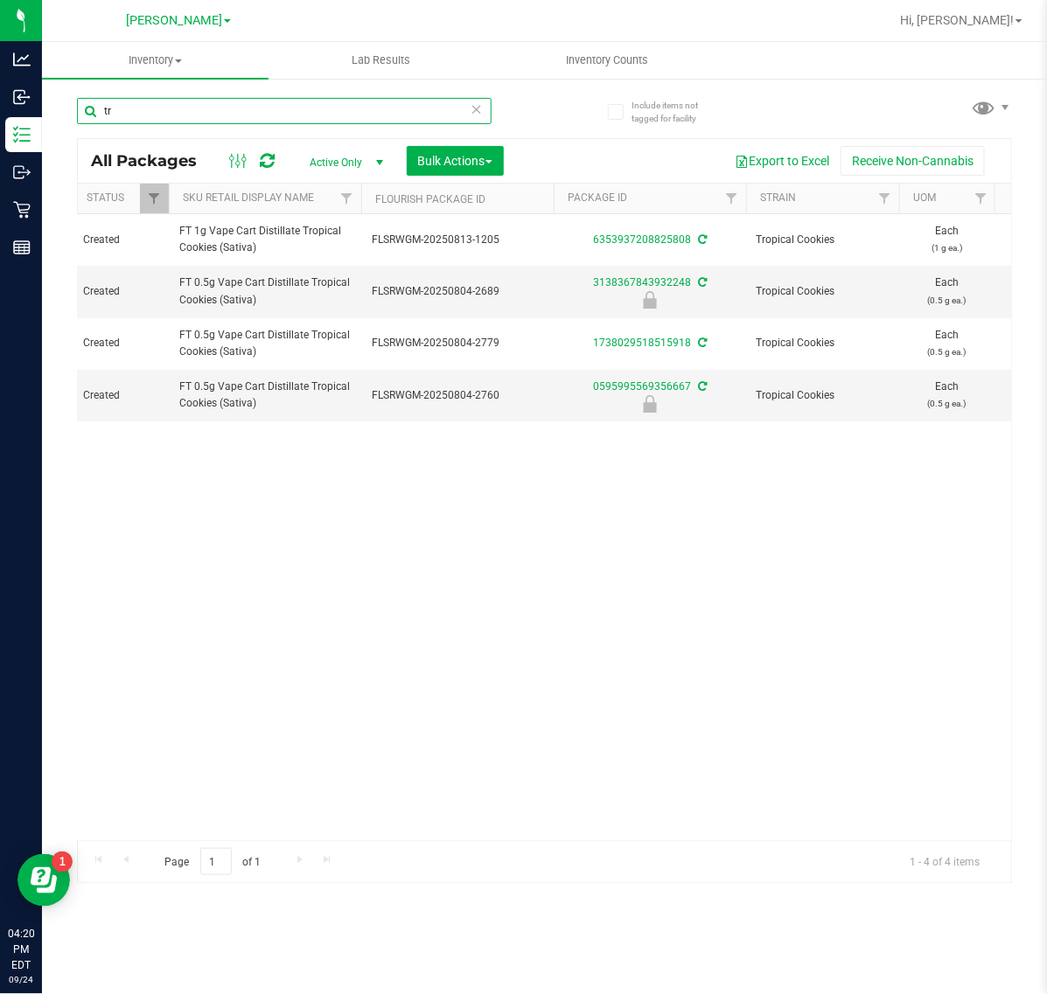
type input "t"
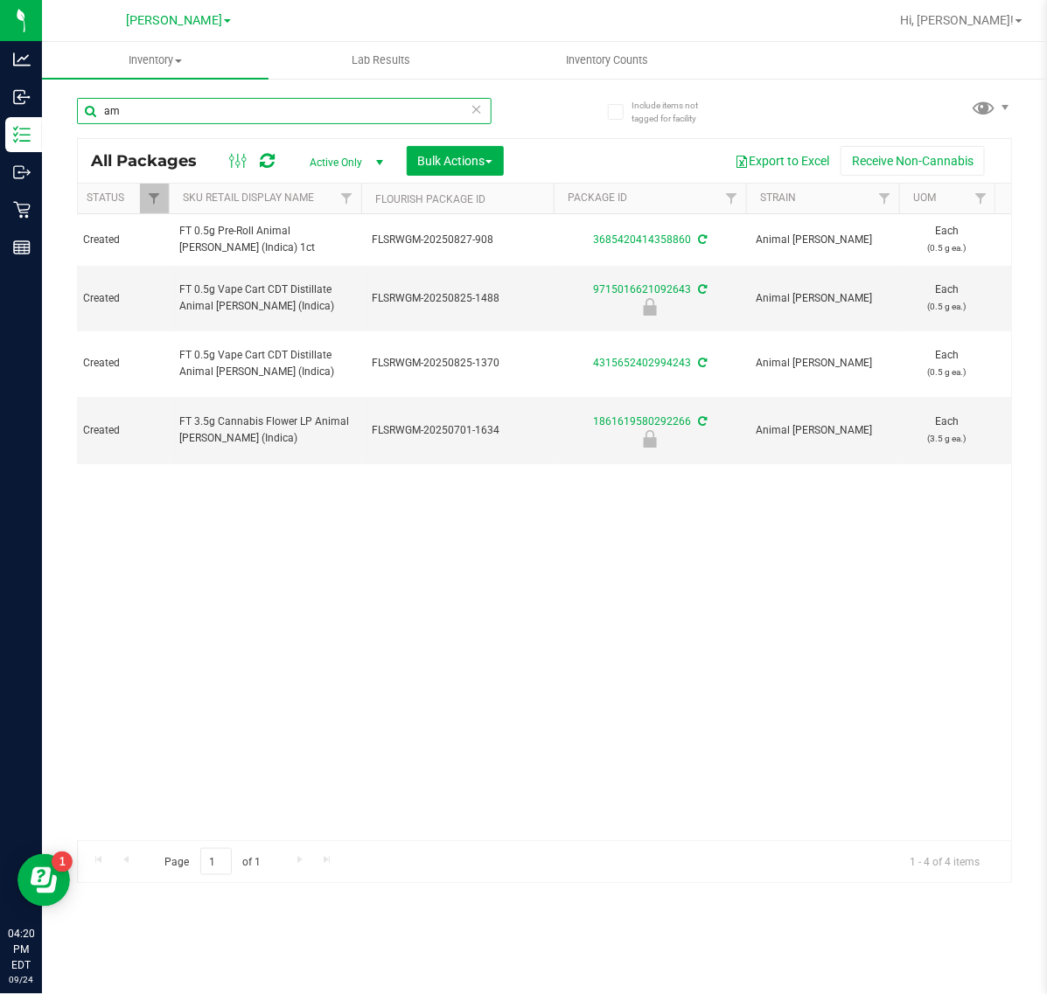
type input "a"
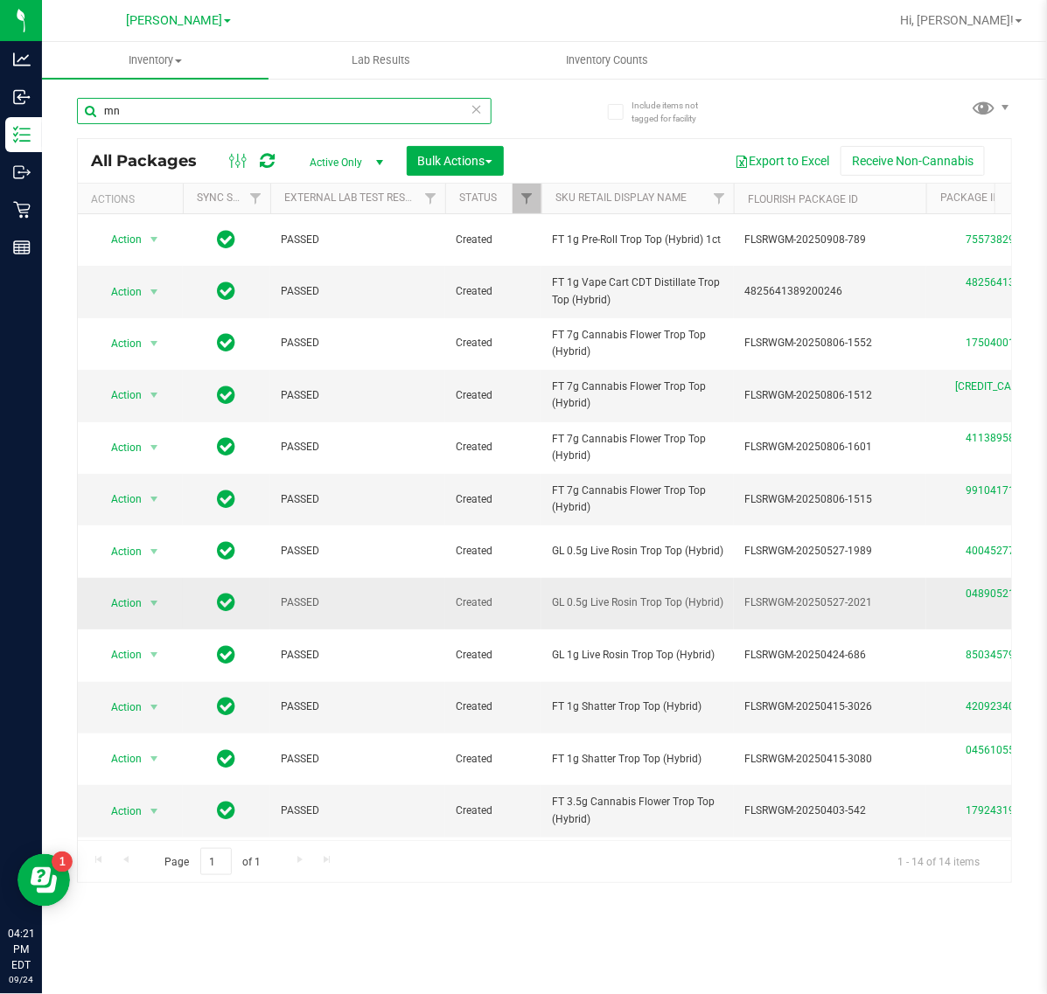
type input "m"
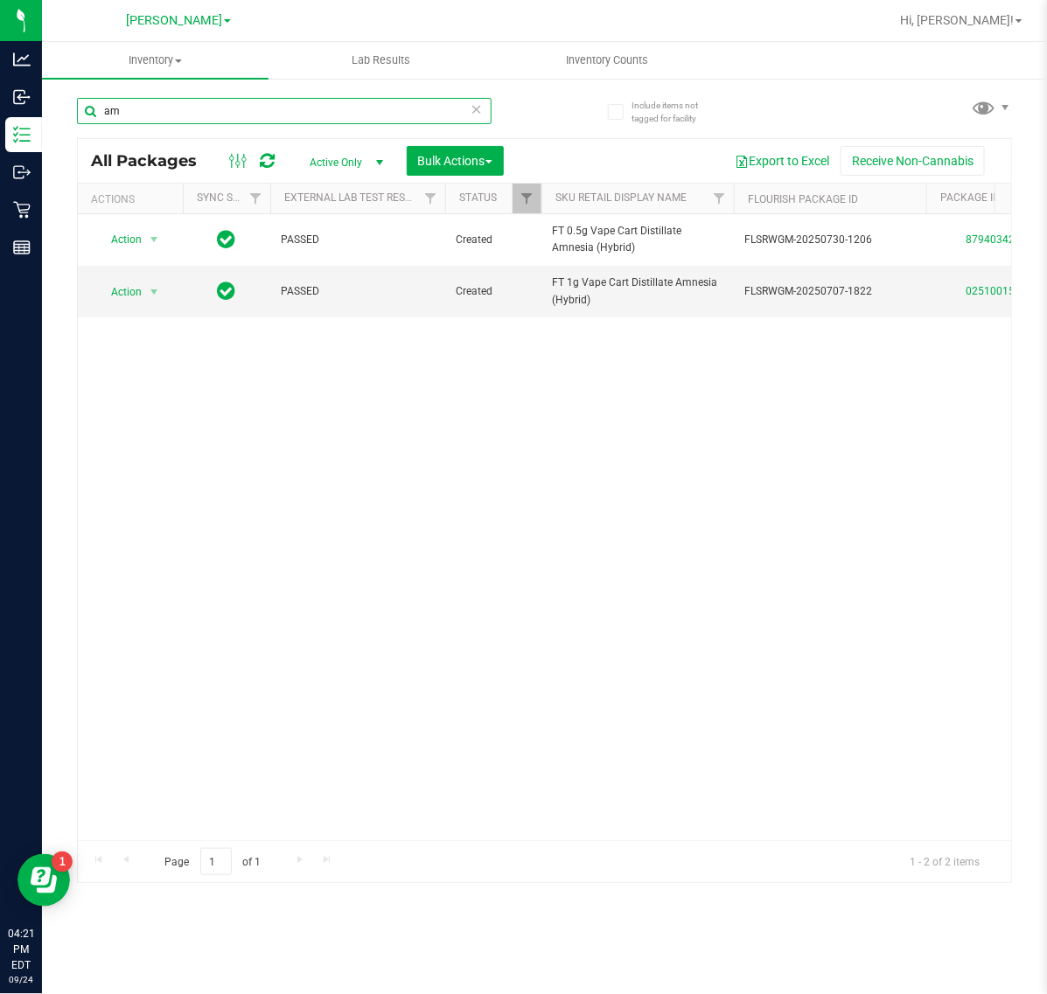
type input "a"
type input "p"
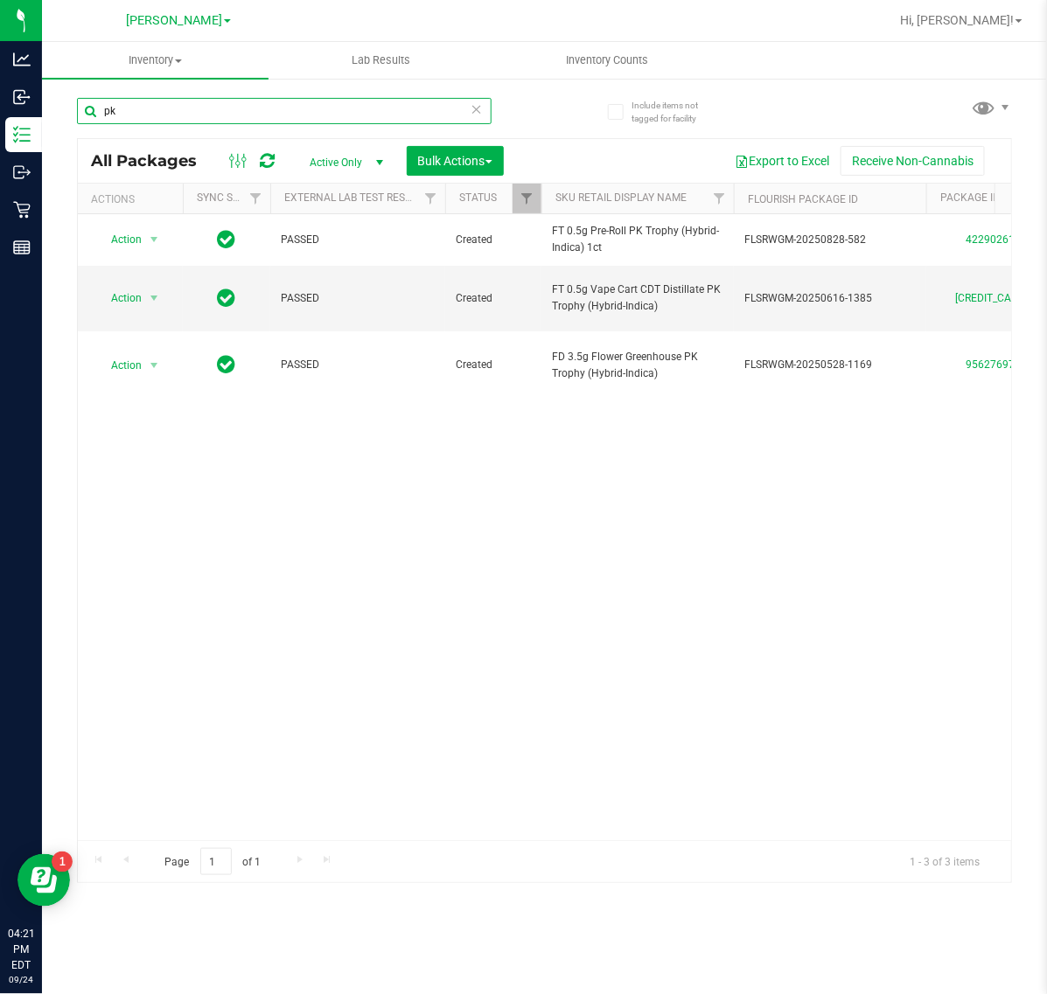
type input "p"
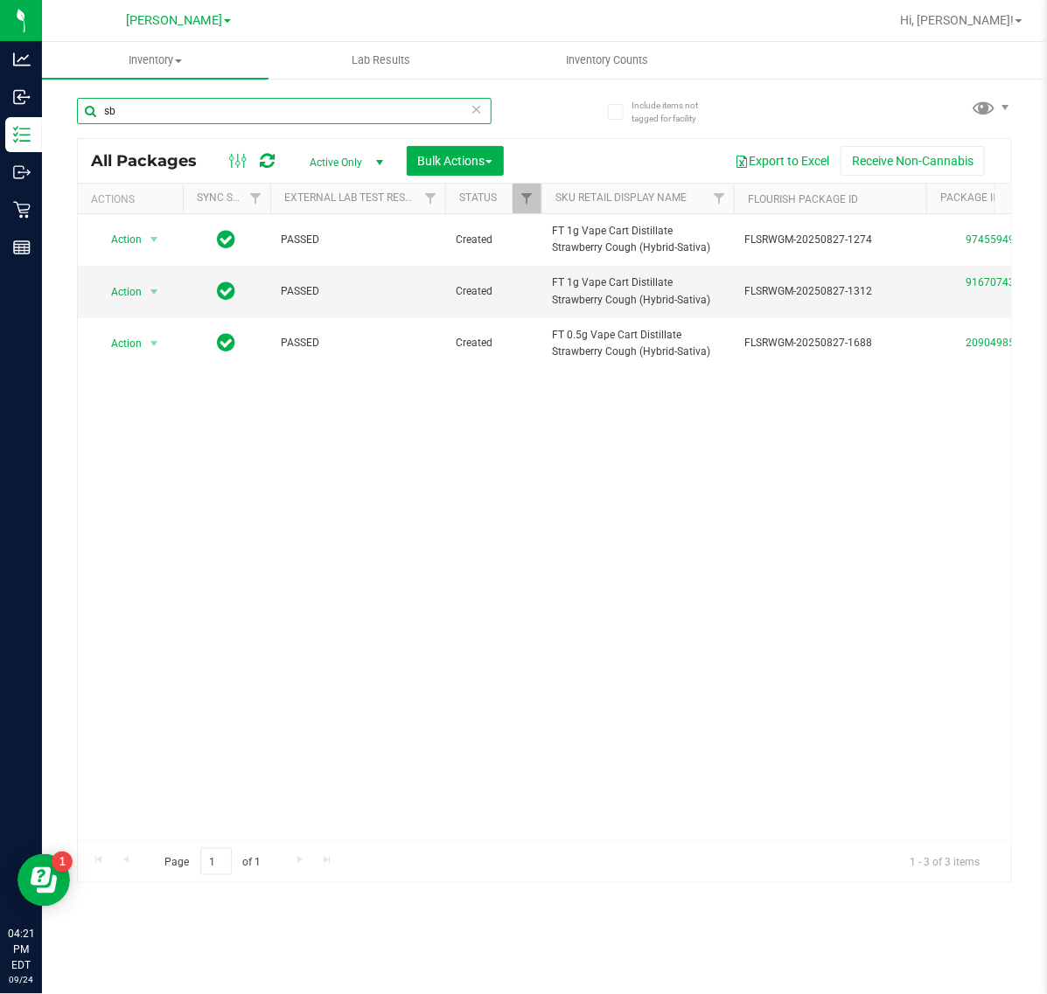
type input "s"
type input "g"
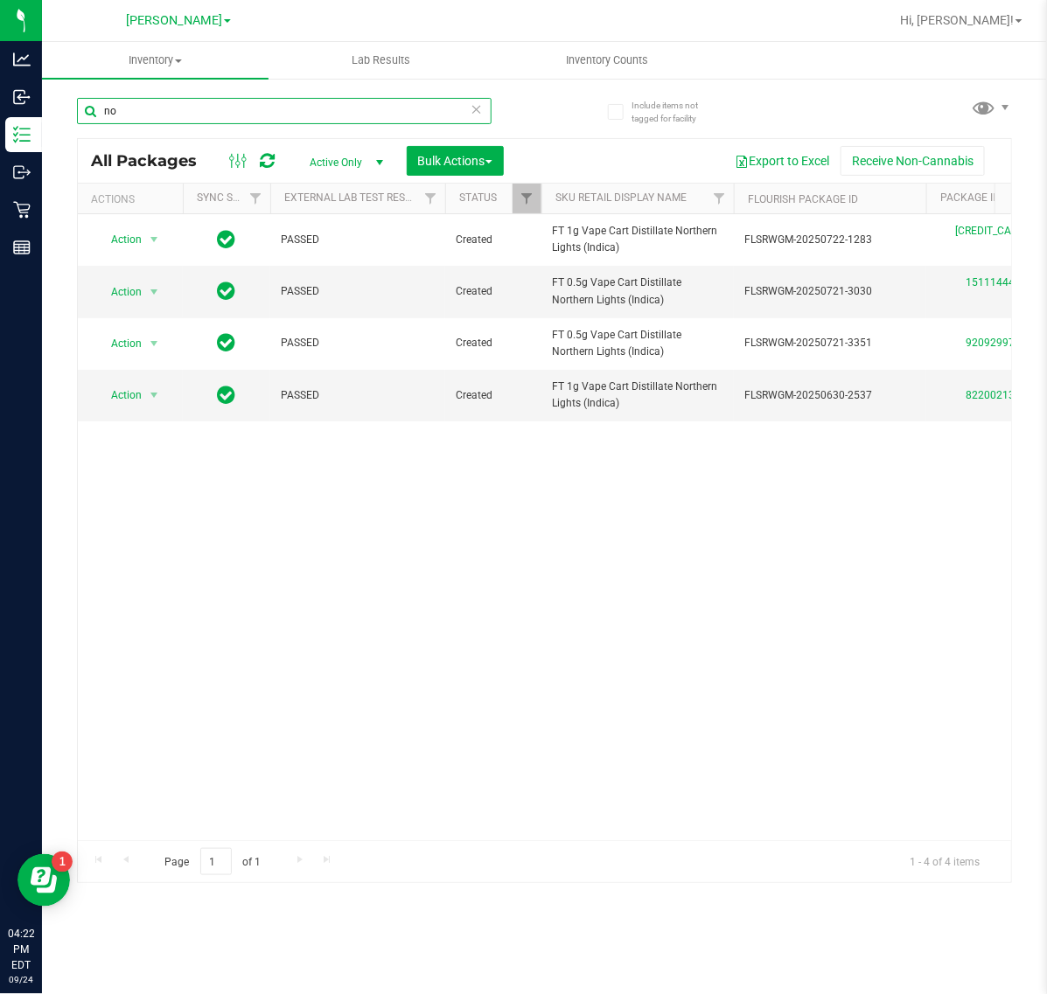
type input "n"
type input "p"
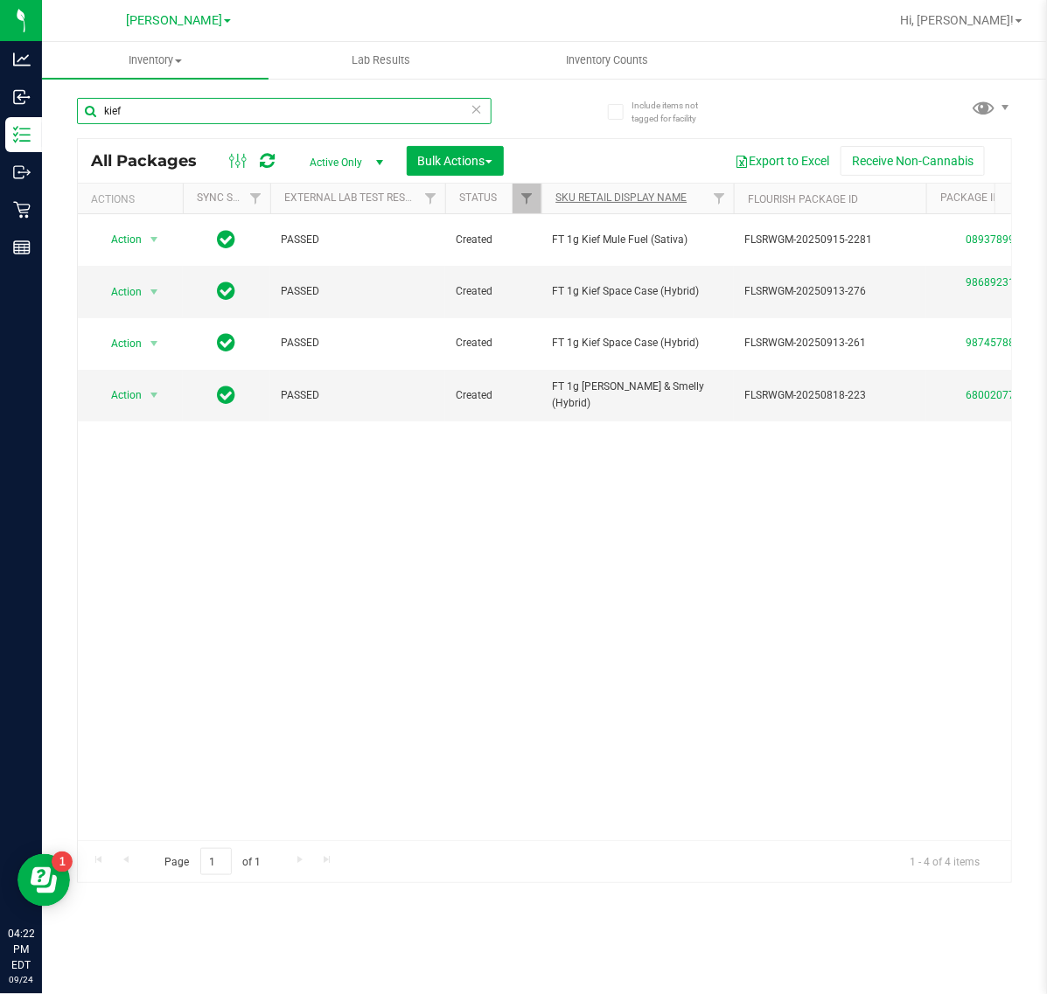
type input "kief"
click at [599, 193] on link "SKU Retail Display Name" at bounding box center [620, 198] width 131 height 12
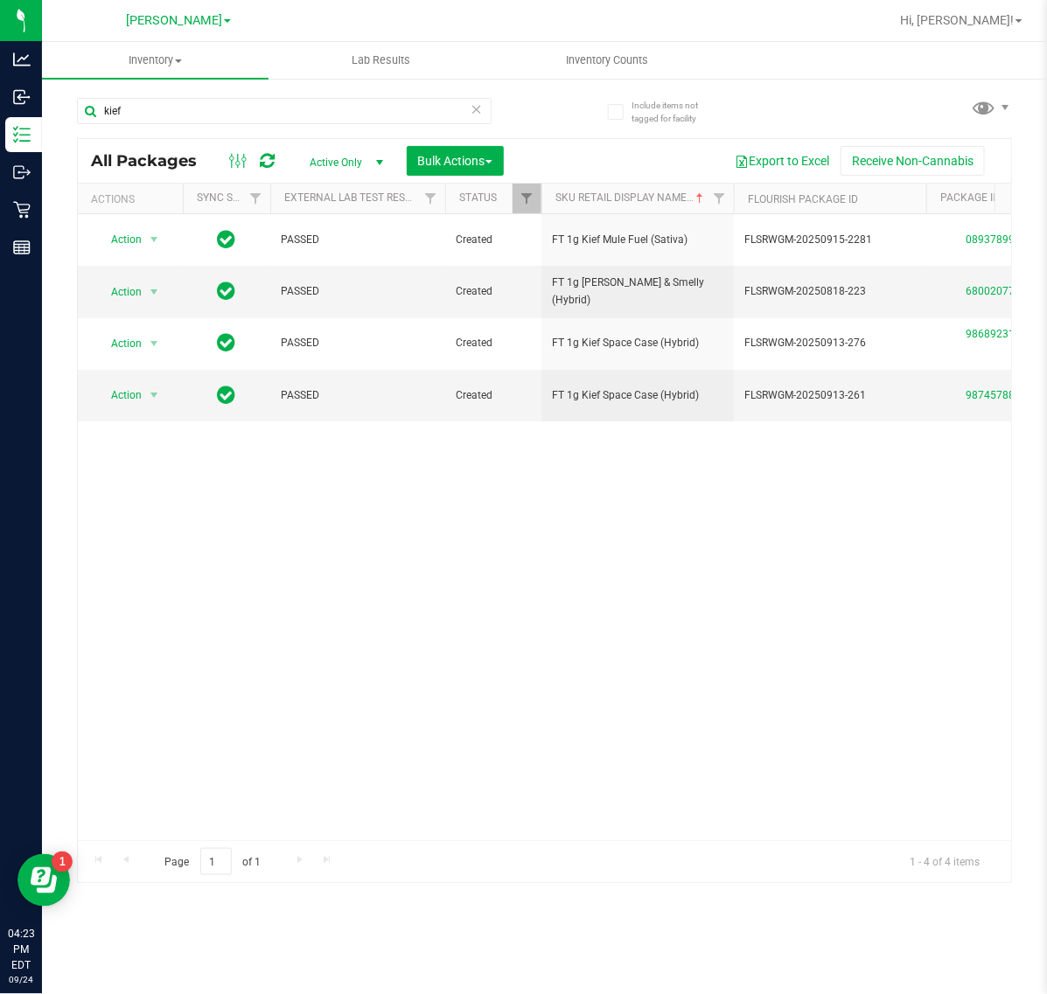
click at [471, 103] on icon at bounding box center [477, 108] width 12 height 21
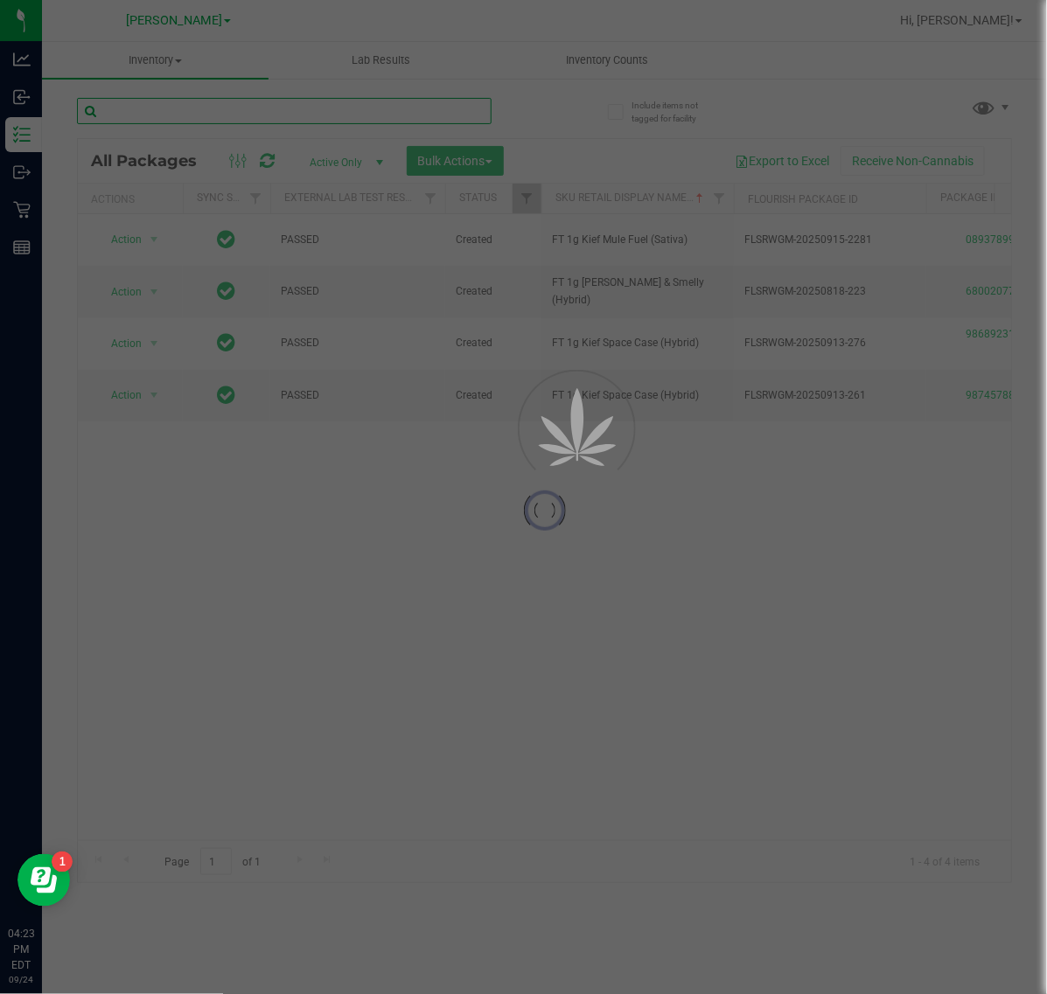
click at [335, 110] on input "text" at bounding box center [284, 111] width 415 height 26
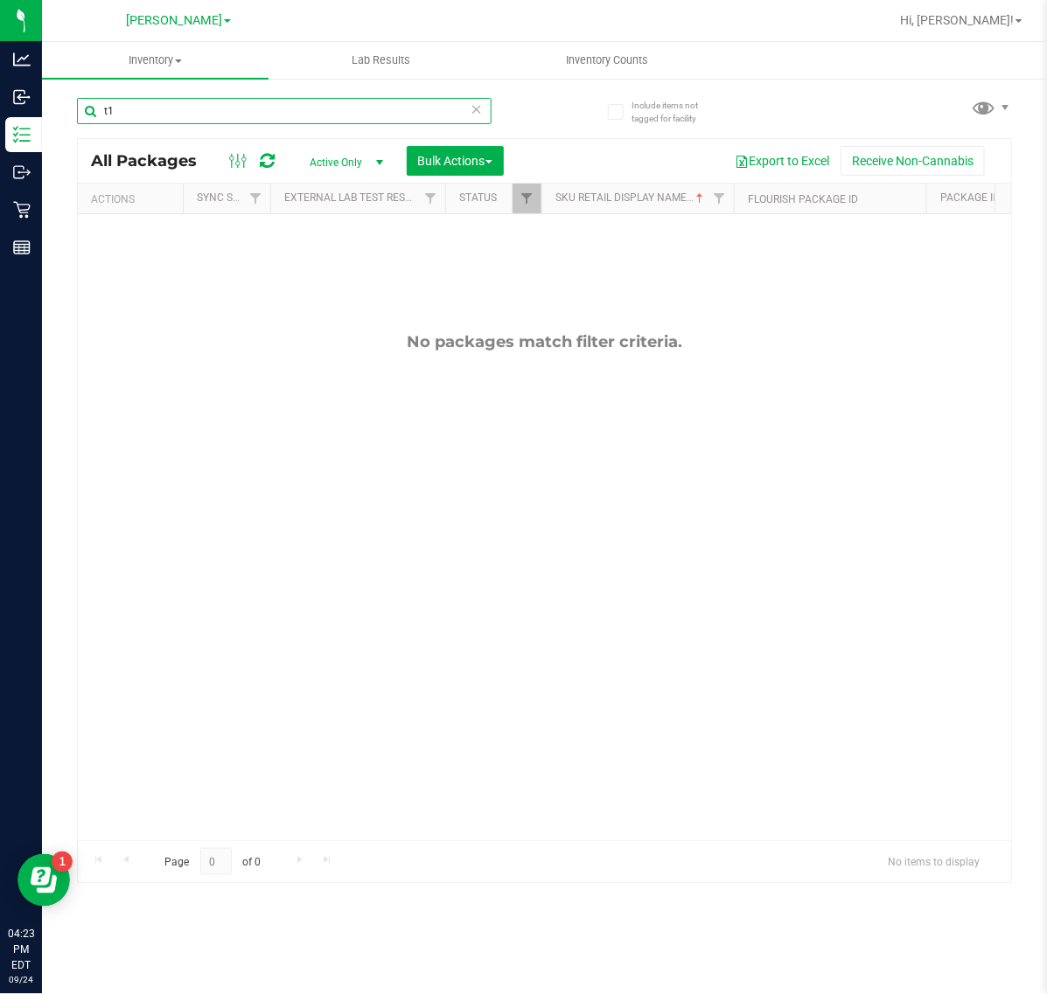
type input "t"
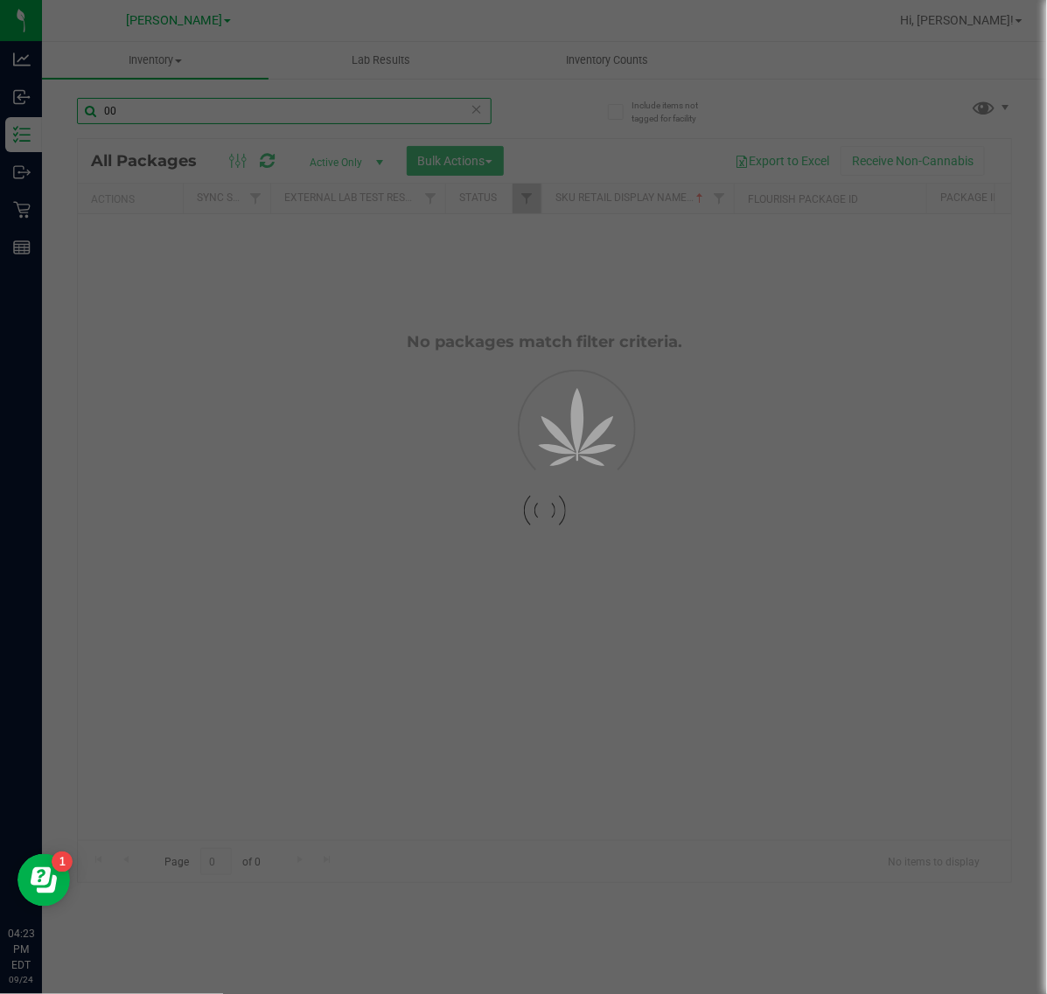
type input "0"
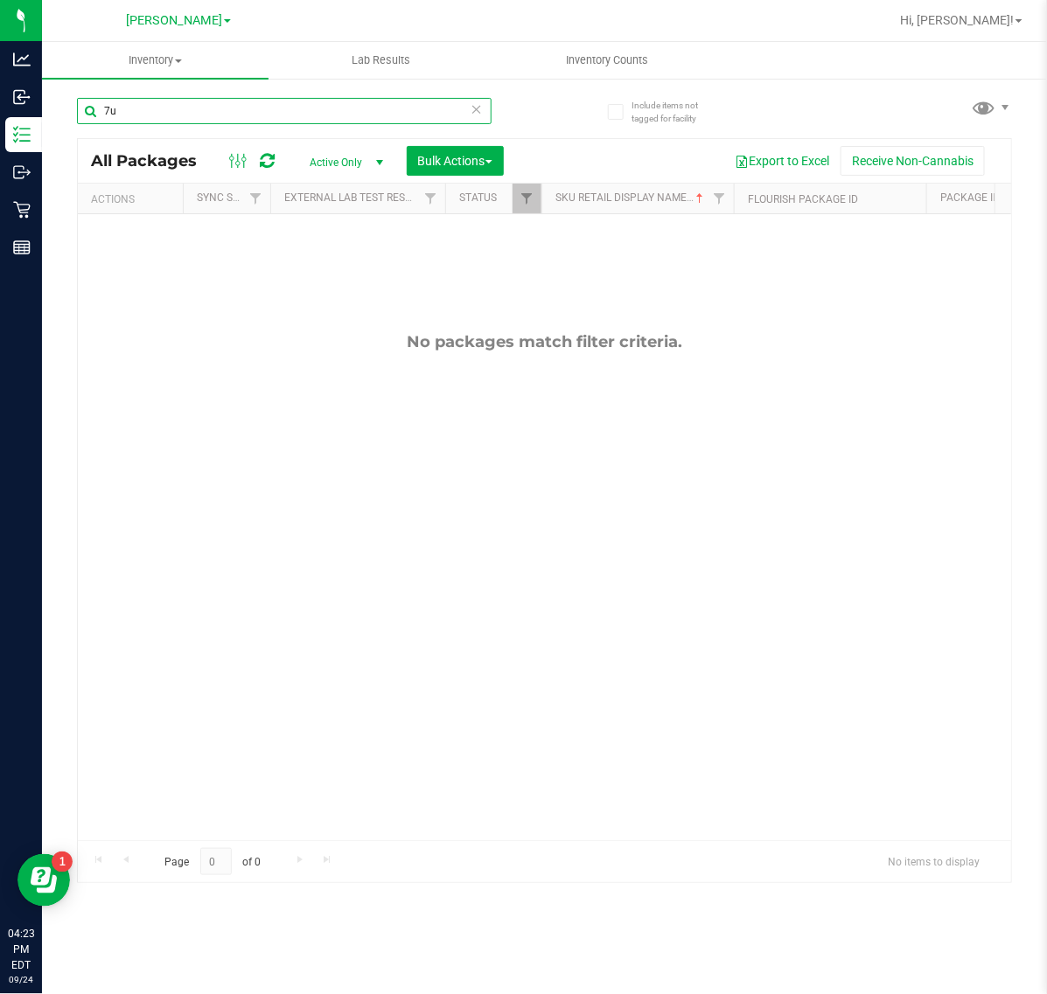
type input "7"
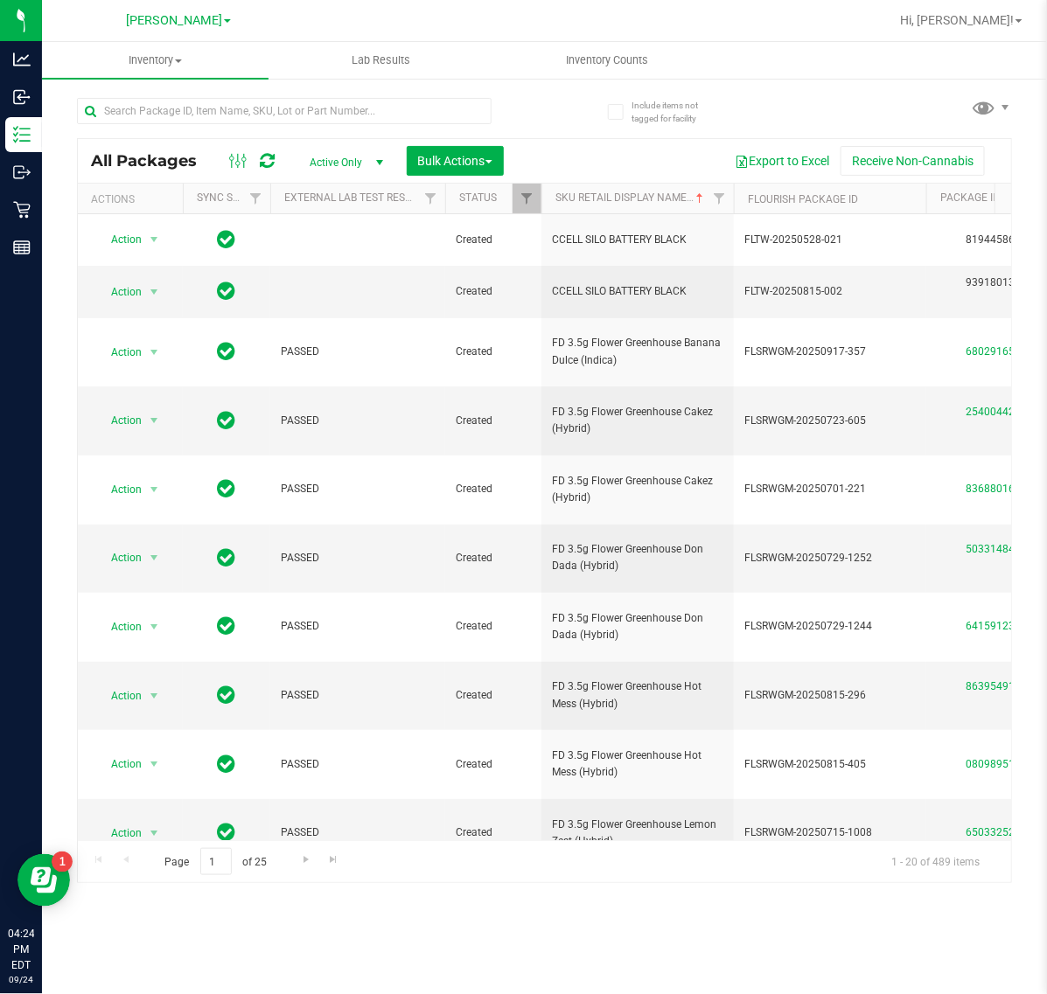
click at [73, 958] on div "Inventory All packages All inventory Waste log Create inventory Lab Results Inv…" at bounding box center [544, 518] width 1005 height 952
click at [379, 158] on span "select" at bounding box center [380, 163] width 14 height 14
click input "text"
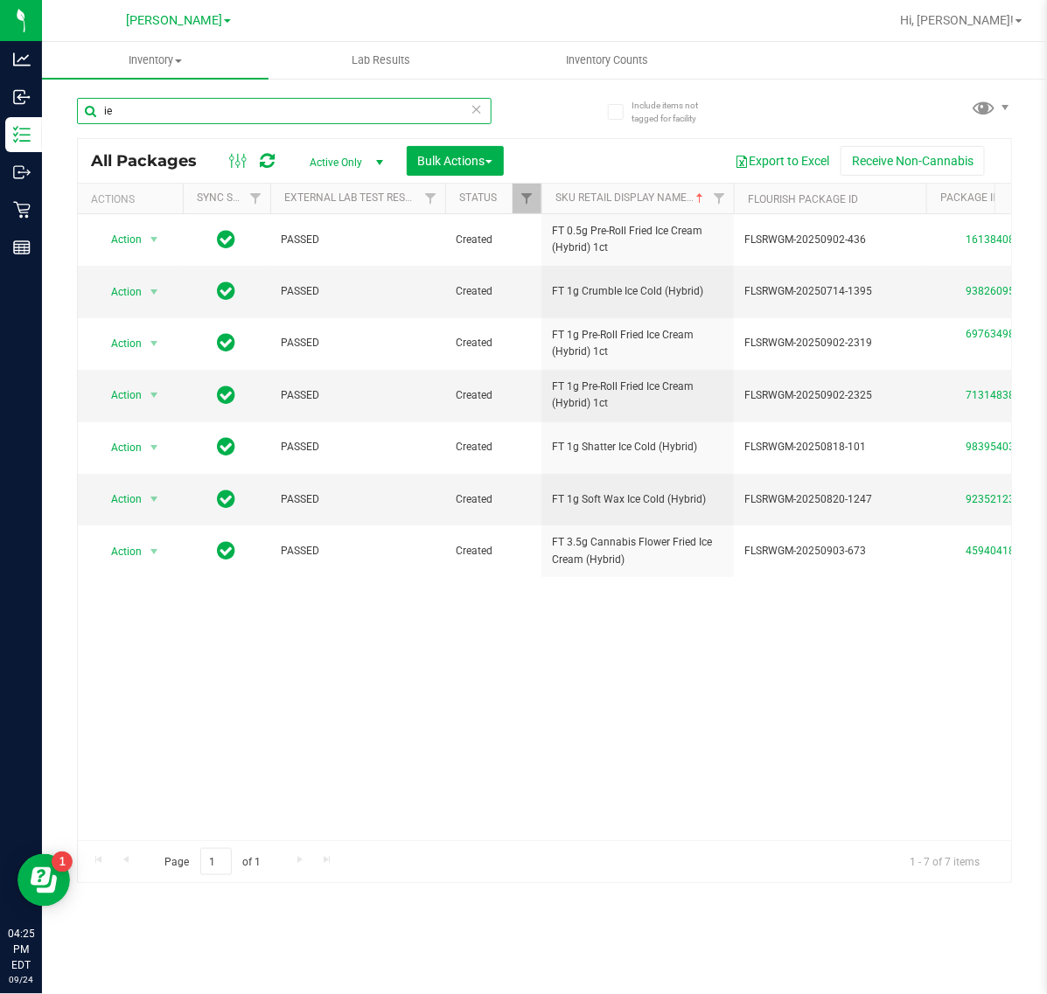
type input "i"
